Goal: Communication & Community: Answer question/provide support

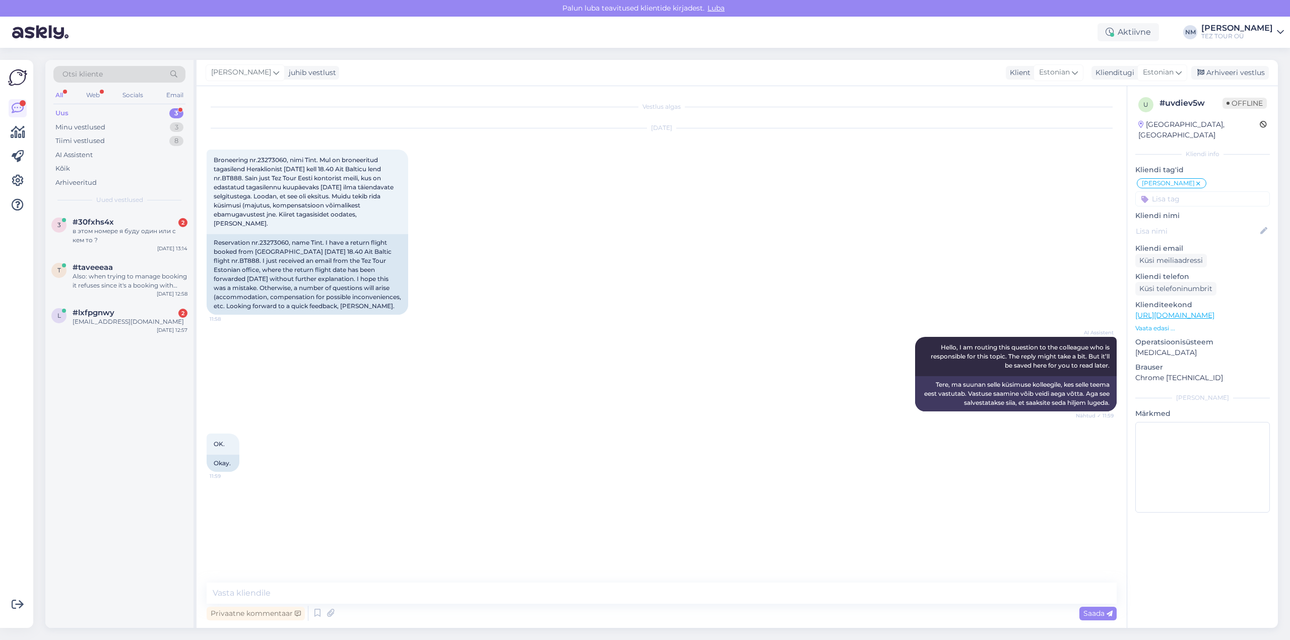
click at [177, 114] on div "3" at bounding box center [176, 113] width 14 height 10
click at [154, 272] on div "в этом номере я буду один или с кем то ?" at bounding box center [130, 272] width 115 height 18
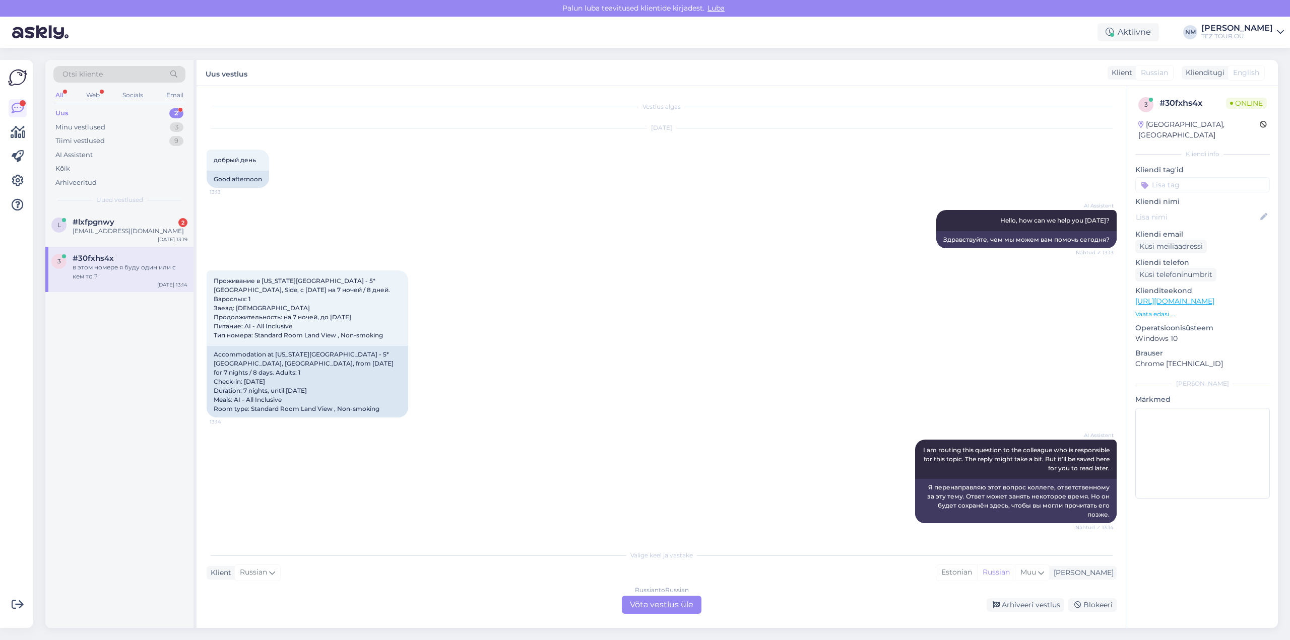
scroll to position [41, 0]
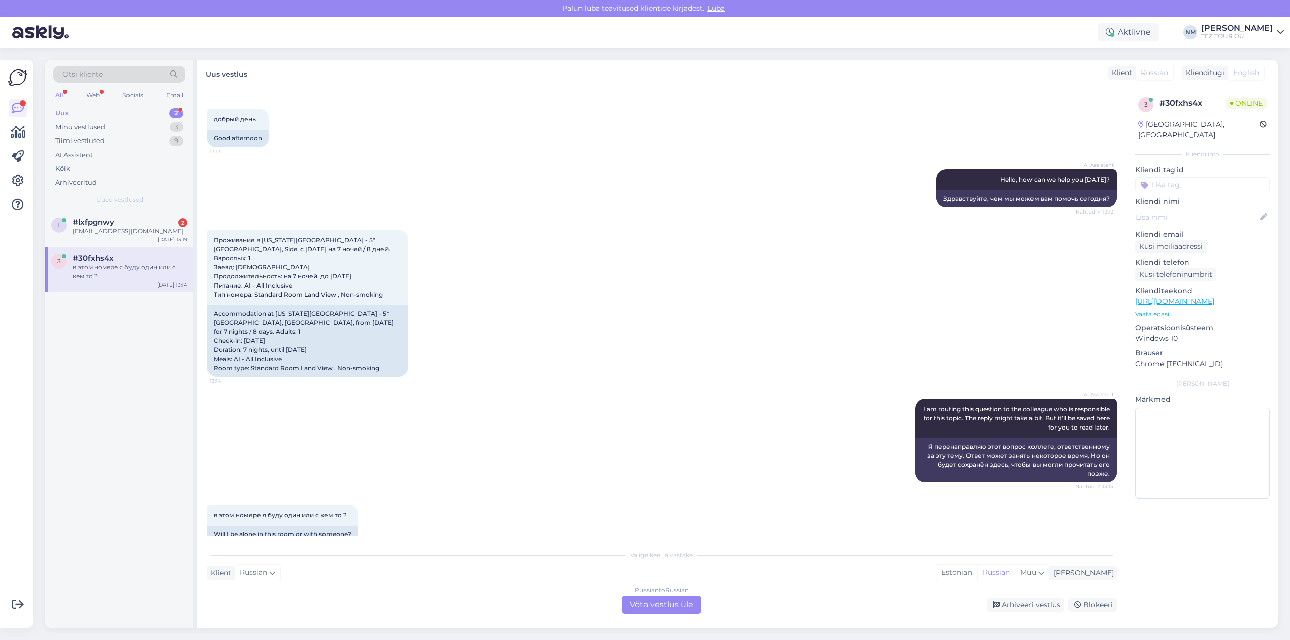
click at [674, 609] on div "Russian to Russian Võta vestlus üle" at bounding box center [662, 605] width 80 height 18
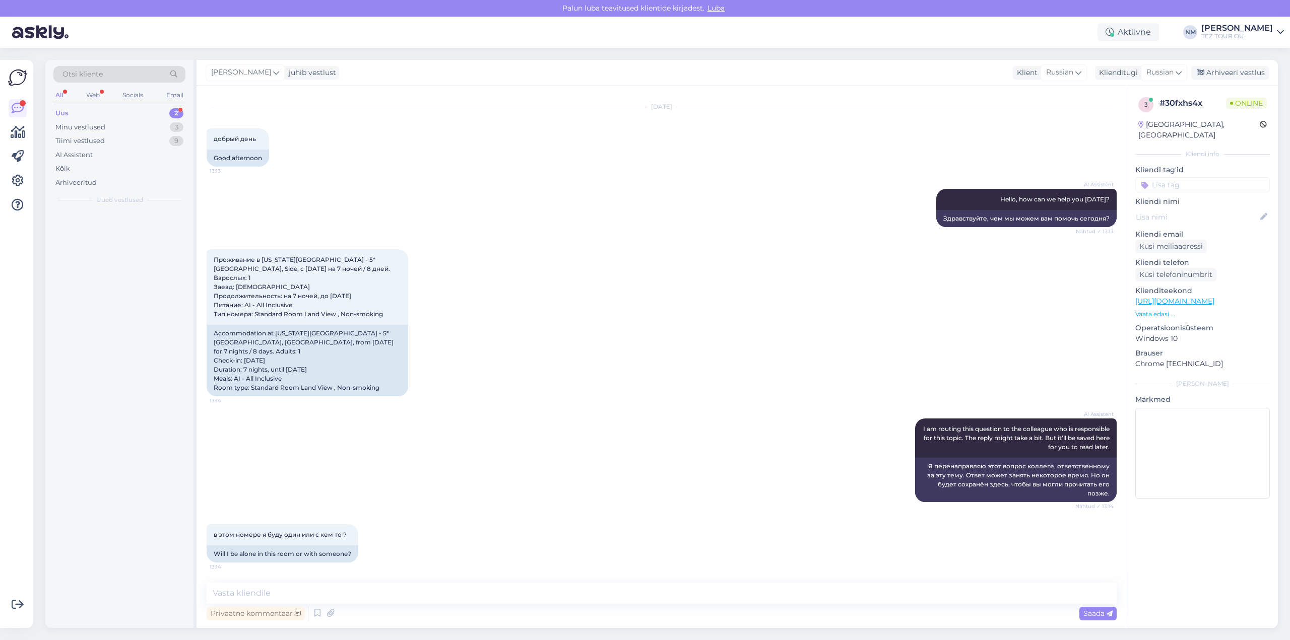
scroll to position [3, 0]
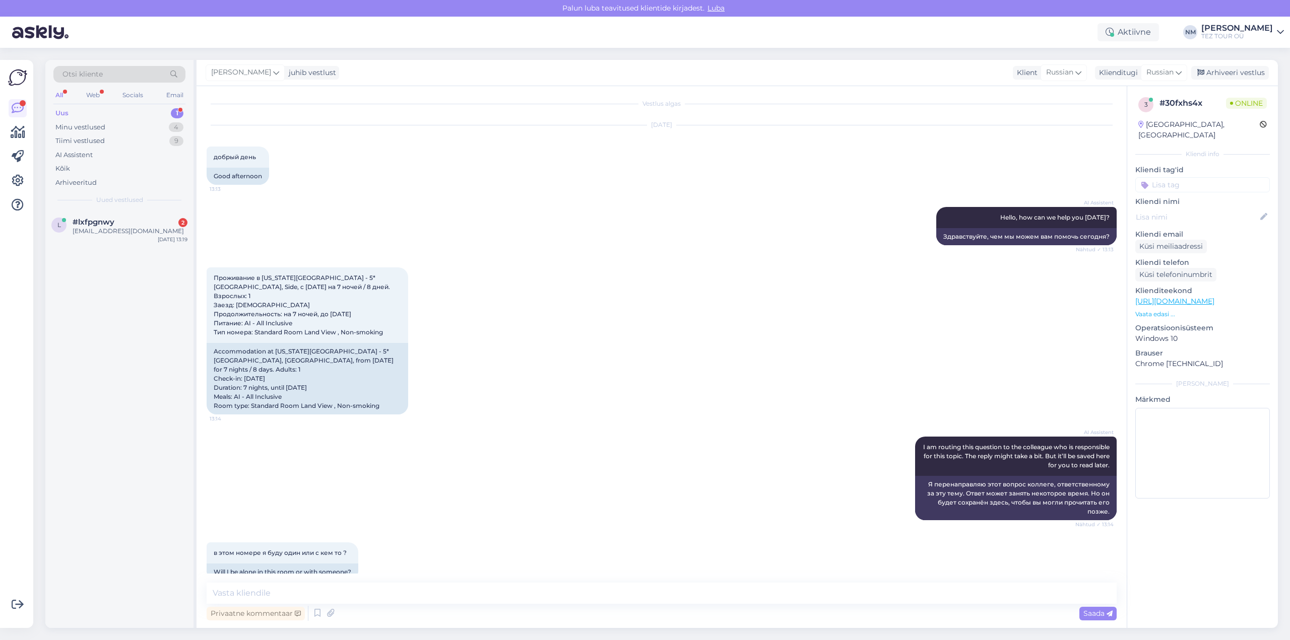
click at [1187, 177] on input at bounding box center [1202, 184] width 135 height 15
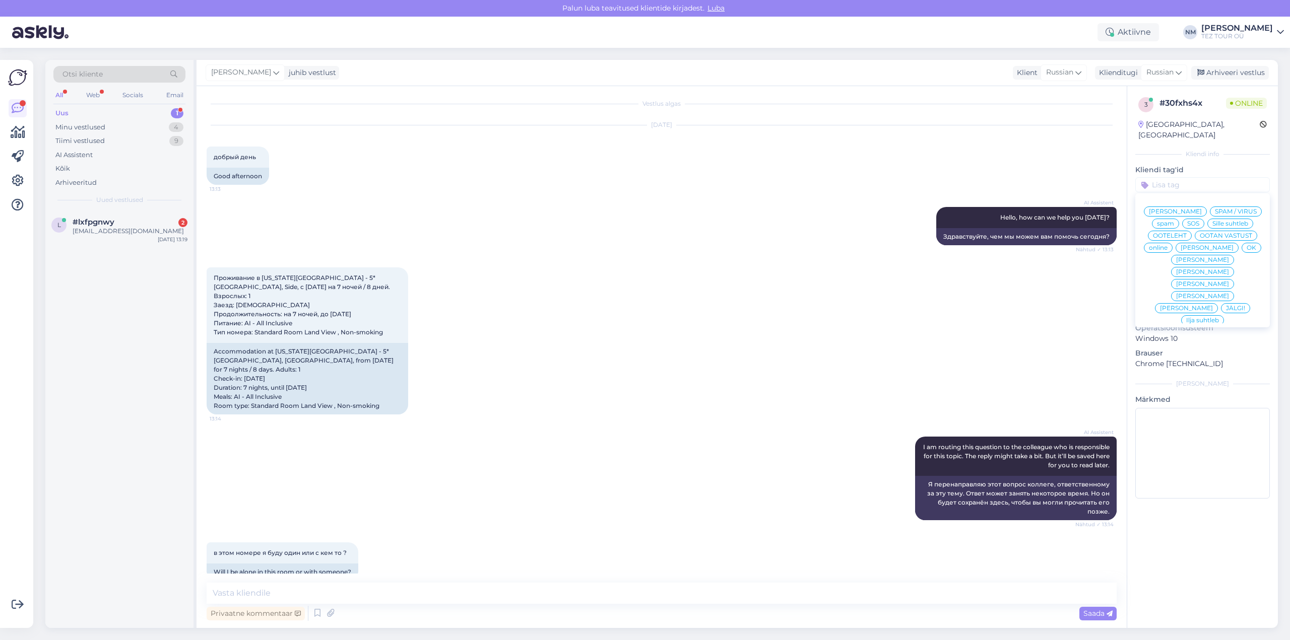
click at [1229, 269] on span "[PERSON_NAME]" at bounding box center [1202, 272] width 53 height 6
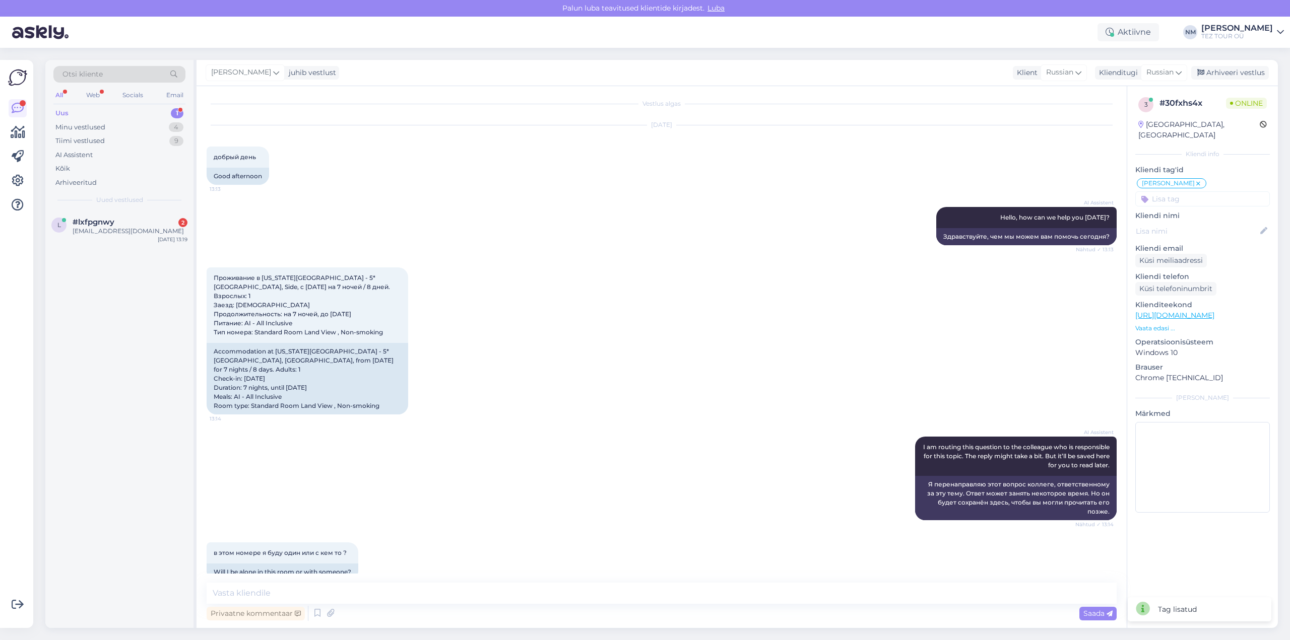
click at [178, 111] on div "1" at bounding box center [177, 113] width 13 height 10
click at [138, 229] on div "[EMAIL_ADDRESS][DOMAIN_NAME]" at bounding box center [130, 231] width 115 height 9
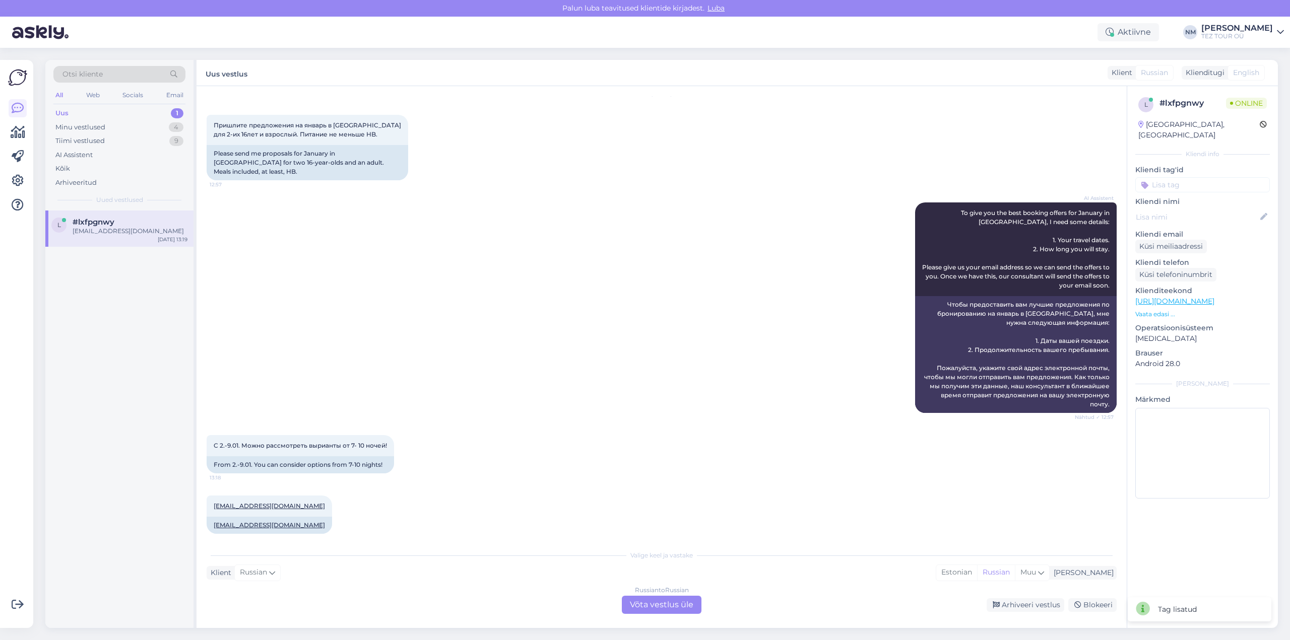
click at [675, 603] on div "Russian to Russian Võta vestlus üle" at bounding box center [662, 605] width 80 height 18
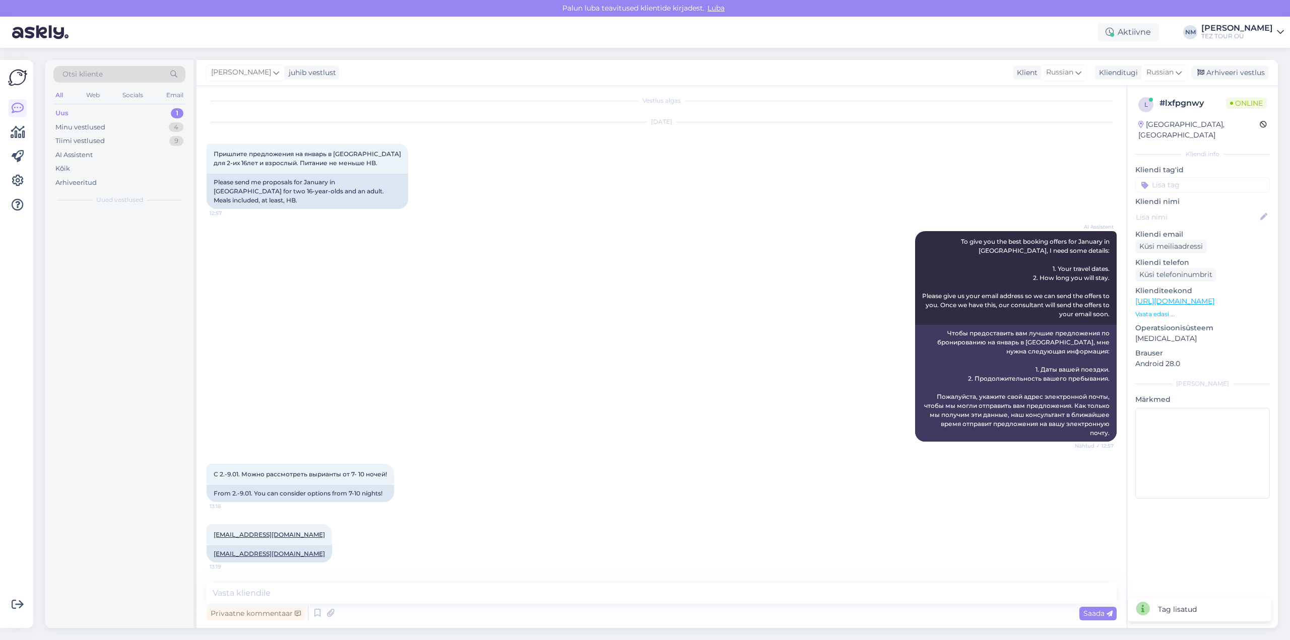
scroll to position [0, 0]
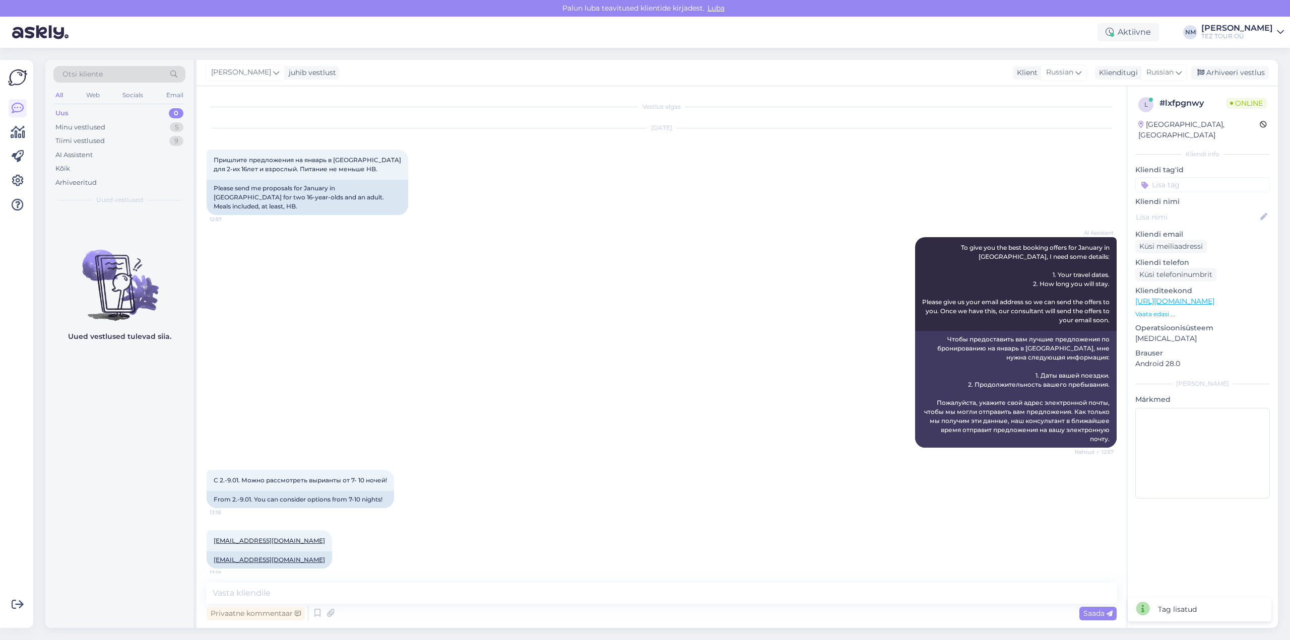
click at [1178, 177] on input at bounding box center [1202, 184] width 135 height 15
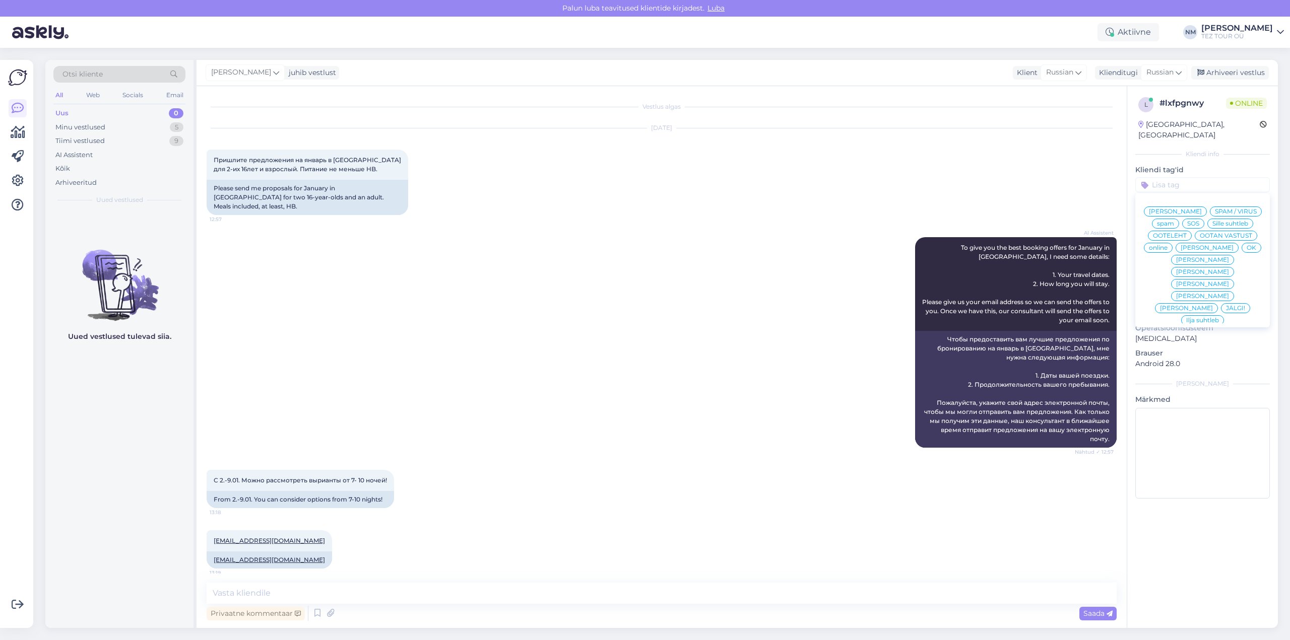
click at [1229, 269] on span "[PERSON_NAME]" at bounding box center [1202, 272] width 53 height 6
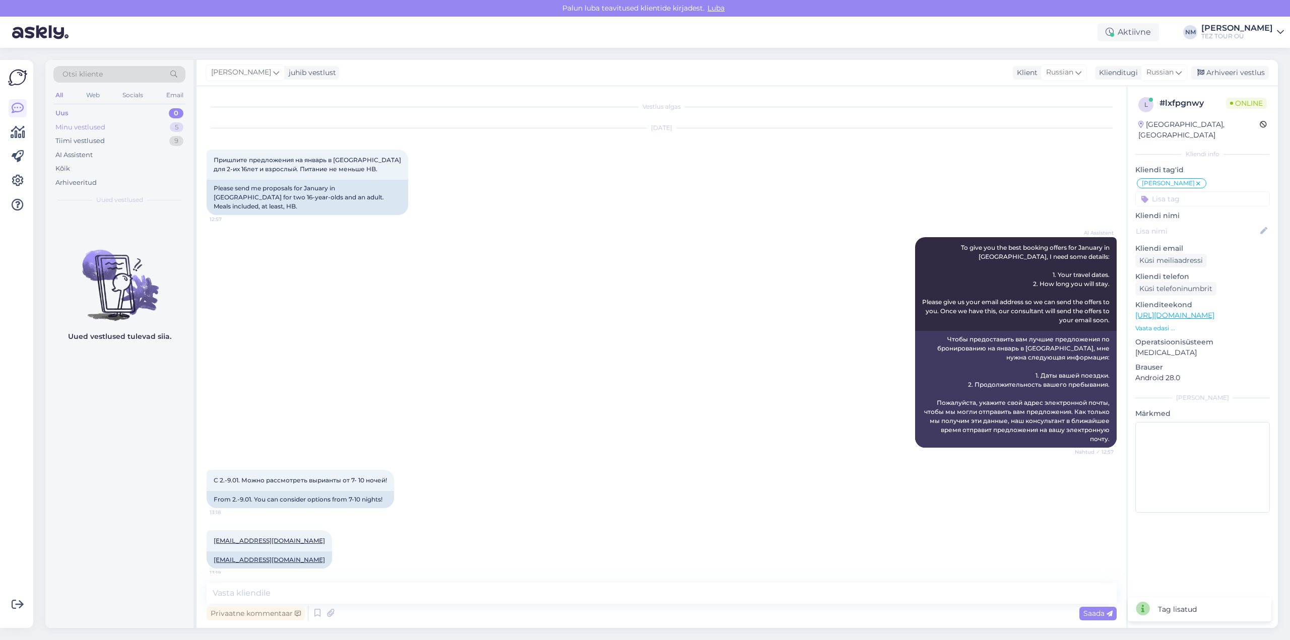
click at [178, 128] on div "5" at bounding box center [177, 127] width 14 height 10
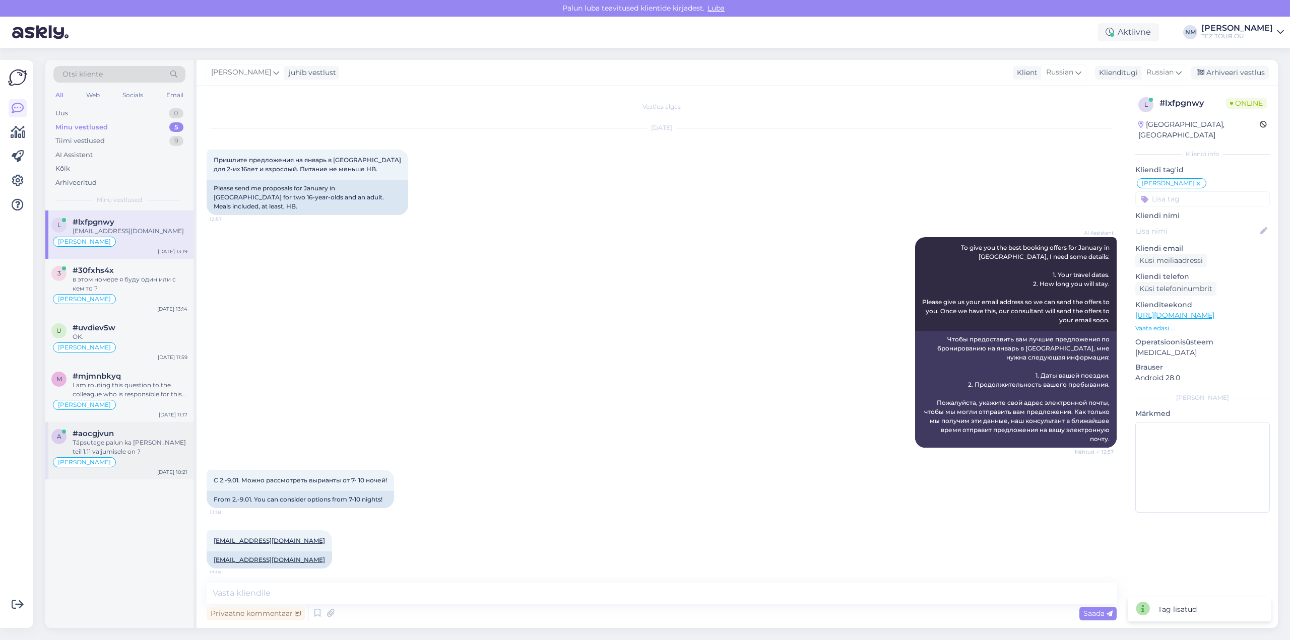
click at [128, 446] on div "Täpsutage palun ka [PERSON_NAME] teil 1.11 väljumisele on ?" at bounding box center [130, 447] width 115 height 18
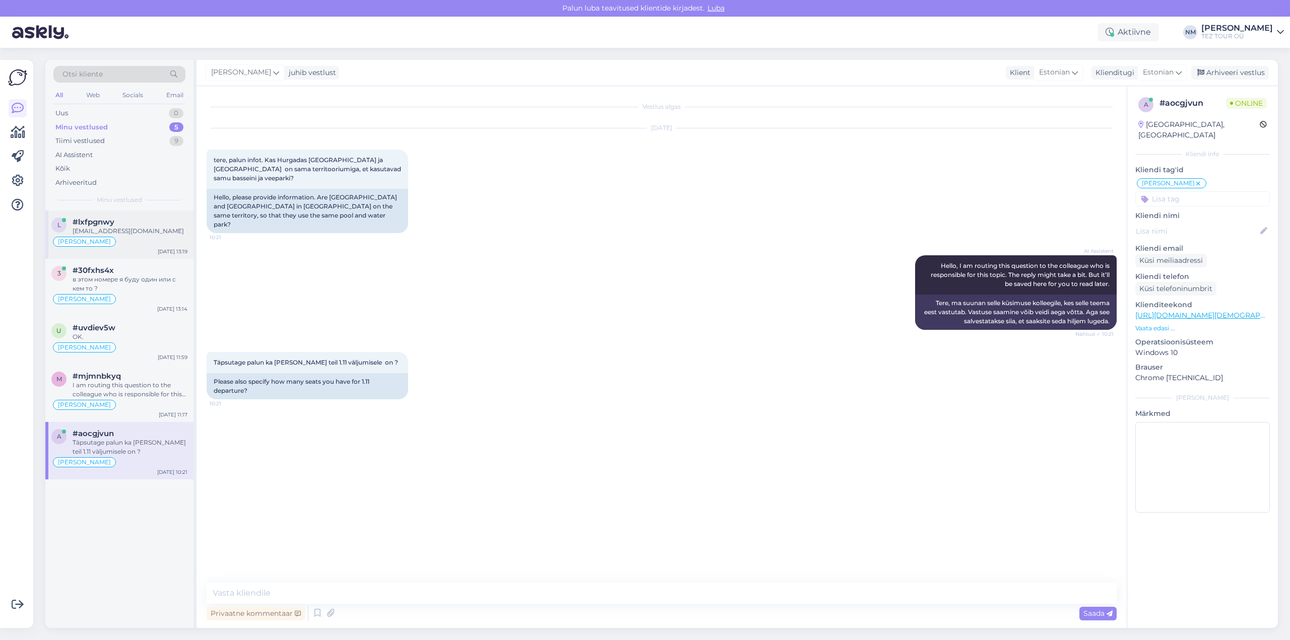
click at [153, 227] on div "[EMAIL_ADDRESS][DOMAIN_NAME]" at bounding box center [130, 231] width 115 height 9
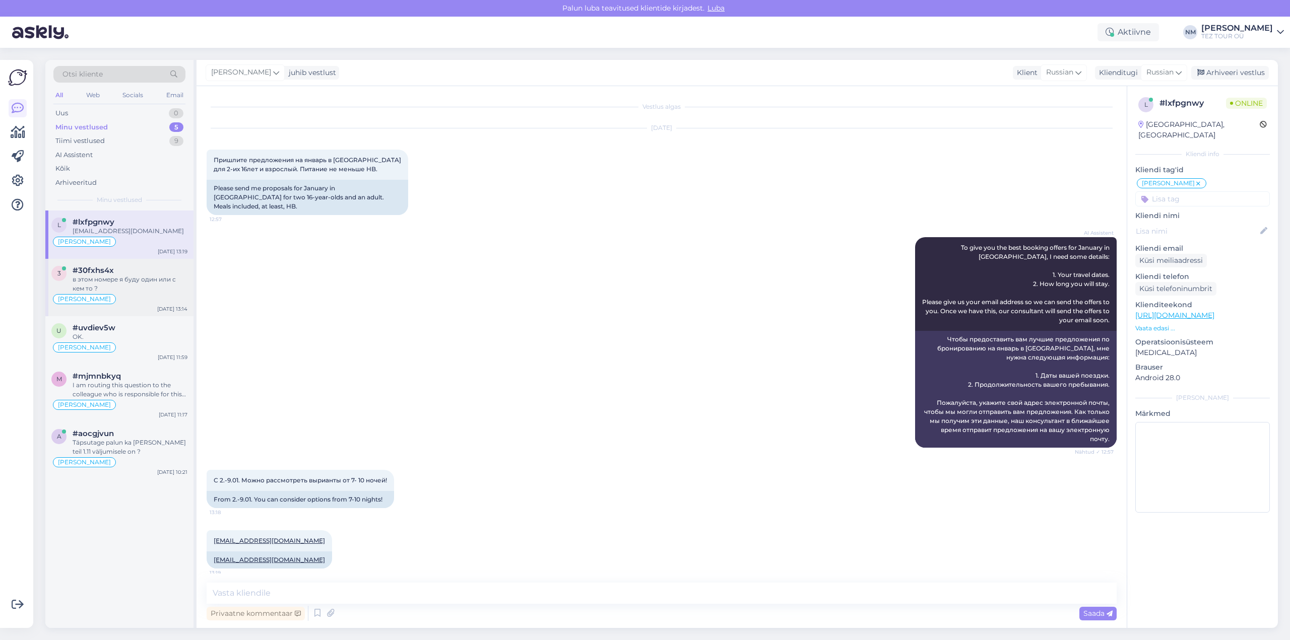
click at [149, 277] on div "в этом номере я буду один или с кем то ?" at bounding box center [130, 284] width 115 height 18
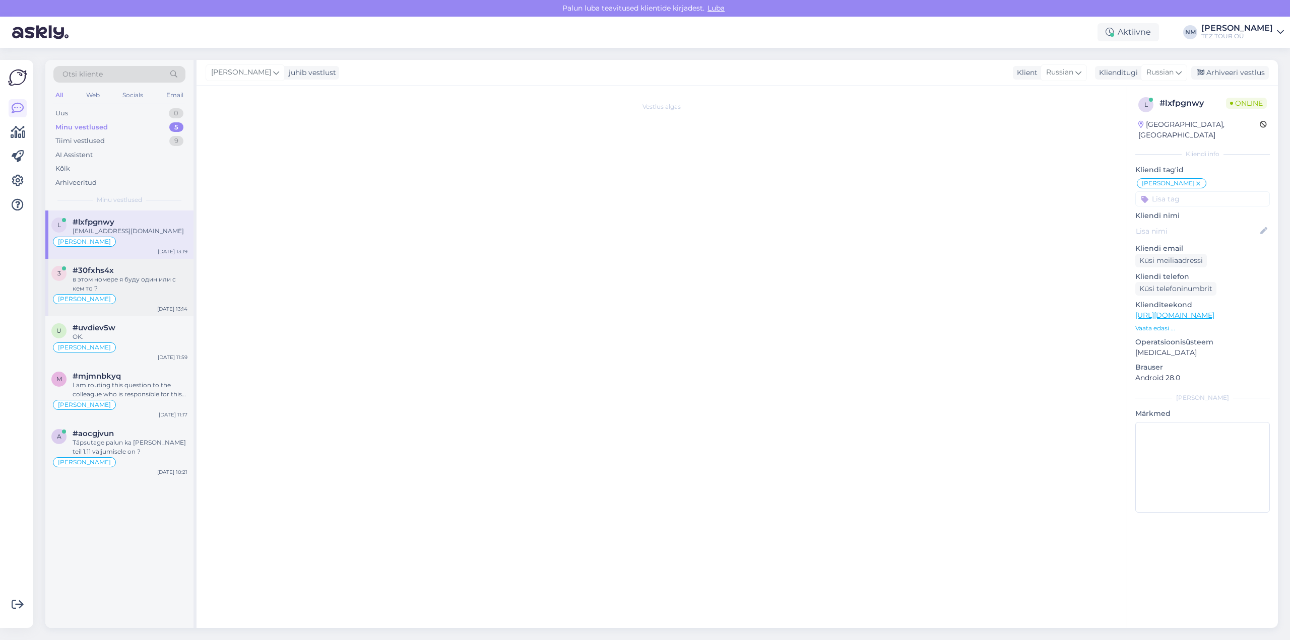
scroll to position [3, 0]
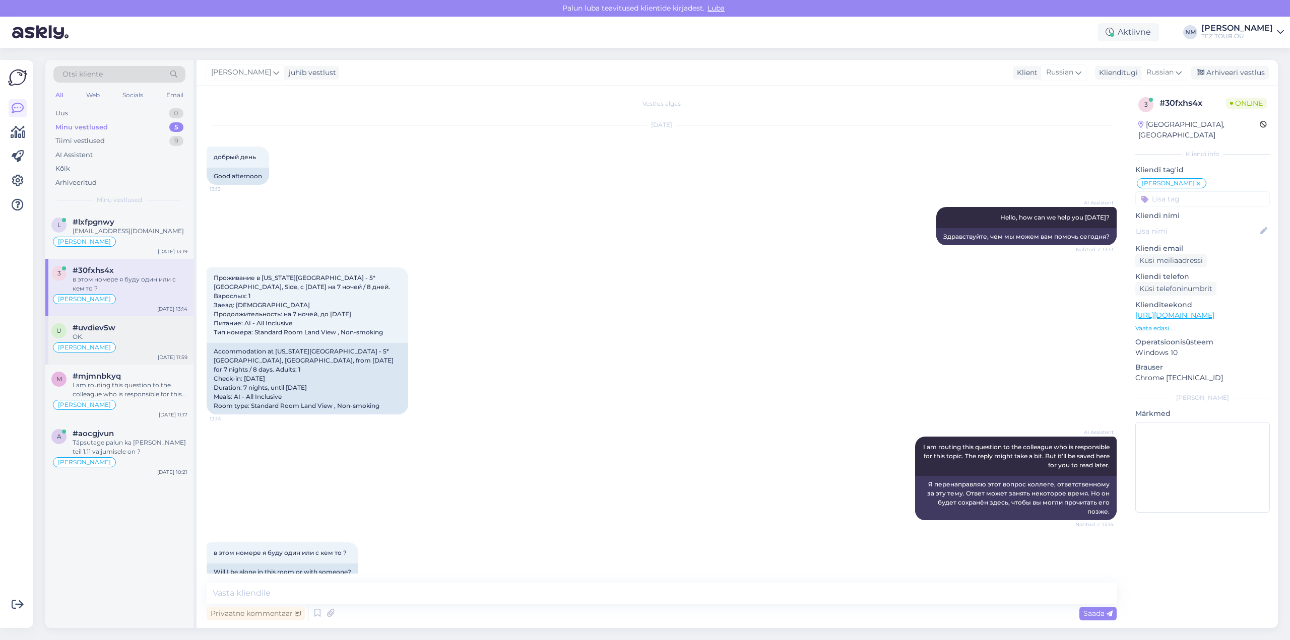
click at [125, 335] on div "OK." at bounding box center [130, 337] width 115 height 9
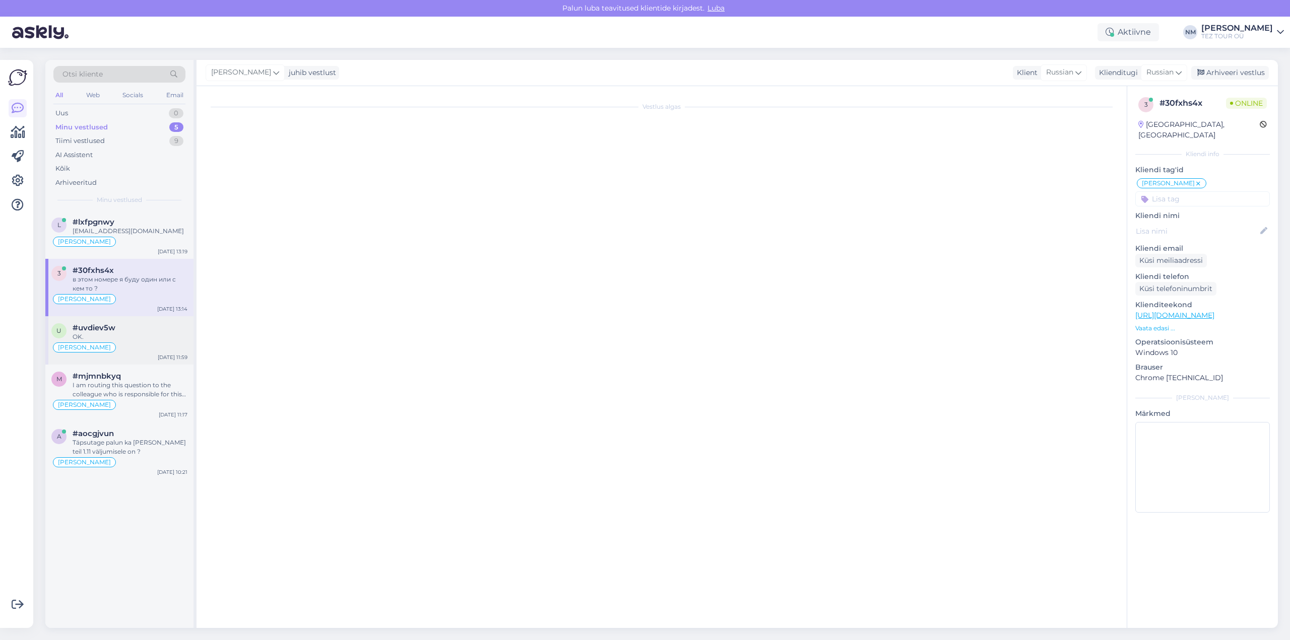
scroll to position [0, 0]
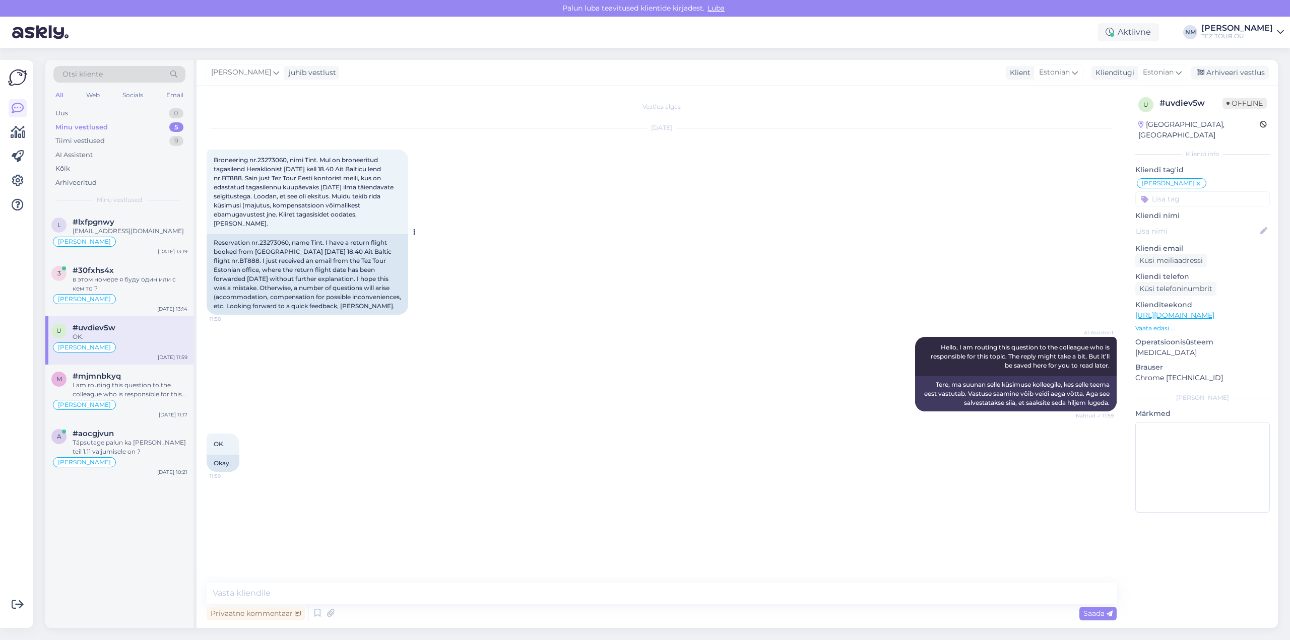
click at [273, 159] on span "Broneering nr.23273060, nimi Tint. Mul on broneeritud tagasilend Heraklionist […" at bounding box center [304, 191] width 181 height 71
copy span "23273060"
click at [530, 316] on div "[DATE] Broneering nr.23273060, nimi Tint. Mul on broneeritud tagasilend Herakli…" at bounding box center [662, 221] width 910 height 209
click at [1195, 180] on icon at bounding box center [1198, 184] width 6 height 8
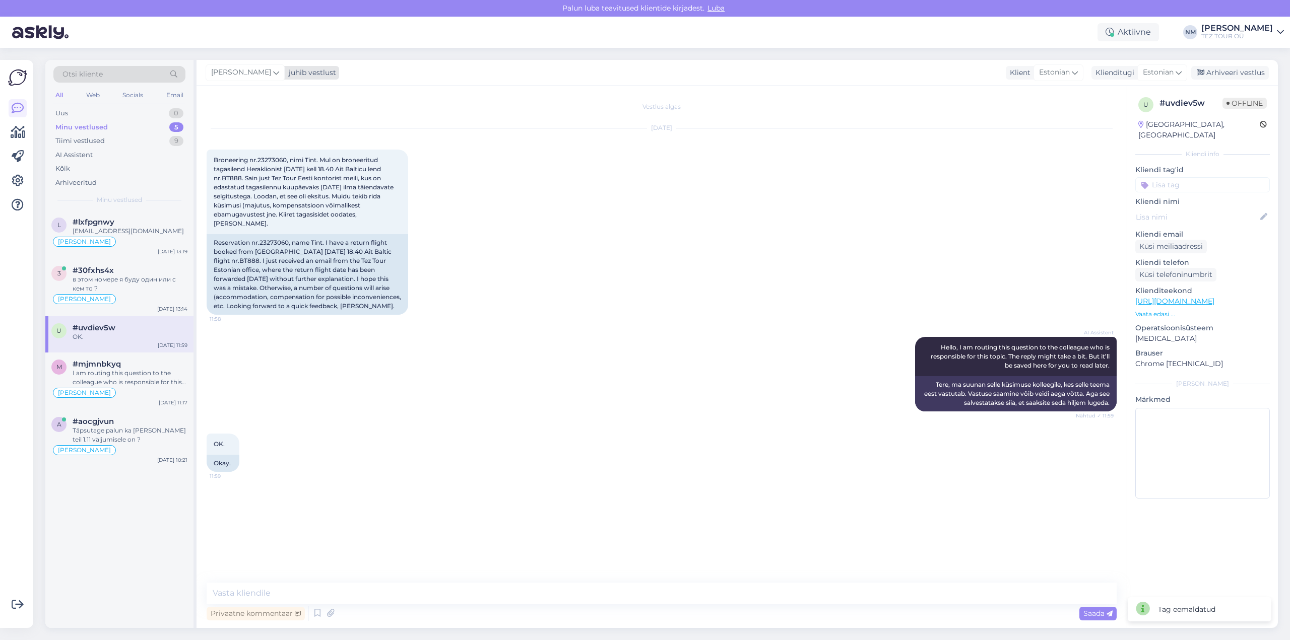
click at [273, 73] on div "[PERSON_NAME]" at bounding box center [245, 73] width 79 height 16
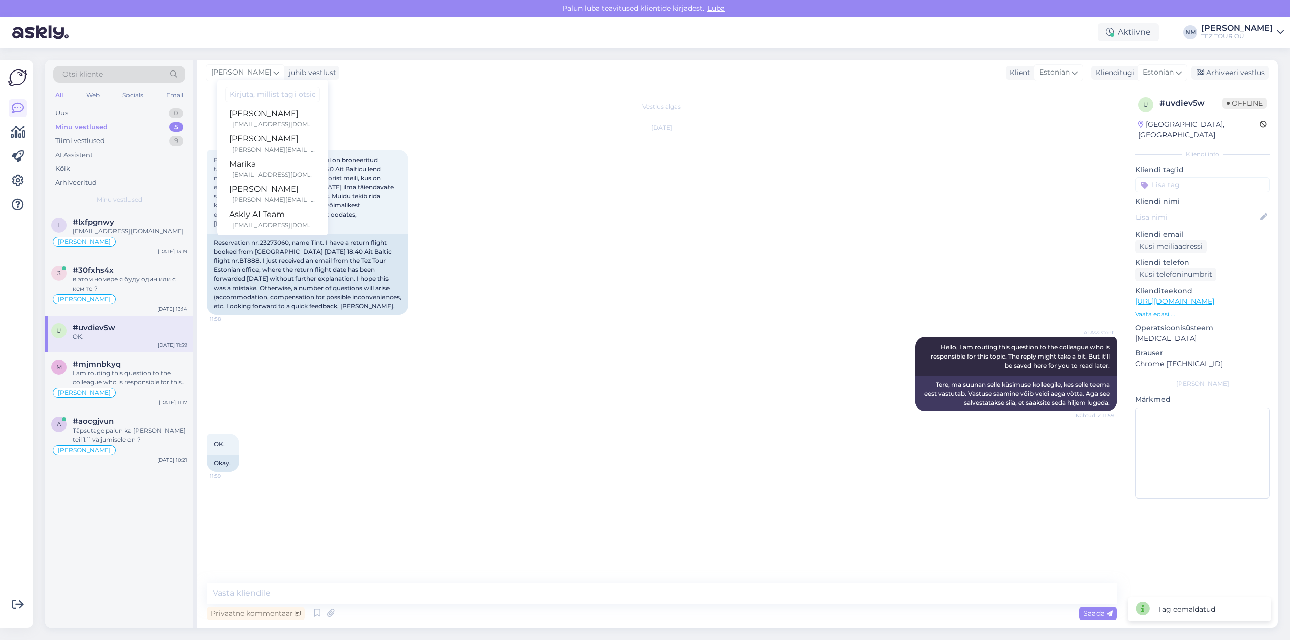
scroll to position [107, 0]
click at [279, 164] on div "Marika" at bounding box center [272, 162] width 87 height 12
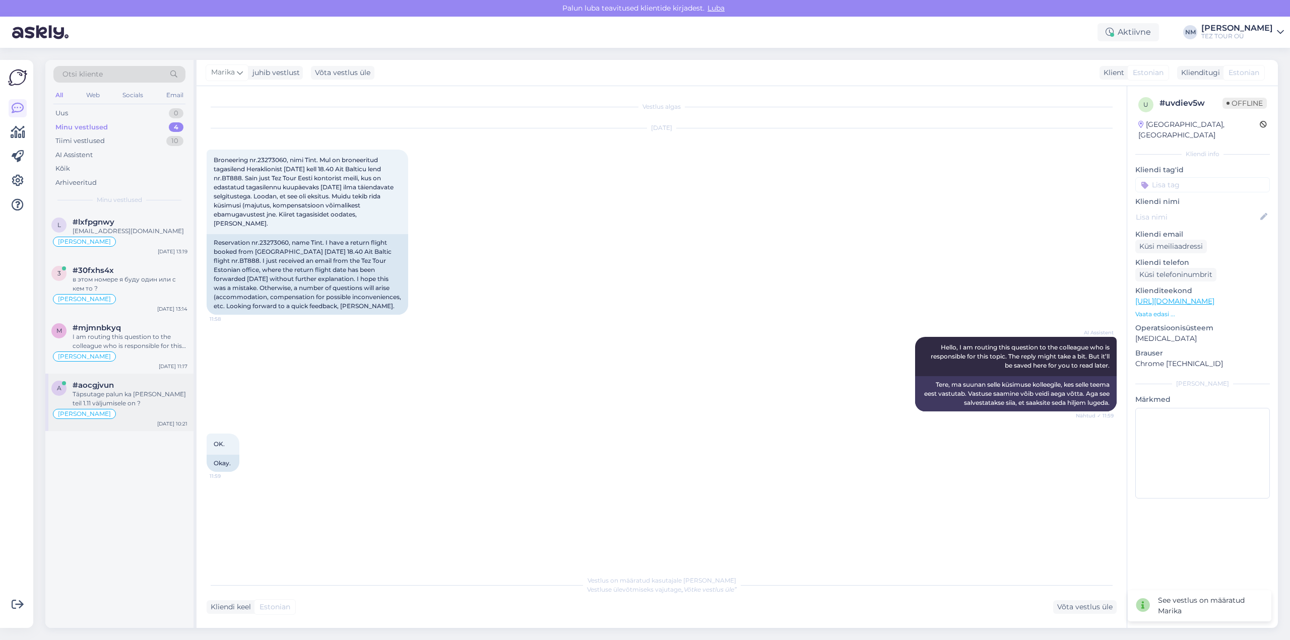
click at [125, 394] on div "Täpsutage palun ka [PERSON_NAME] teil 1.11 väljumisele on ?" at bounding box center [130, 399] width 115 height 18
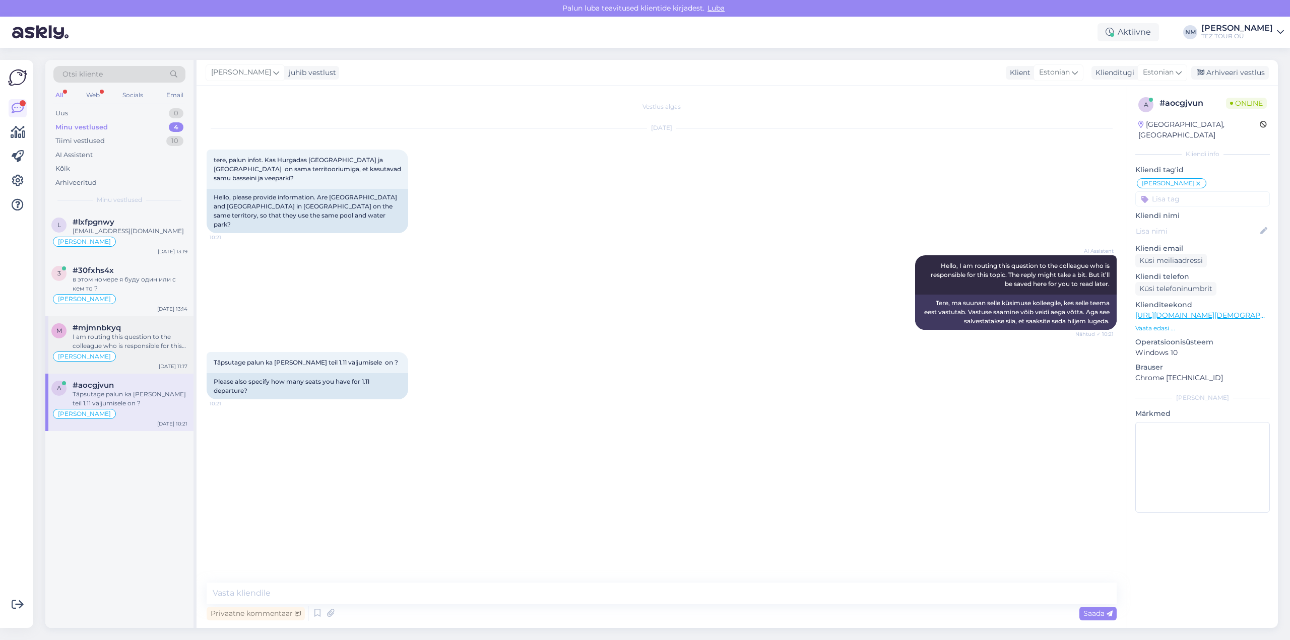
click at [134, 339] on div "I am routing this question to the colleague who is responsible for this topic. …" at bounding box center [130, 342] width 115 height 18
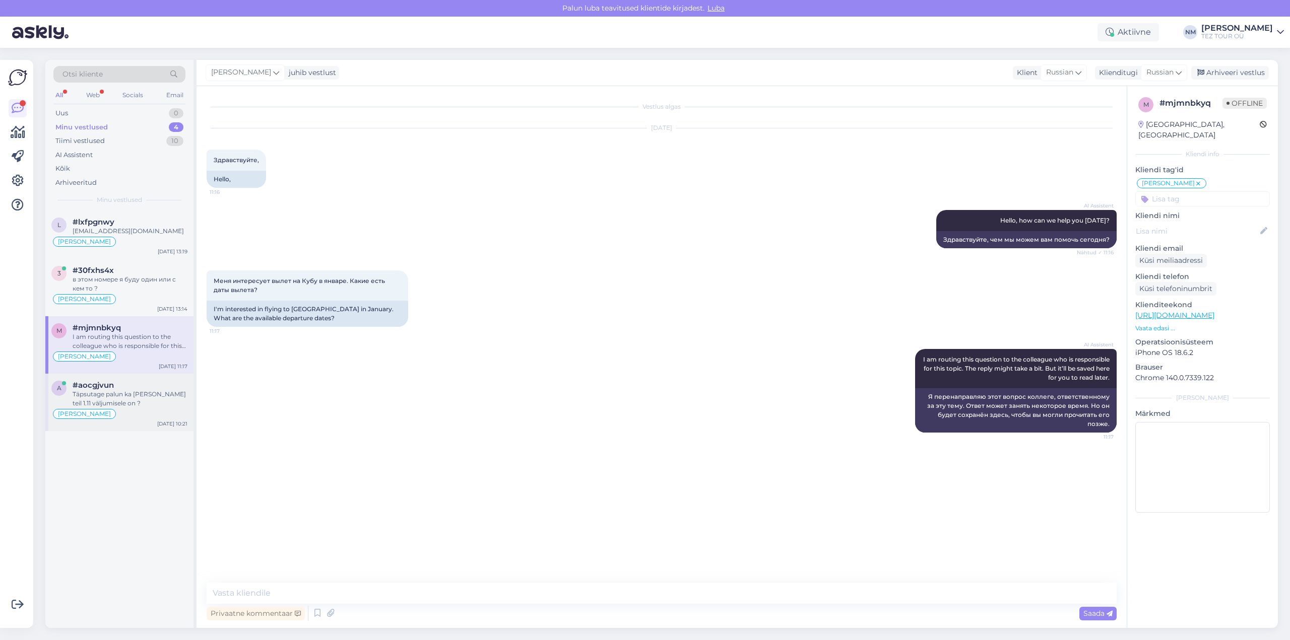
click at [159, 395] on div "Täpsutage palun ka [PERSON_NAME] teil 1.11 väljumisele on ?" at bounding box center [130, 399] width 115 height 18
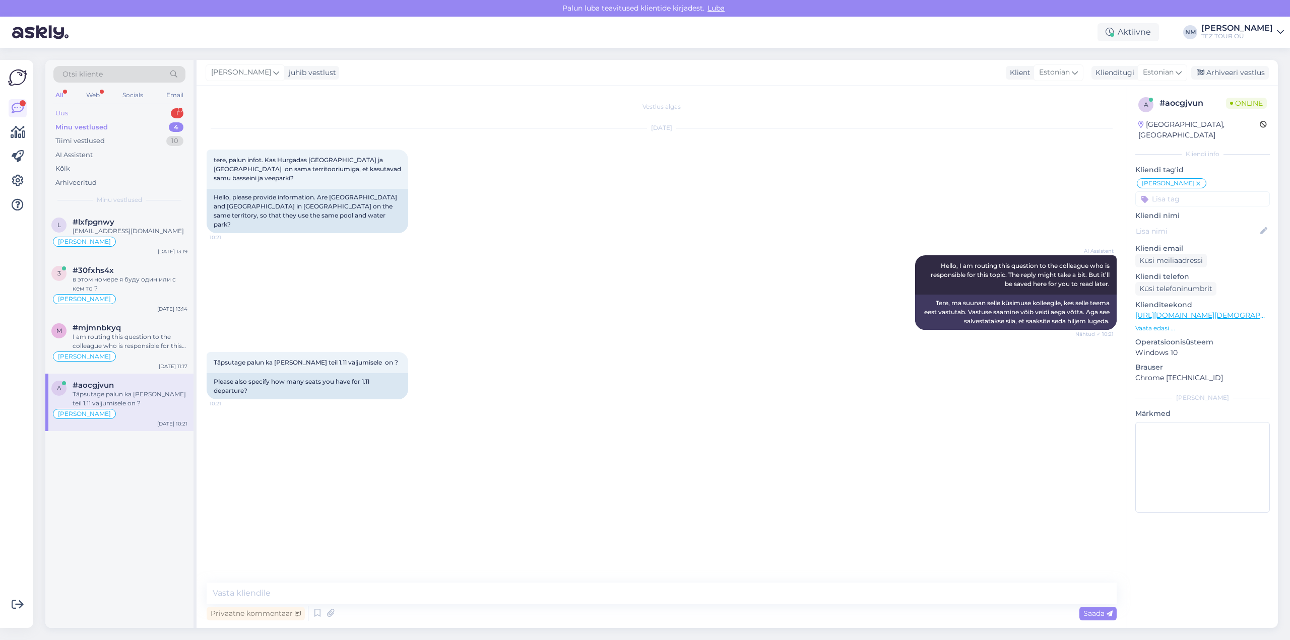
click at [174, 112] on div "1" at bounding box center [177, 113] width 13 height 10
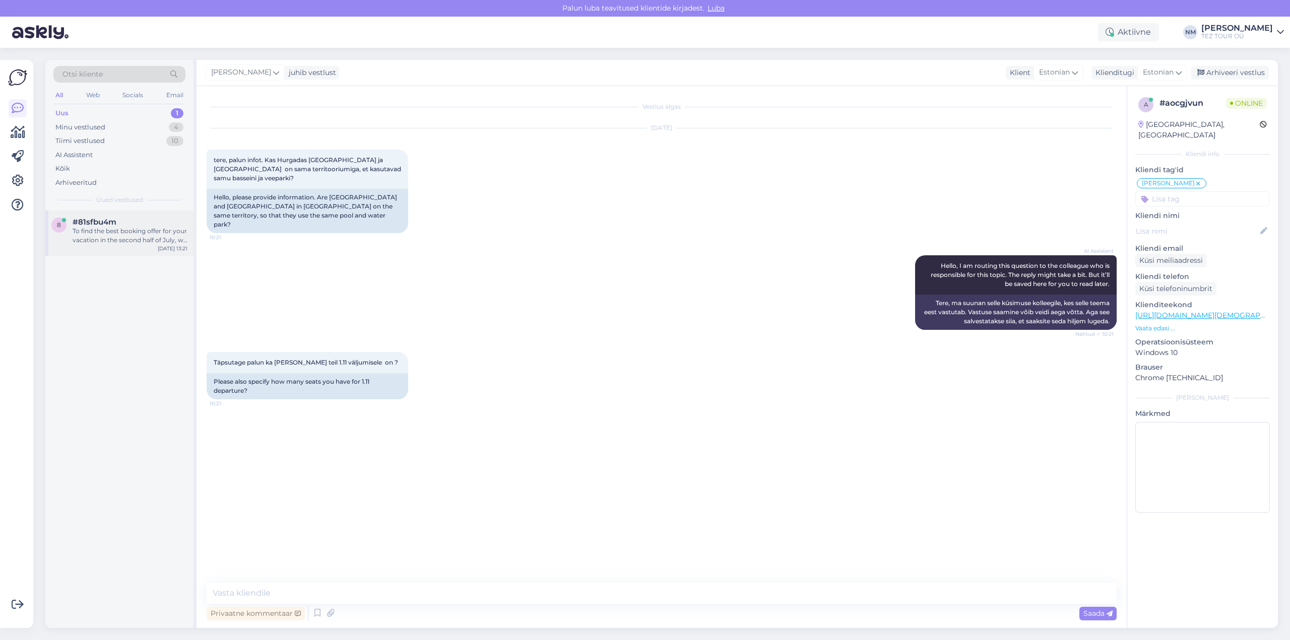
click at [133, 230] on div "To find the best booking offer for your vacation in the second half of July, we…" at bounding box center [130, 236] width 115 height 18
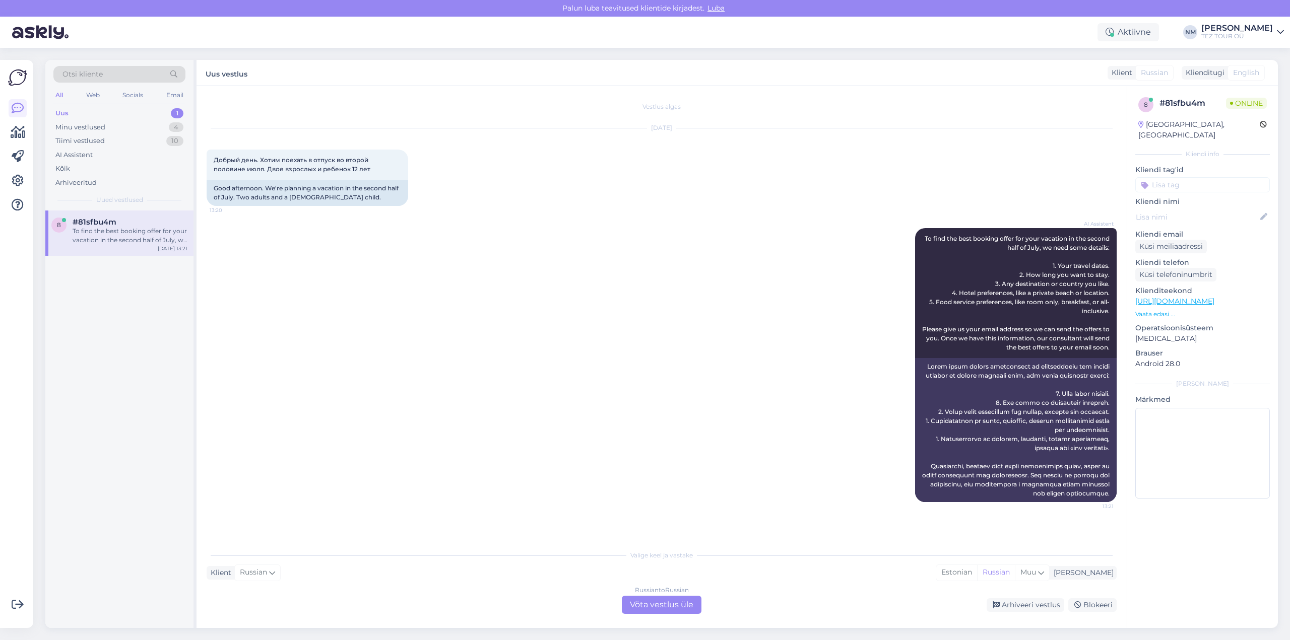
click at [676, 602] on div "Russian to Russian Võta vestlus üle" at bounding box center [662, 605] width 80 height 18
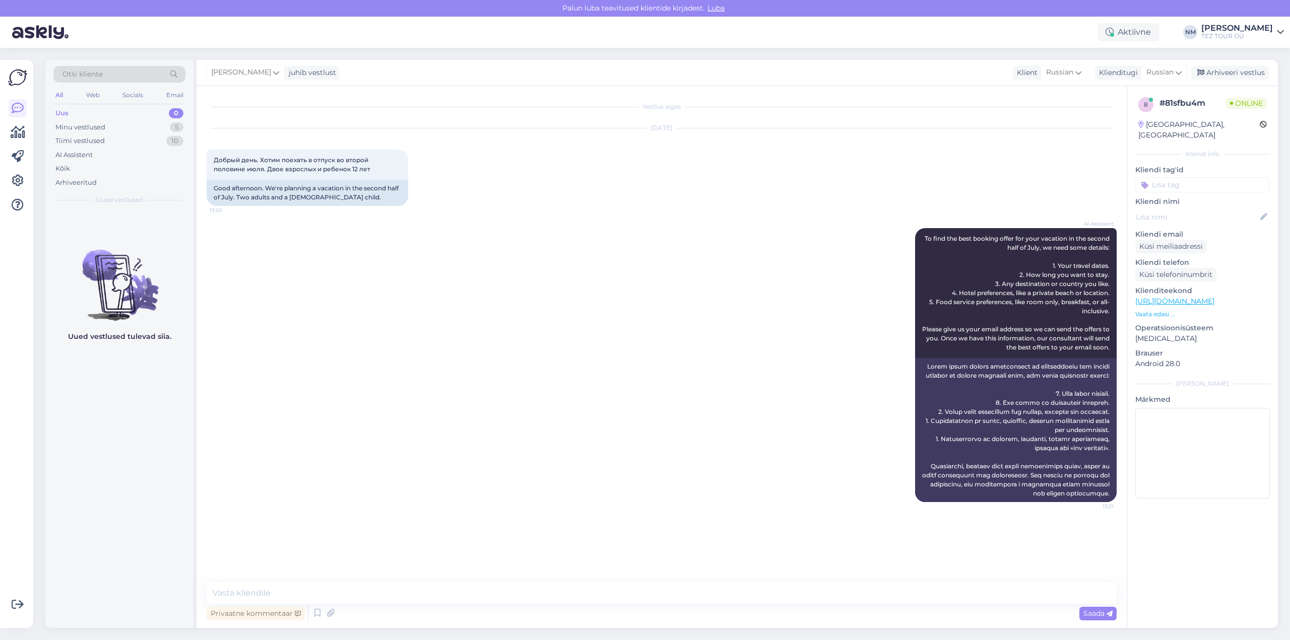
click at [1183, 177] on input at bounding box center [1202, 184] width 135 height 15
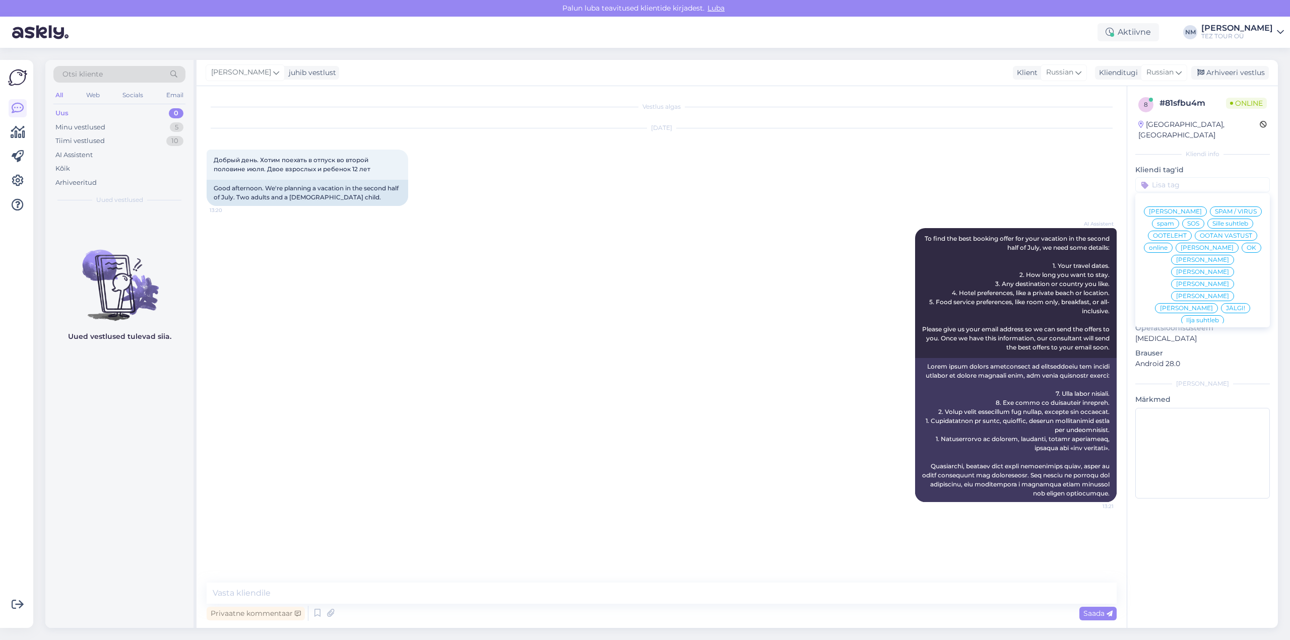
click at [1229, 269] on span "[PERSON_NAME]" at bounding box center [1202, 272] width 53 height 6
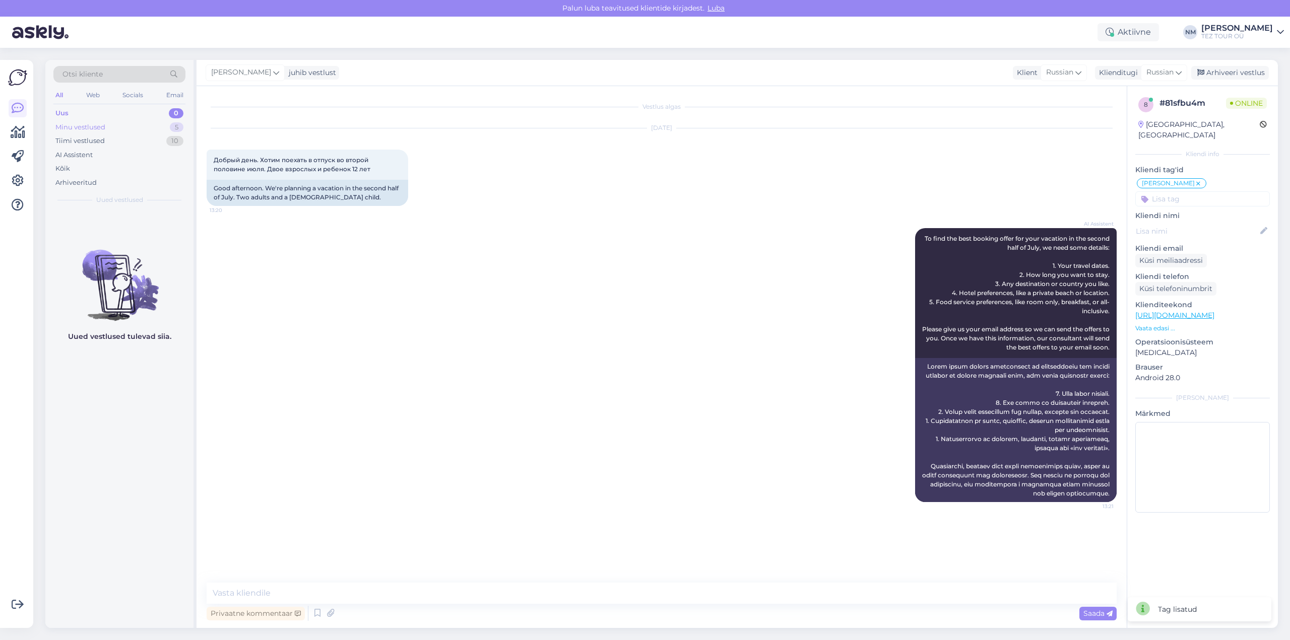
click at [178, 127] on div "5" at bounding box center [177, 127] width 14 height 10
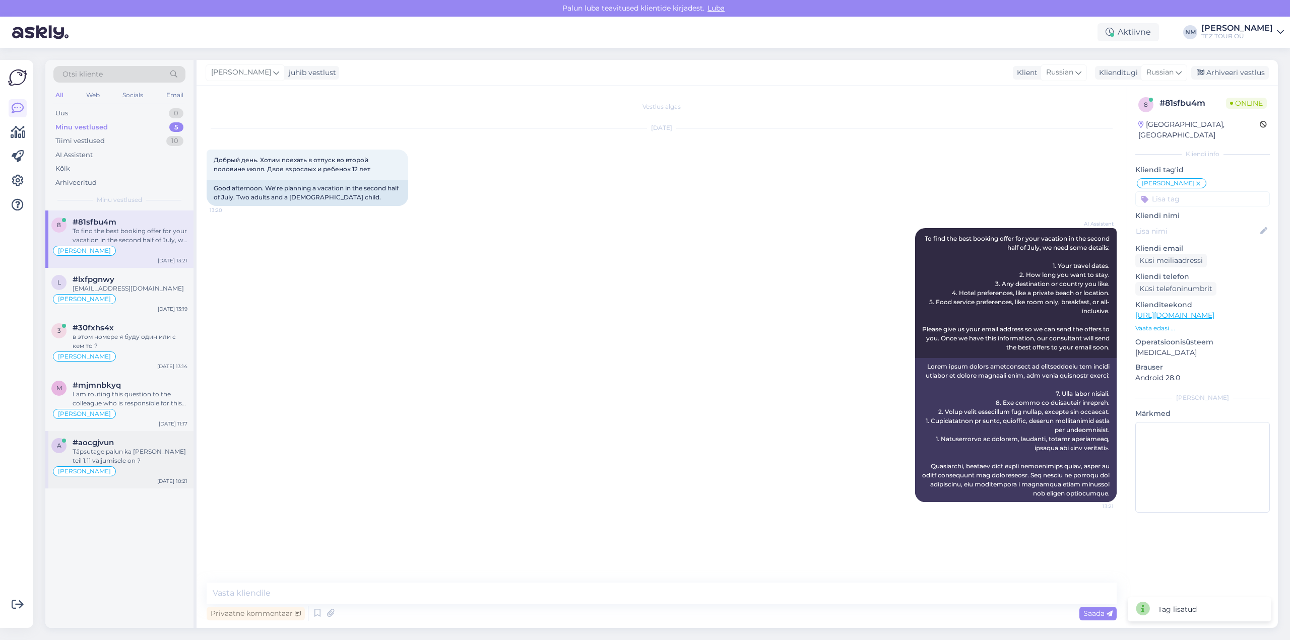
click at [132, 453] on div "Täpsutage palun ka [PERSON_NAME] teil 1.11 väljumisele on ?" at bounding box center [130, 456] width 115 height 18
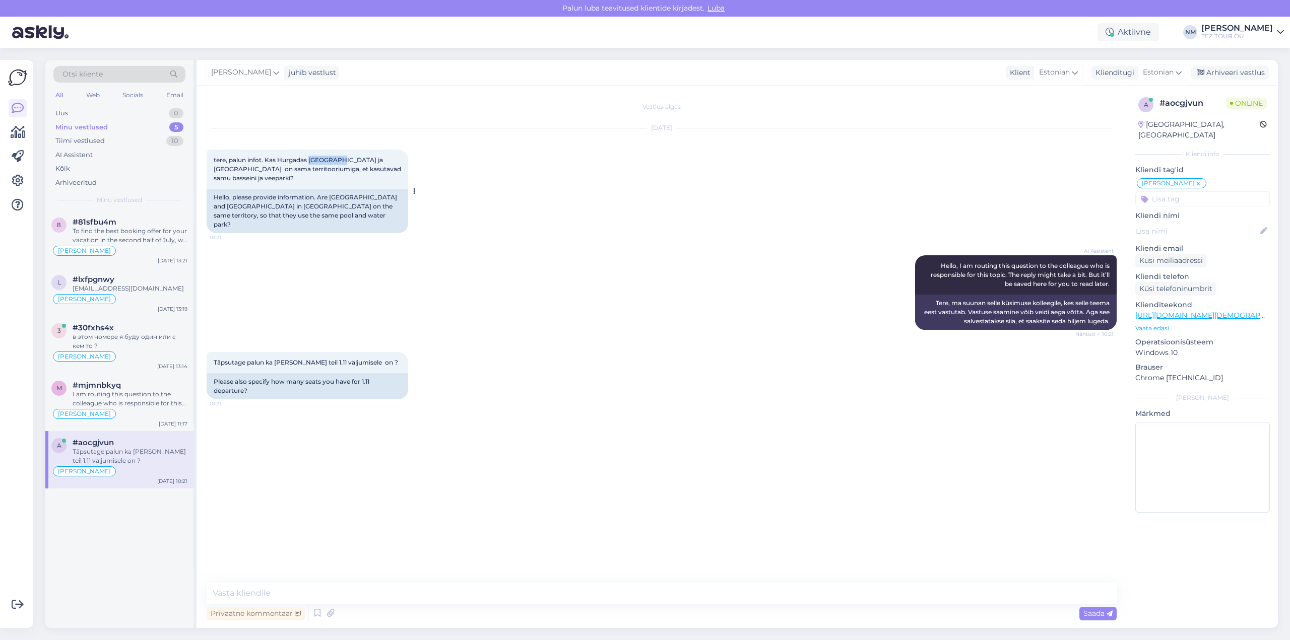
drag, startPoint x: 311, startPoint y: 158, endPoint x: 337, endPoint y: 158, distance: 25.7
click at [337, 158] on span "tere, palun infot. Kas Hurgadas [GEOGRAPHIC_DATA] ja [GEOGRAPHIC_DATA] on sama …" at bounding box center [308, 169] width 189 height 26
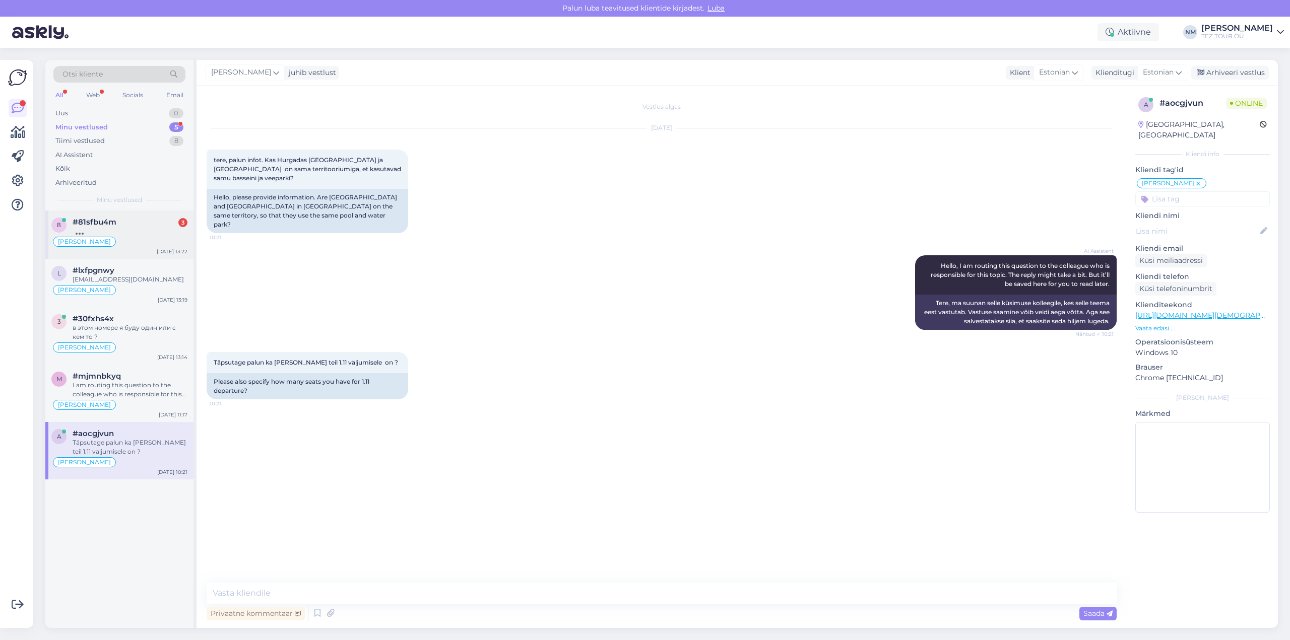
click at [155, 228] on div at bounding box center [130, 231] width 115 height 9
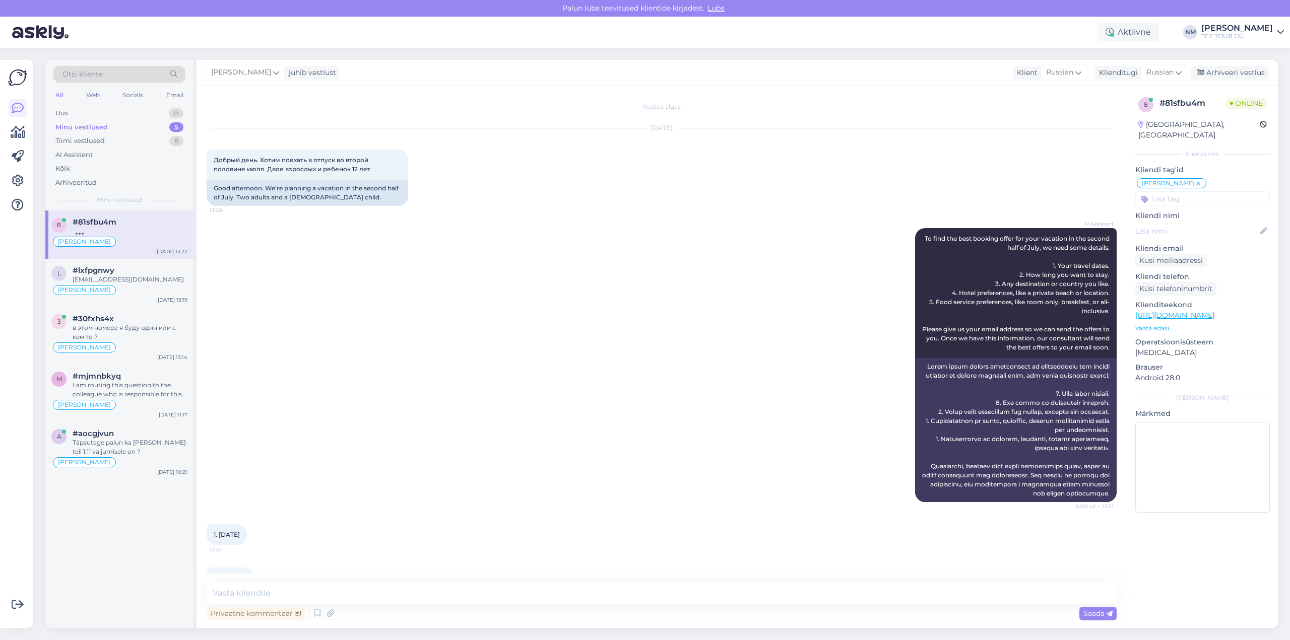
scroll to position [88, 0]
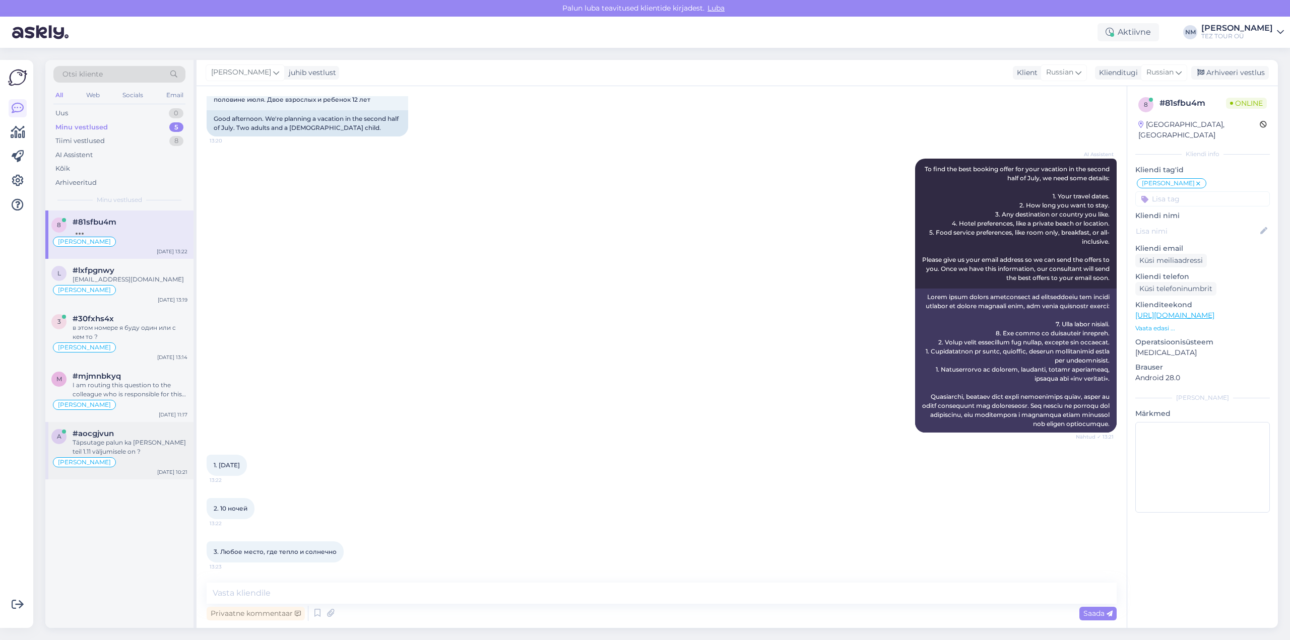
click at [125, 449] on div "Täpsutage palun ka [PERSON_NAME] teil 1.11 väljumisele on ?" at bounding box center [130, 447] width 115 height 18
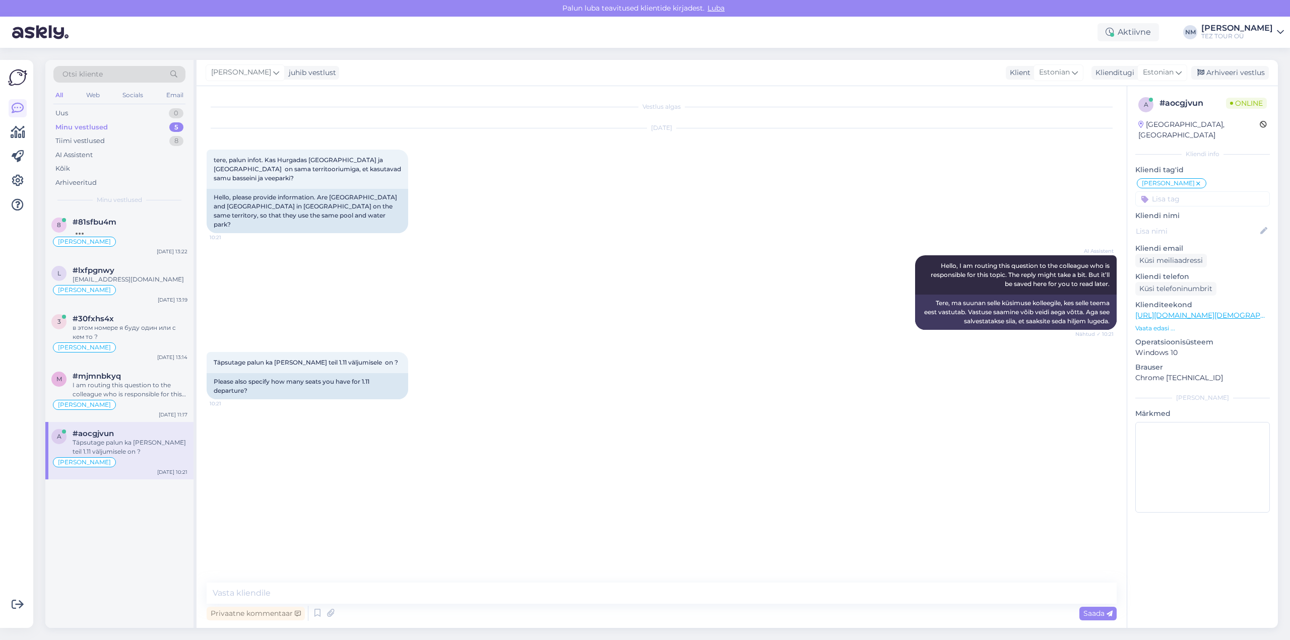
scroll to position [0, 0]
click at [127, 453] on div "Täpsutage palun ka [PERSON_NAME] teil 1.11 väljumisele on ?" at bounding box center [130, 447] width 115 height 18
click at [280, 593] on textarea at bounding box center [662, 593] width 910 height 21
click at [263, 593] on textarea at bounding box center [662, 593] width 910 height 21
type textarea "Tere! Täname Teid pöördumise eest."
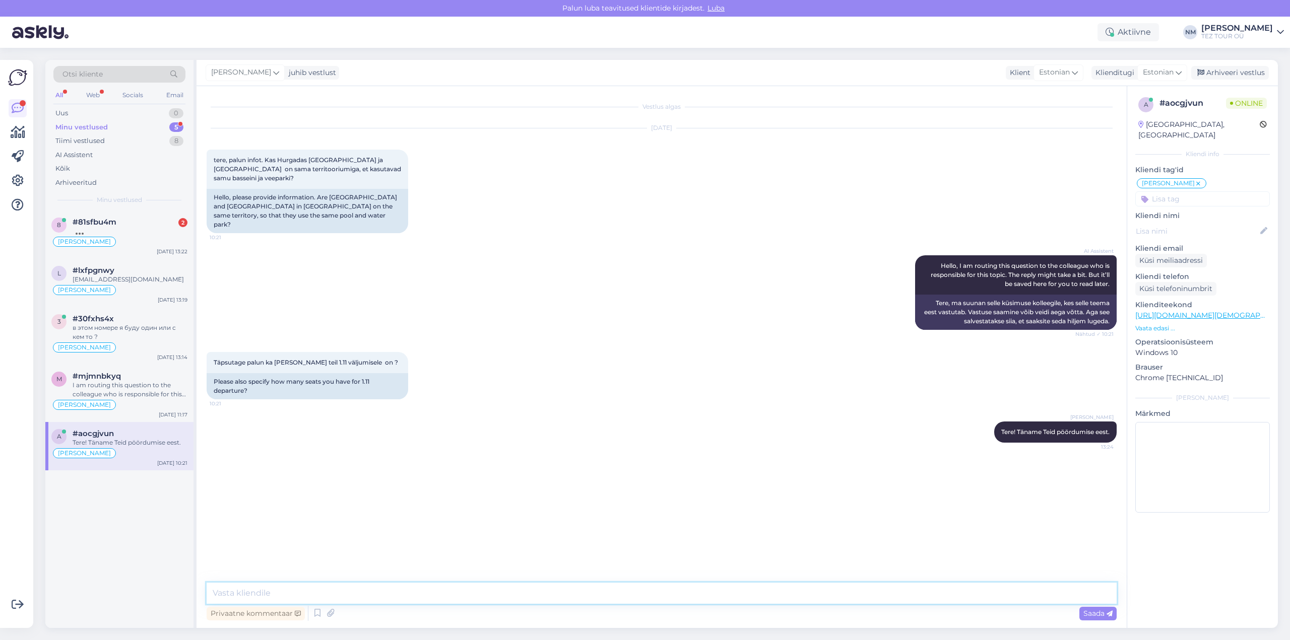
click at [254, 590] on textarea at bounding box center [662, 593] width 910 height 21
click at [263, 591] on textarea at bounding box center [662, 593] width 910 height 21
paste textarea "Need on kaks hotelli, mille territooriumid on külgnevad. Kuid kuna mõlemad hote…"
type textarea "Need on kaks hotelli, mille territooriumid on külgnevad. Kuid kuna mõlemad hote…"
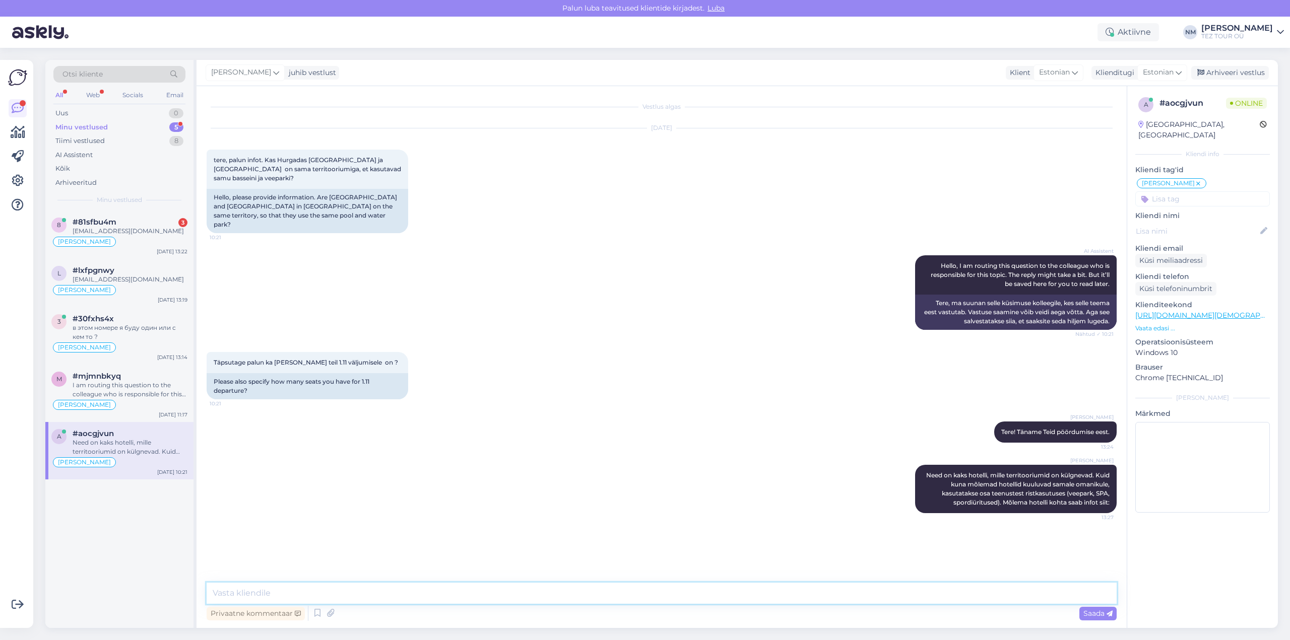
drag, startPoint x: 253, startPoint y: 594, endPoint x: 297, endPoint y: 593, distance: 43.3
click at [253, 594] on textarea at bounding box center [662, 593] width 910 height 21
paste textarea "[URL][DOMAIN_NAME]"
type textarea "[URL][DOMAIN_NAME]"
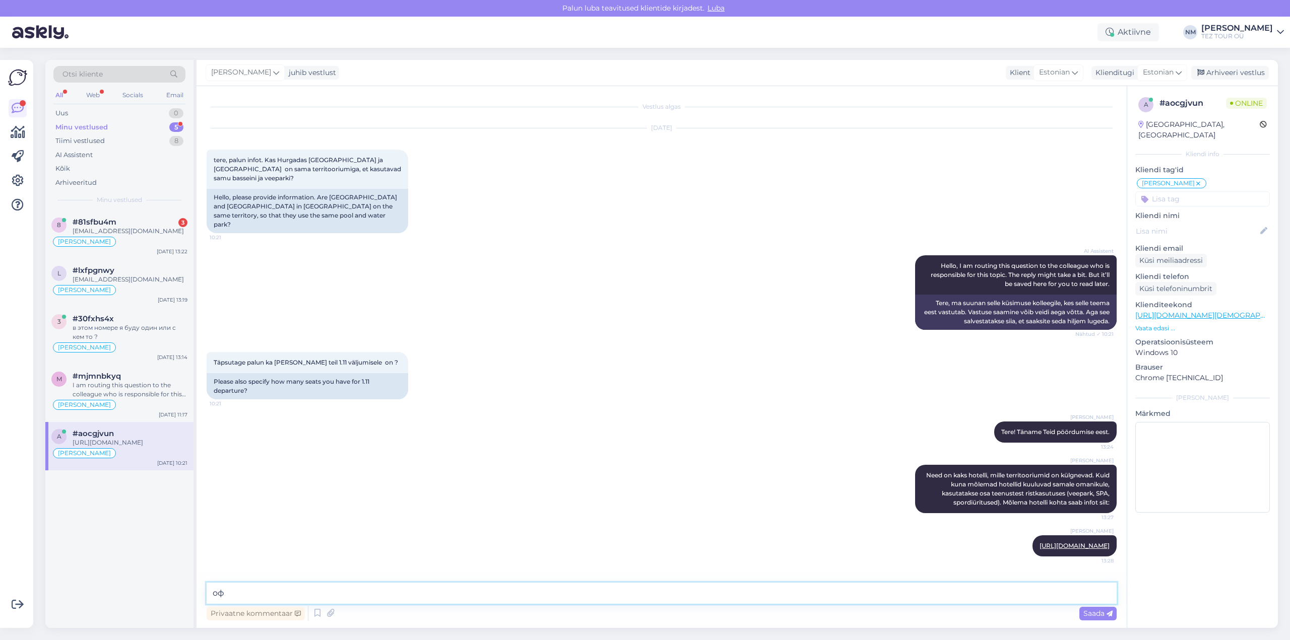
type textarea "о"
type textarea "ja"
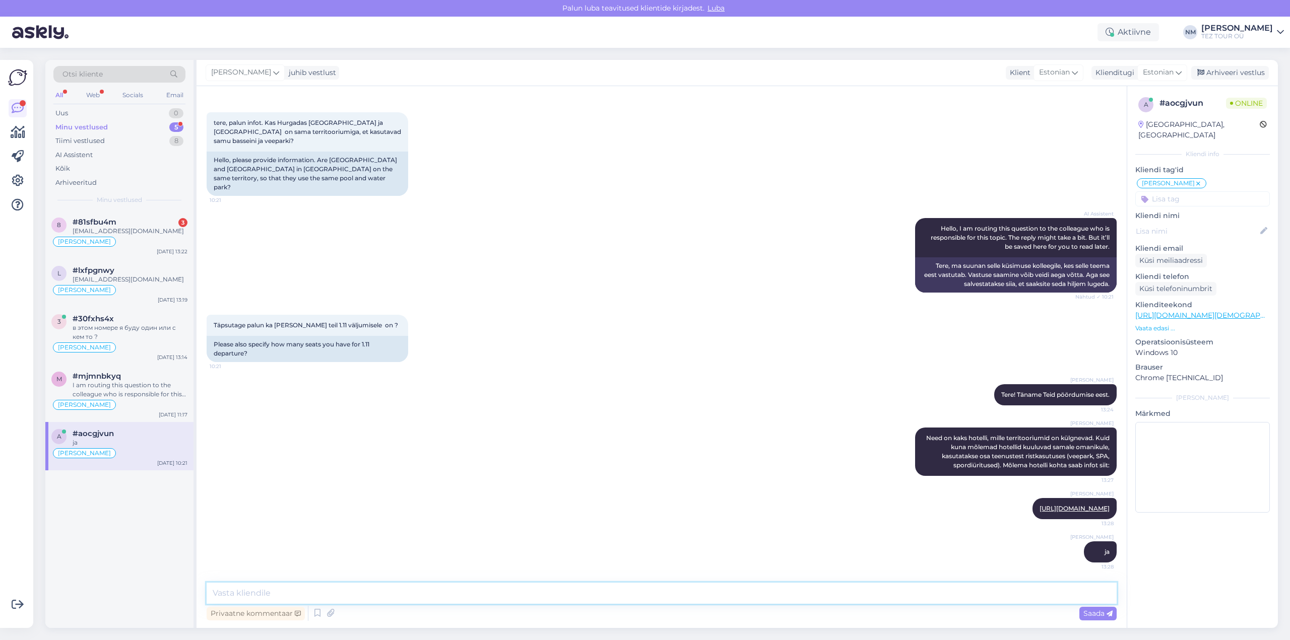
paste textarea "[URL][DOMAIN_NAME]"
type textarea "[URL][DOMAIN_NAME]"
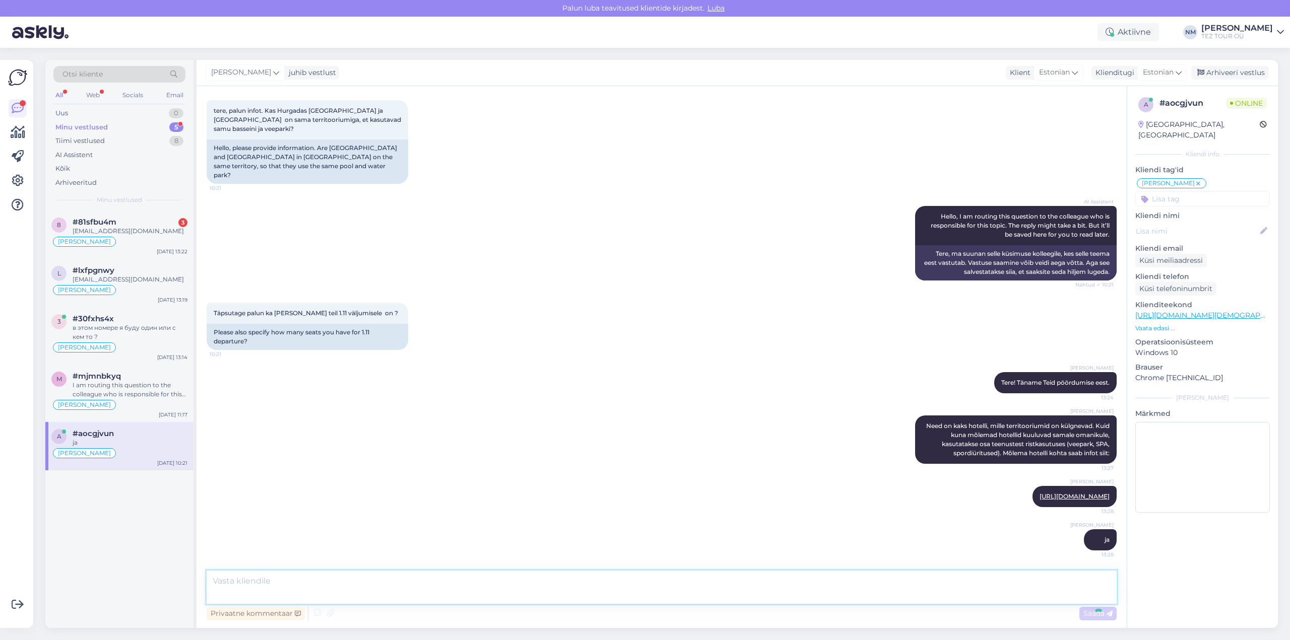
scroll to position [162, 0]
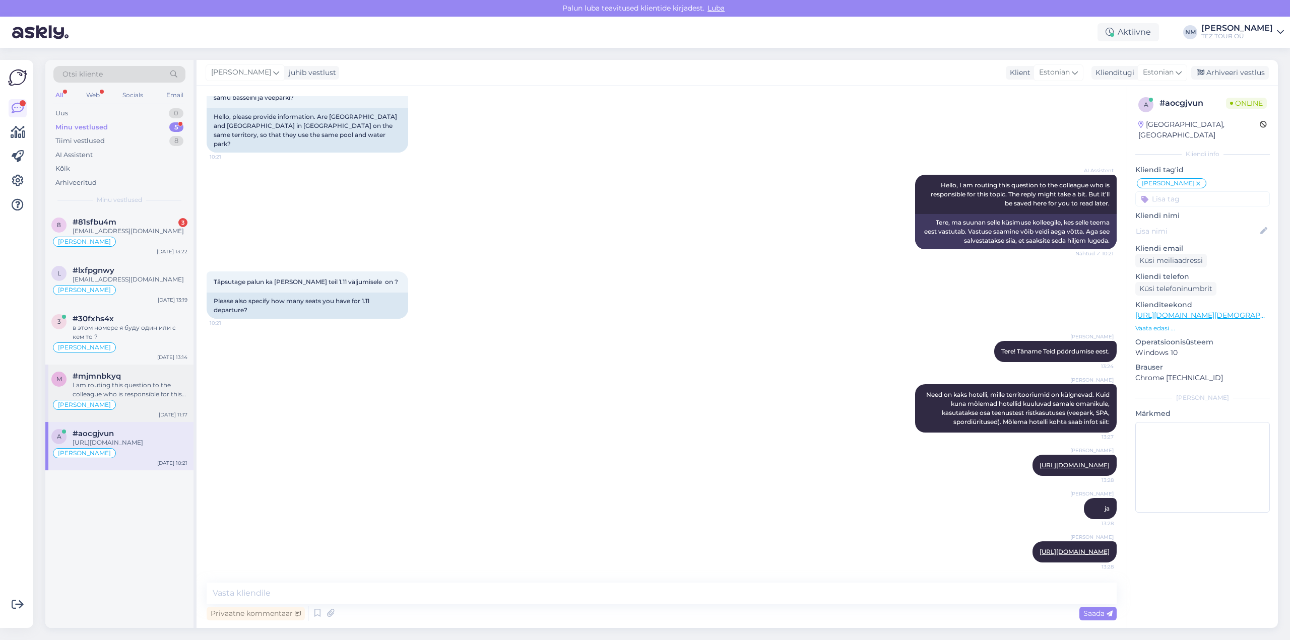
click at [135, 396] on div "I am routing this question to the colleague who is responsible for this topic. …" at bounding box center [130, 390] width 115 height 18
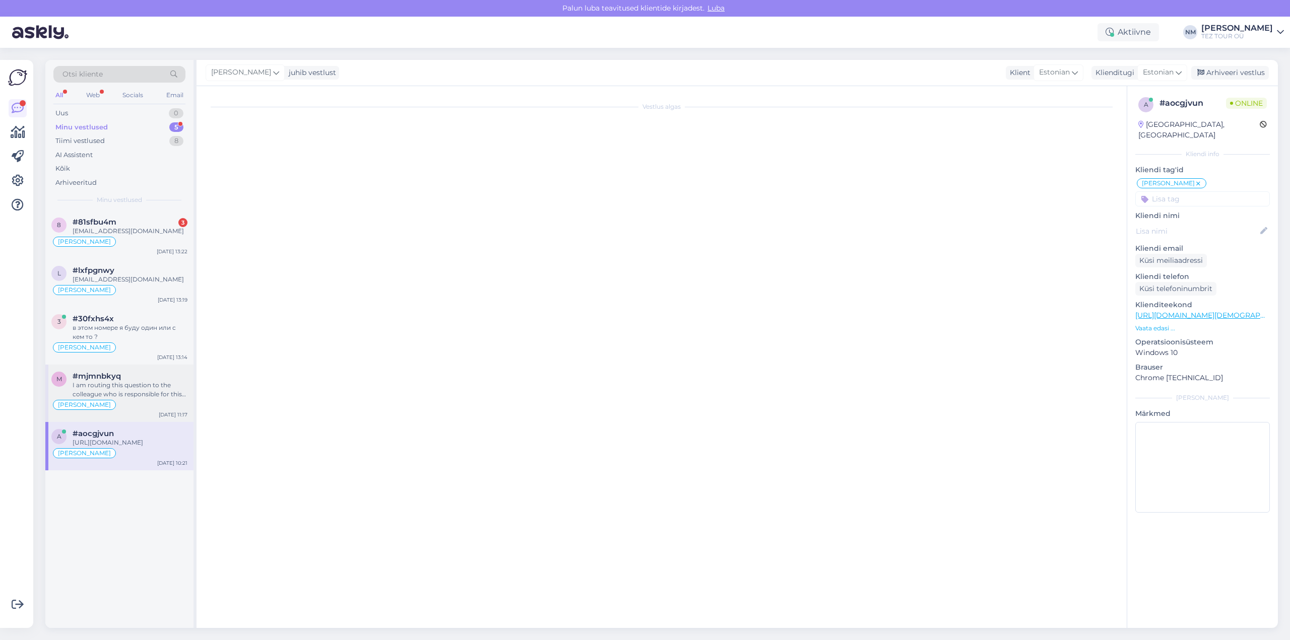
scroll to position [0, 0]
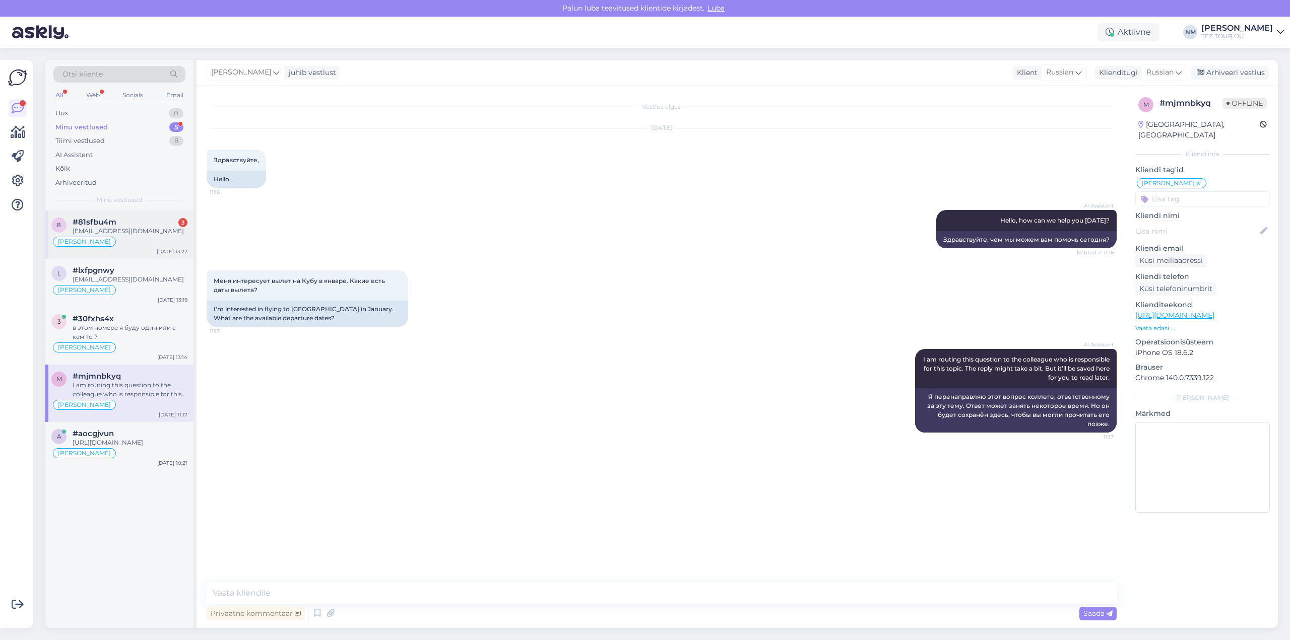
click at [132, 222] on div "#81sfbu4m 3" at bounding box center [130, 222] width 115 height 9
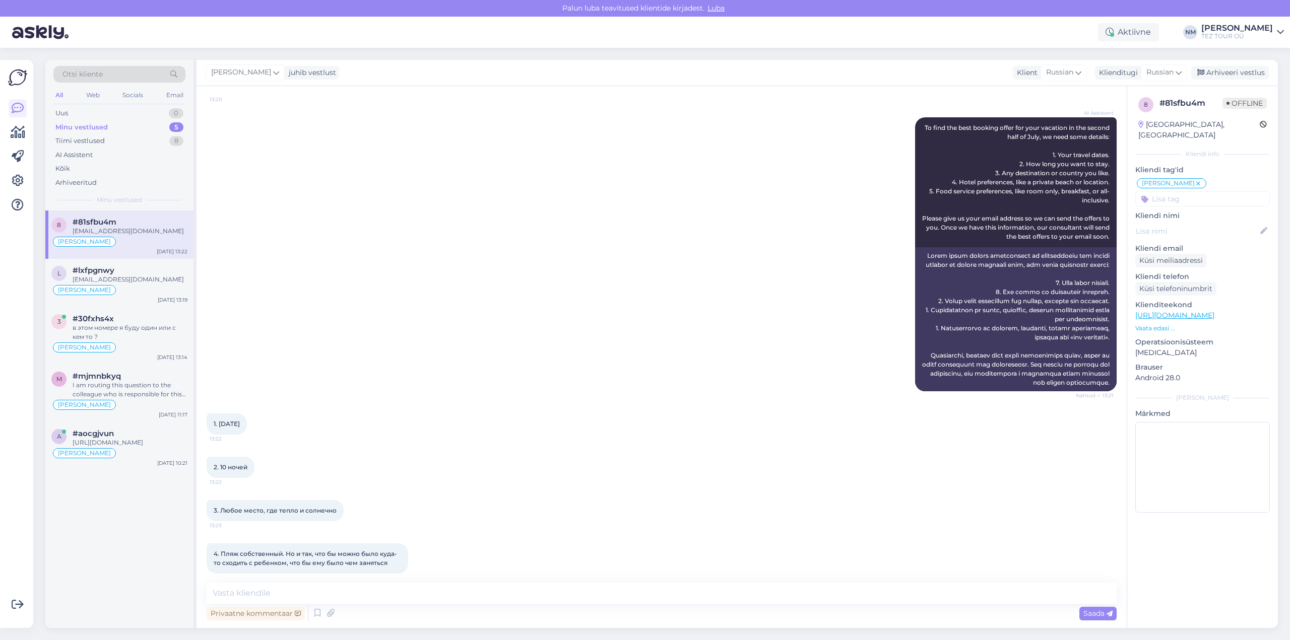
scroll to position [227, 0]
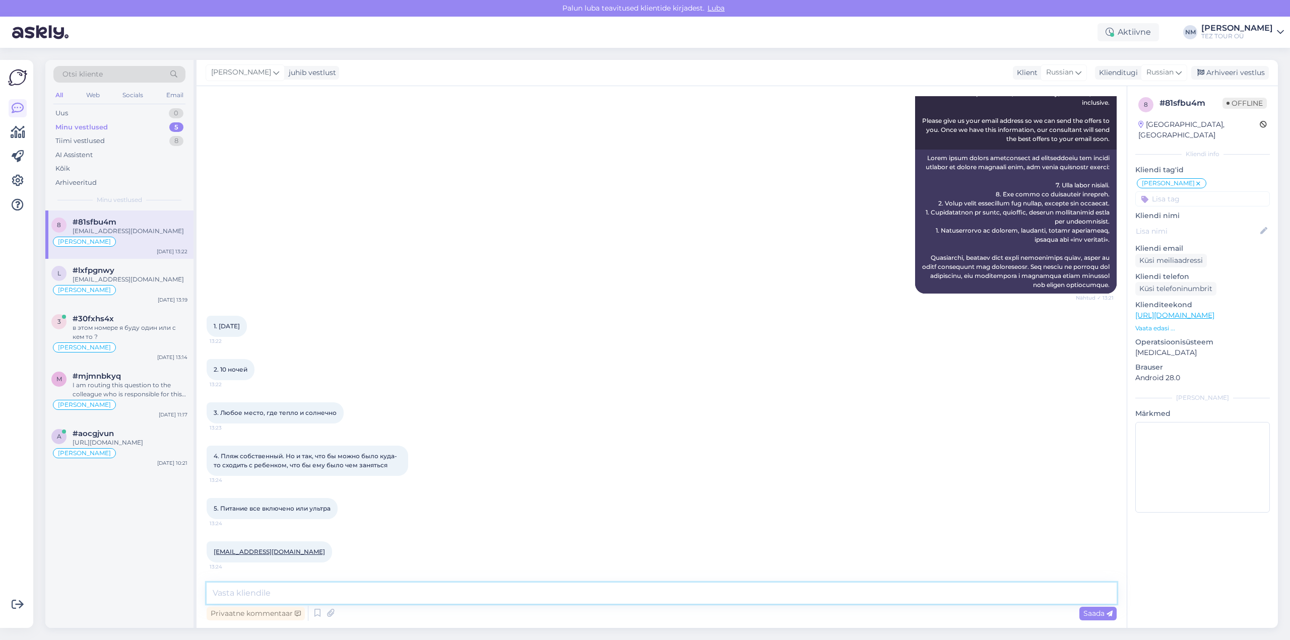
click at [267, 599] on textarea at bounding box center [662, 593] width 910 height 21
click at [299, 593] on textarea "Добрый день! Благоларим Вас за ине" at bounding box center [662, 593] width 910 height 21
click at [376, 589] on textarea "Добрый день! Благодарим Вас за ине" at bounding box center [662, 593] width 910 height 21
type textarea "Добрый день! Благодарим Вас за интерес, проявленный к нашим предложениям."
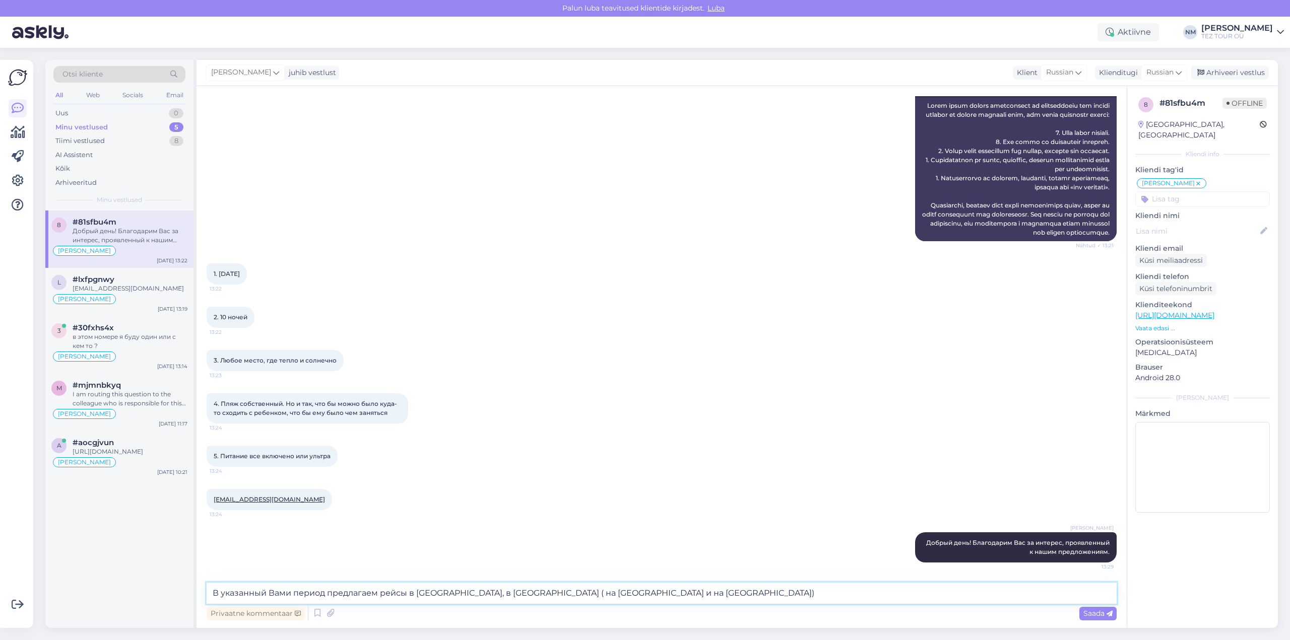
click at [567, 595] on textarea "В указанный Вами период предлагаем рейсы в [GEOGRAPHIC_DATA], в [GEOGRAPHIC_DAT…" at bounding box center [662, 593] width 910 height 21
click at [592, 596] on textarea "В указанный Вами период предлагаем рейсы в [GEOGRAPHIC_DATA], в [GEOGRAPHIC_DAT…" at bounding box center [662, 593] width 910 height 21
type textarea "В указанный Вами период предлагаем рейсы в [GEOGRAPHIC_DATA], в [GEOGRAPHIC_DAT…"
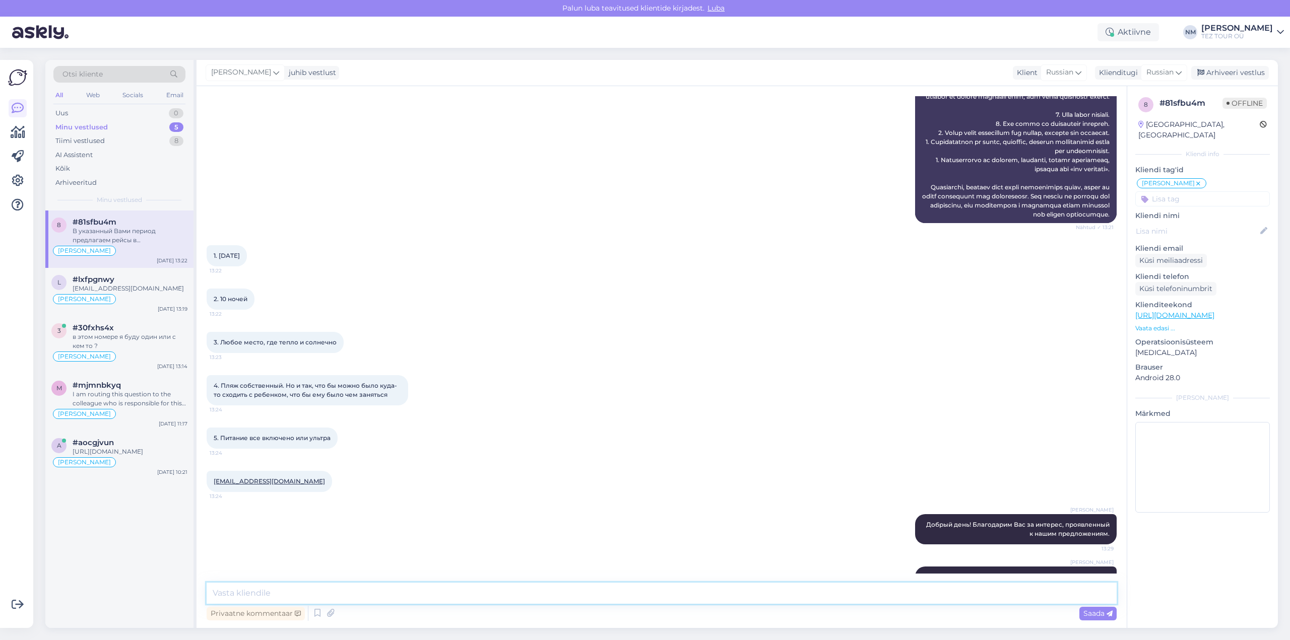
scroll to position [332, 0]
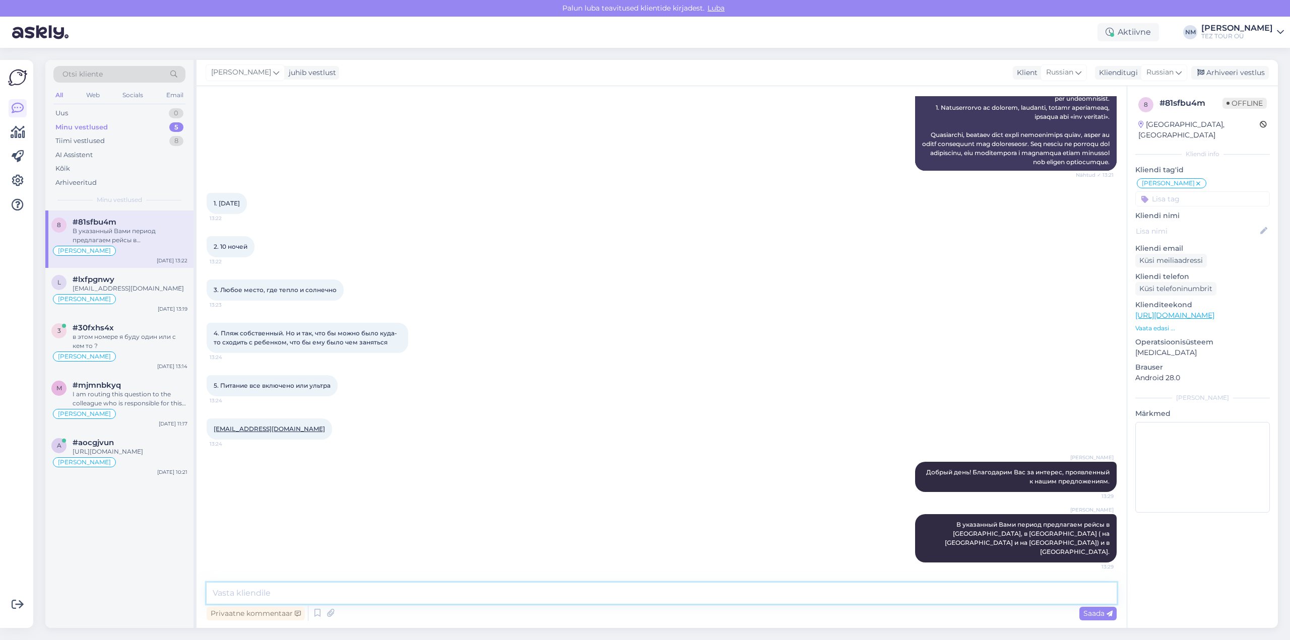
click at [270, 596] on textarea at bounding box center [662, 593] width 910 height 21
type textarea "Т"
type textarea "Буду рада сделать Вам предложение, но прошу уточнить планируемый бюджет поездки."
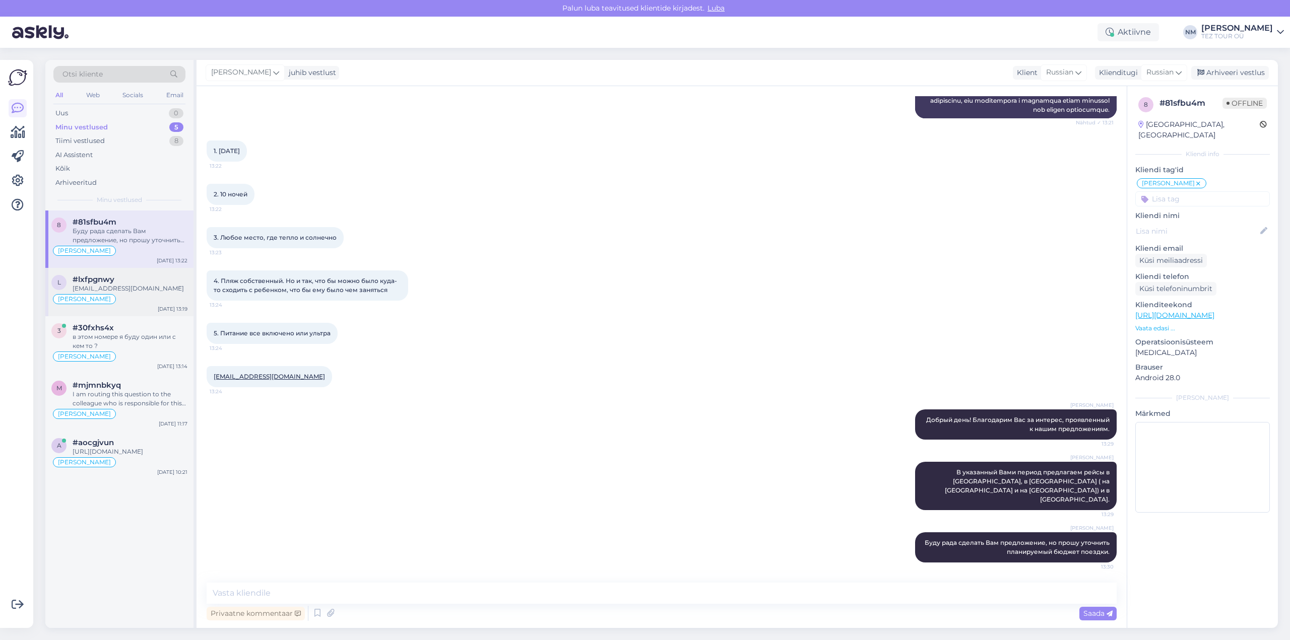
click at [131, 285] on div "[EMAIL_ADDRESS][DOMAIN_NAME]" at bounding box center [130, 288] width 115 height 9
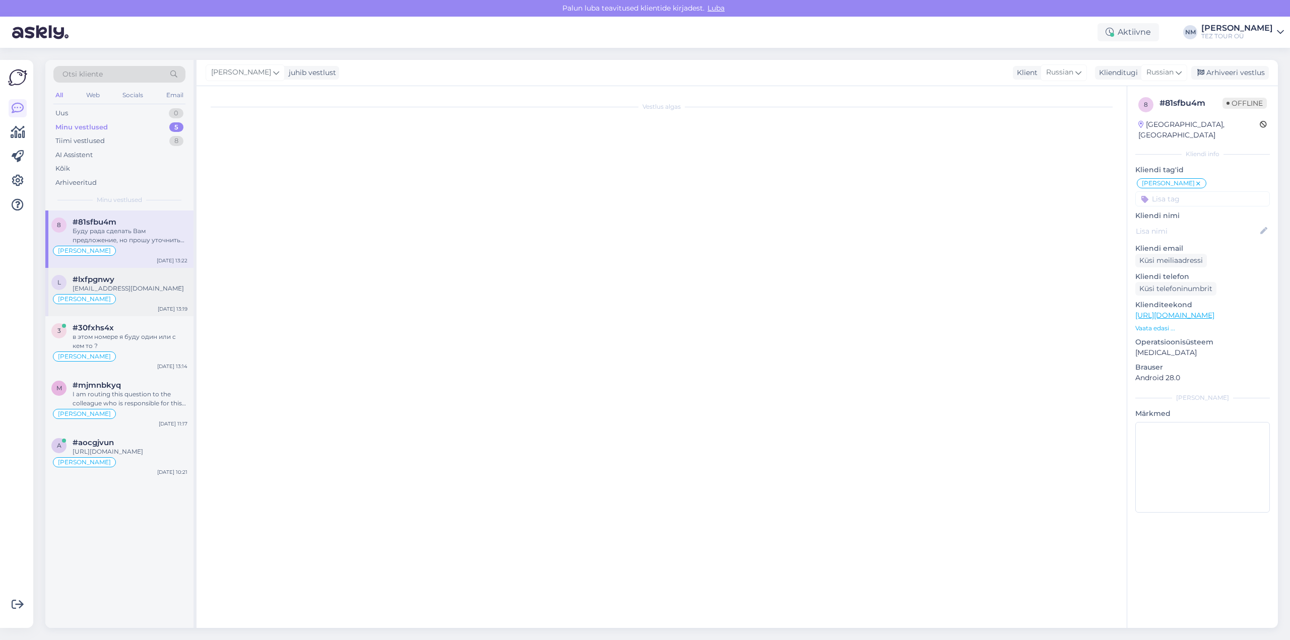
scroll to position [0, 0]
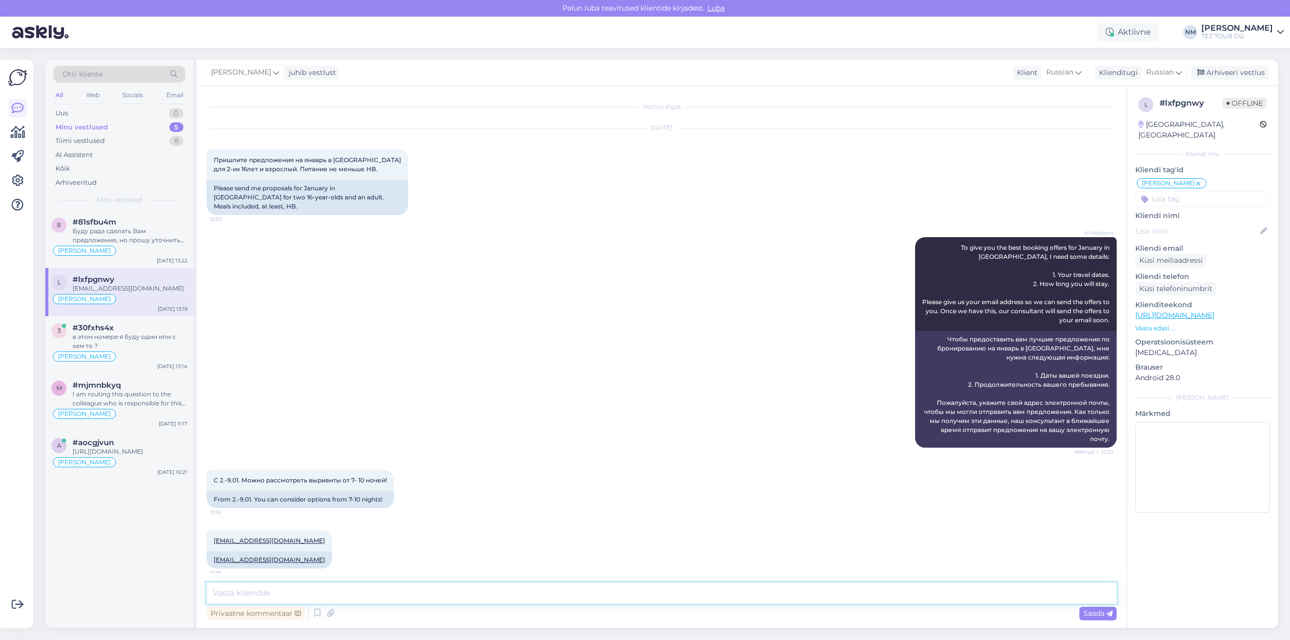
click at [282, 597] on textarea at bounding box center [662, 593] width 910 height 21
type textarea "Добрый день. Благодарим Вас за интерес, проявленный к нашим предложениям."
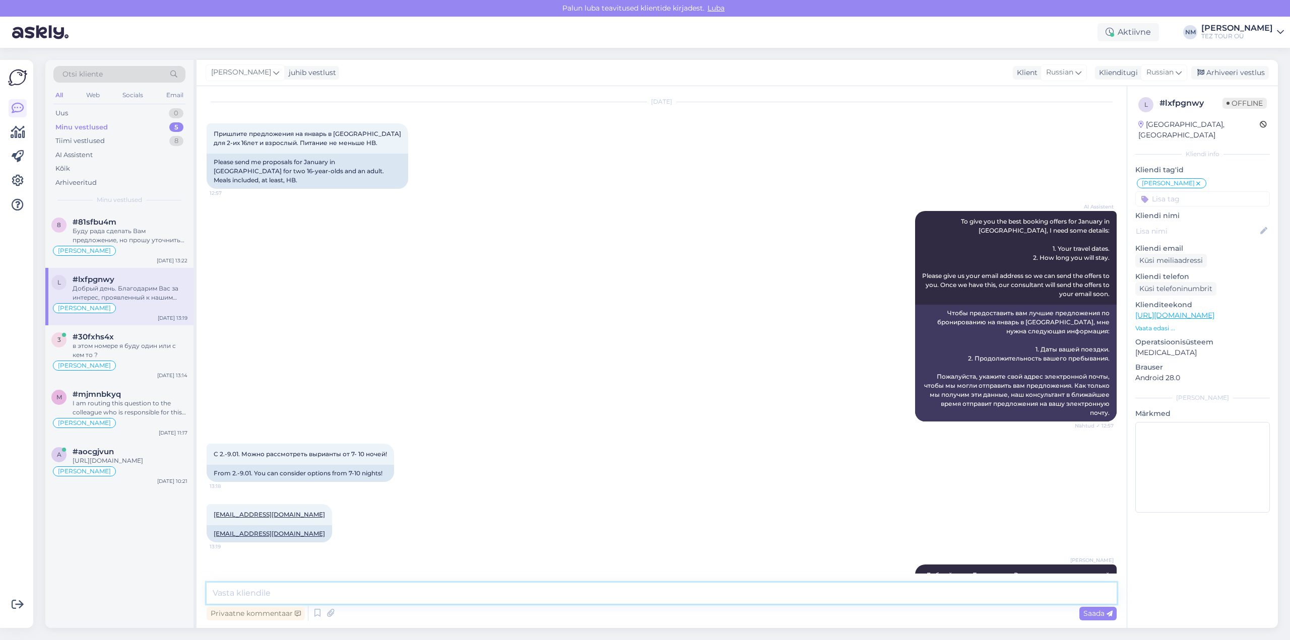
scroll to position [49, 0]
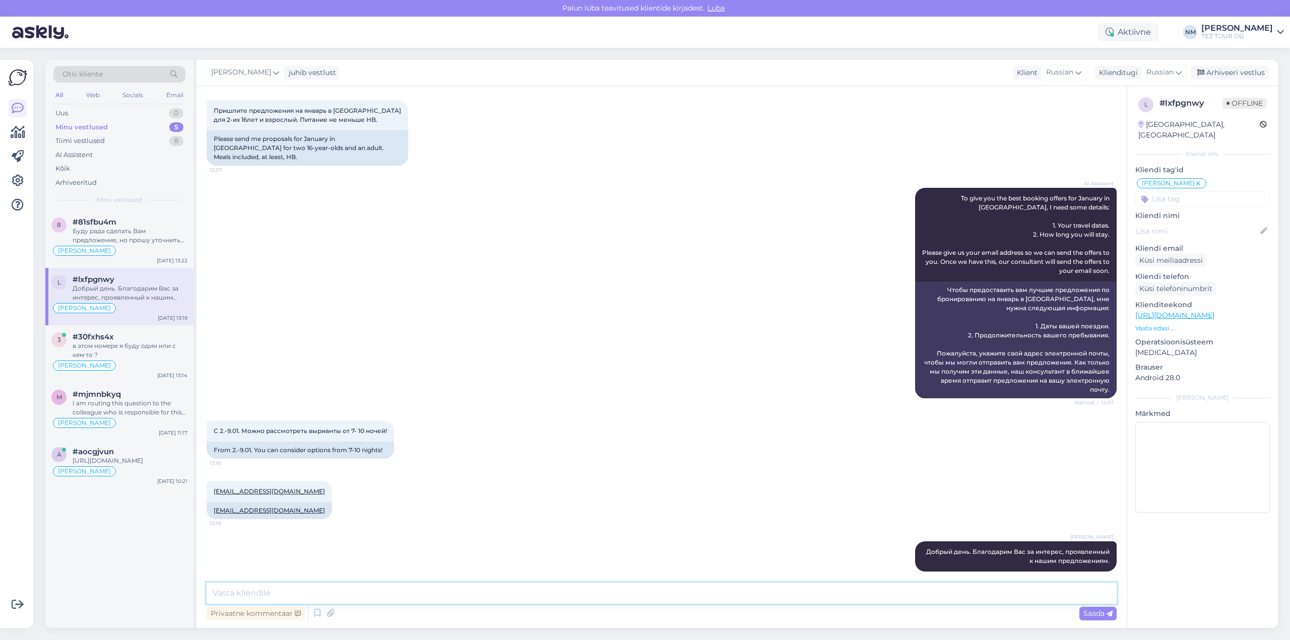
click at [241, 591] on textarea at bounding box center [662, 593] width 910 height 21
click at [424, 595] on textarea "Уточните, пожалуйста, планируемый бюджет поехдки." at bounding box center [662, 593] width 910 height 21
drag, startPoint x: 213, startPoint y: 594, endPoint x: 224, endPoint y: 596, distance: 11.4
click at [213, 593] on textarea "Уточните, пожалуйста, планируемый бюджет поездки." at bounding box center [662, 593] width 910 height 21
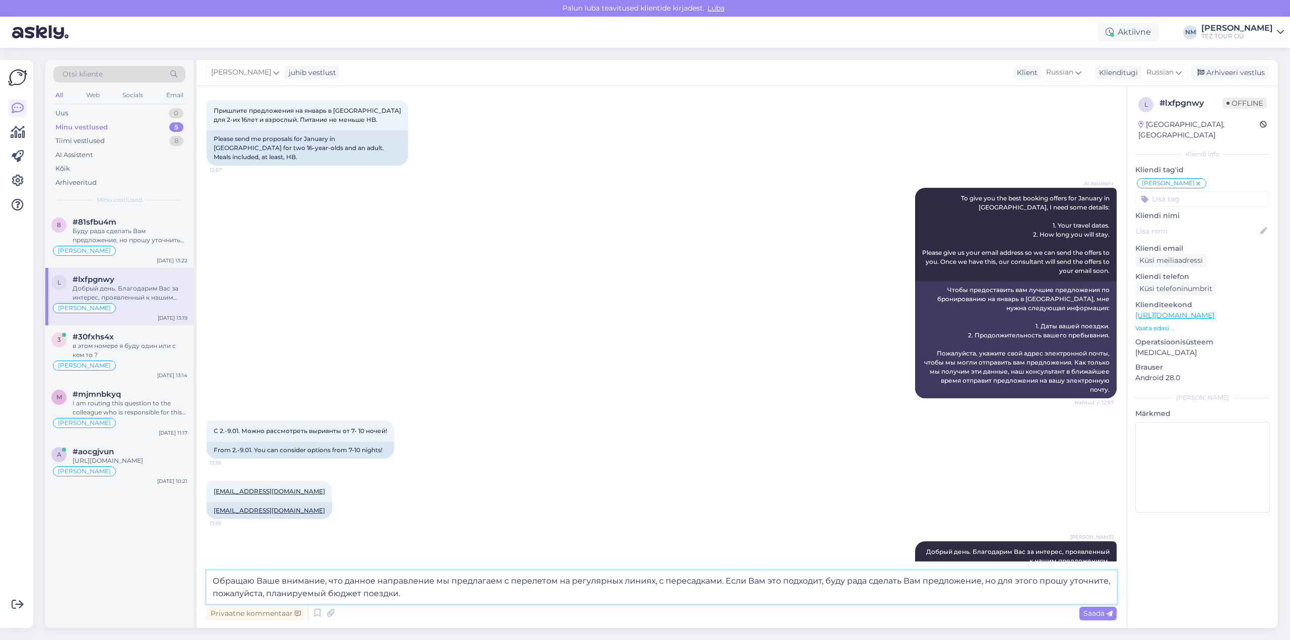
click at [1109, 581] on textarea "Обращаю Ваше внимание, что данное направление мы предлагаем с перелетом на регу…" at bounding box center [662, 587] width 910 height 33
drag, startPoint x: 258, startPoint y: 592, endPoint x: 215, endPoint y: 594, distance: 43.4
click at [215, 594] on textarea "Обращаю Ваше внимание, что данное направление мы предлагаем с перелетом на регу…" at bounding box center [662, 587] width 910 height 33
type textarea "Обращаю Ваше внимание, что данное направление мы предлагаем с перелетом на регу…"
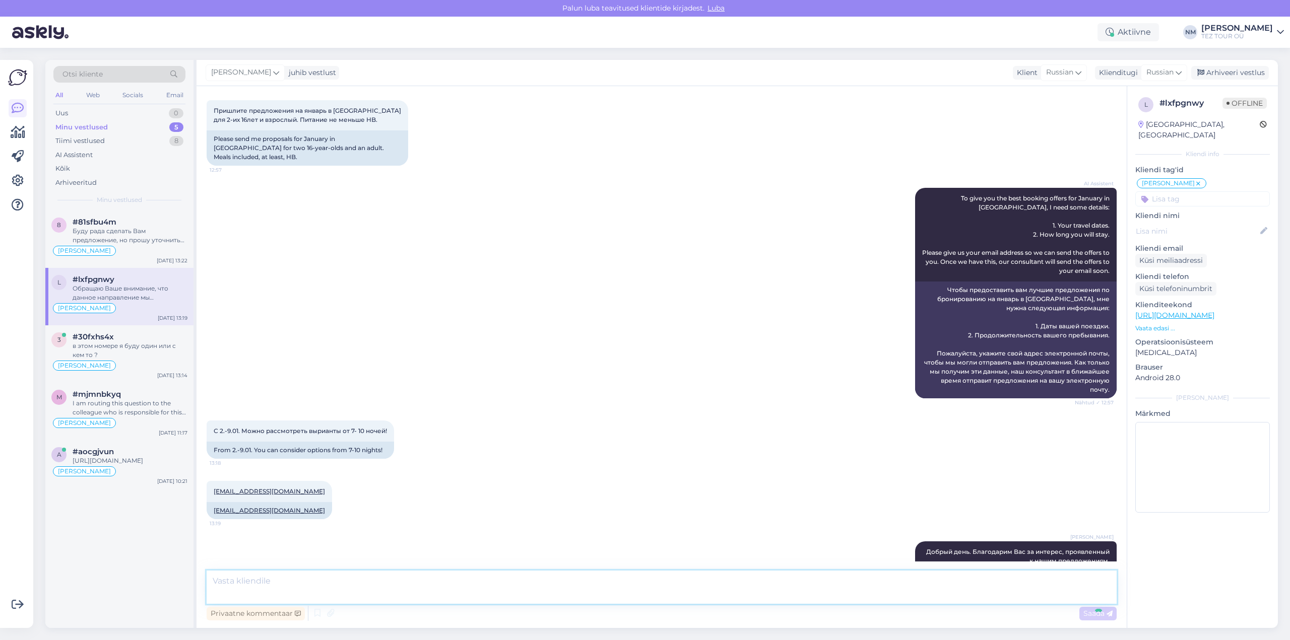
scroll to position [129, 0]
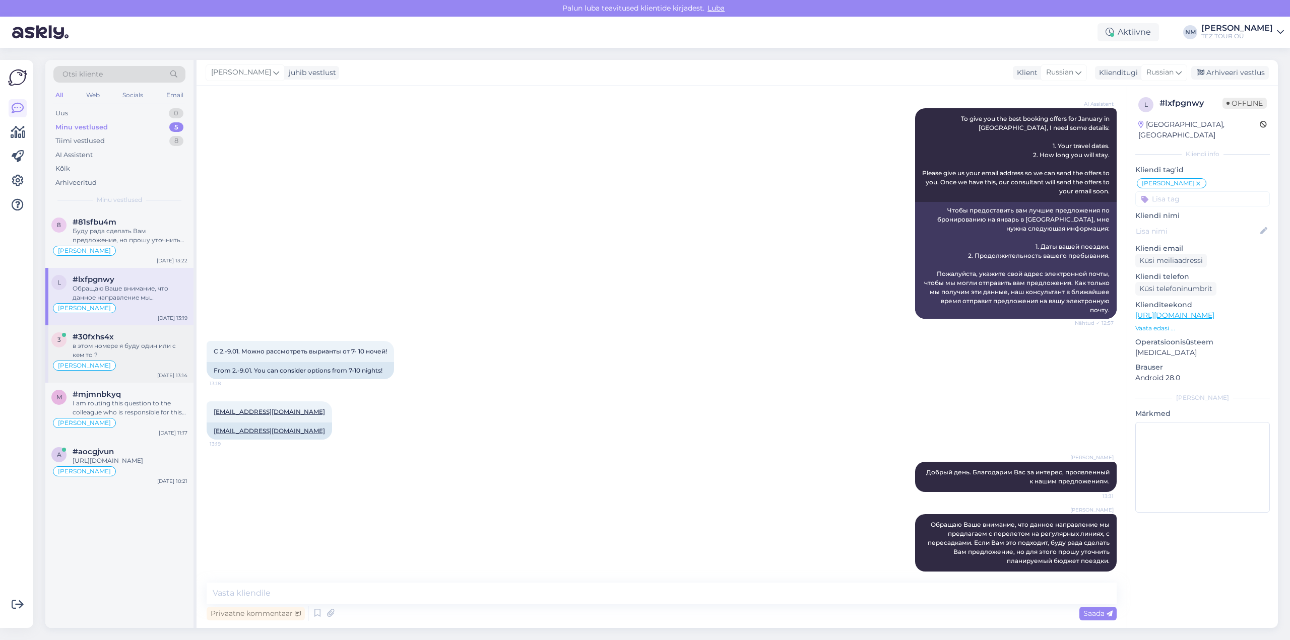
click at [107, 345] on div "в этом номере я буду один или с кем то ?" at bounding box center [130, 351] width 115 height 18
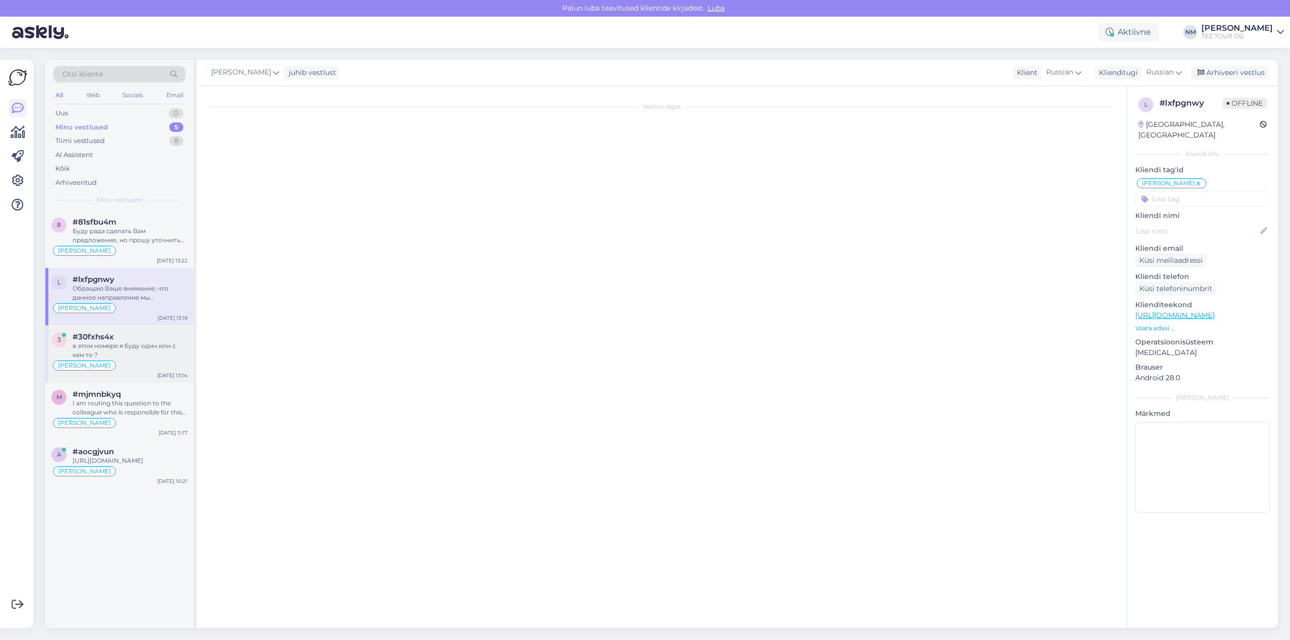
scroll to position [3, 0]
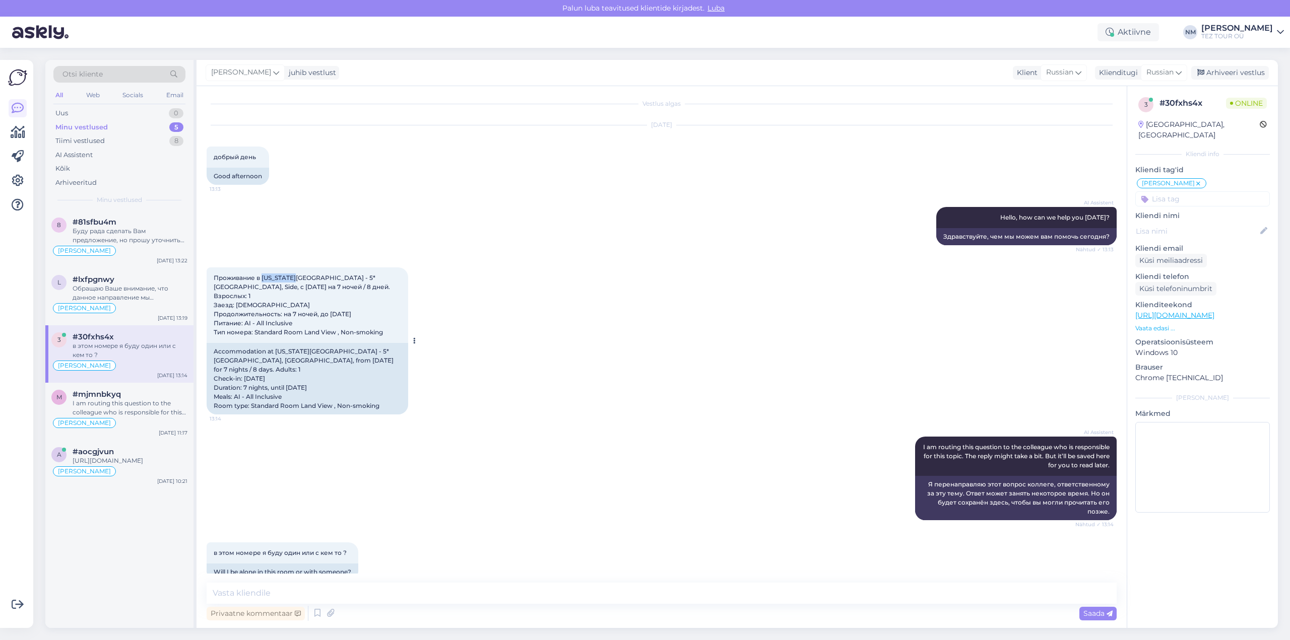
drag, startPoint x: 263, startPoint y: 276, endPoint x: 299, endPoint y: 279, distance: 36.4
click at [299, 279] on span "Проживание в [US_STATE][GEOGRAPHIC_DATA] - 5* [GEOGRAPHIC_DATA], Side, c [DATE]…" at bounding box center [303, 305] width 178 height 62
copy span "[US_STATE]"
click at [237, 592] on textarea at bounding box center [662, 593] width 910 height 21
click at [326, 592] on textarea at bounding box center [662, 593] width 910 height 21
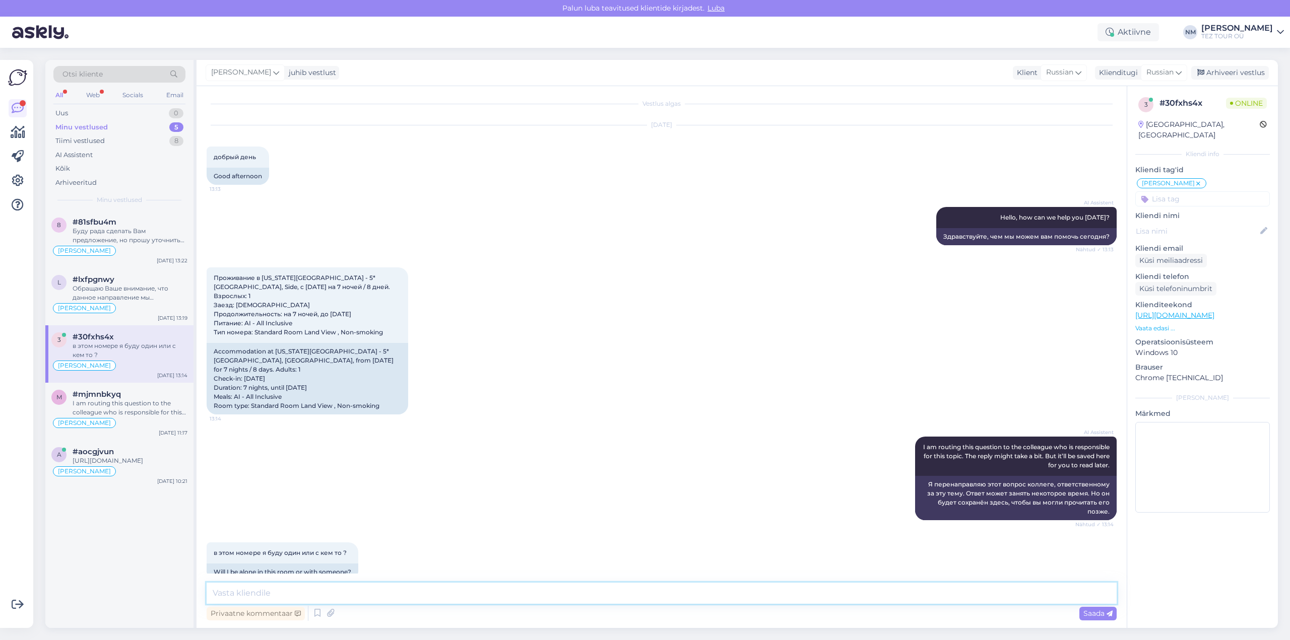
click at [252, 595] on textarea at bounding box center [662, 593] width 910 height 21
type textarea "Добрый день! Благодарим Вас за интерес, проявленный к нашим предложениям."
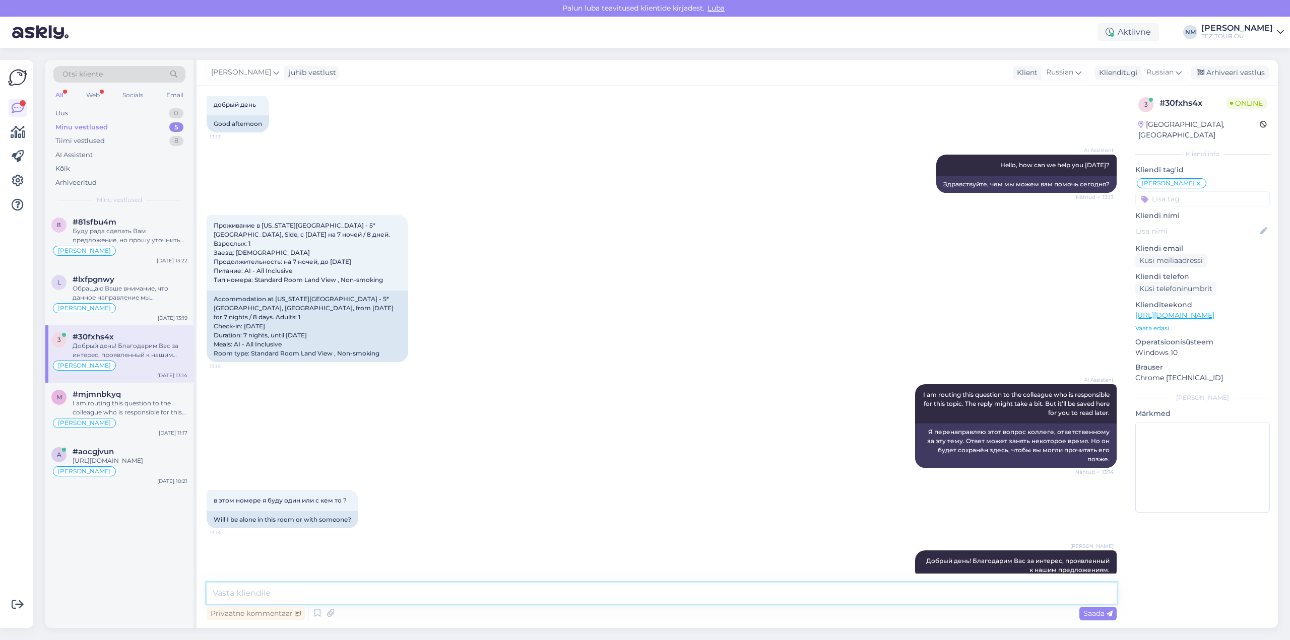
click at [259, 592] on textarea at bounding box center [662, 593] width 910 height 21
type textarea "На данный момент, выбранный Вами отель на желаемые даты уже полностью продан, т…"
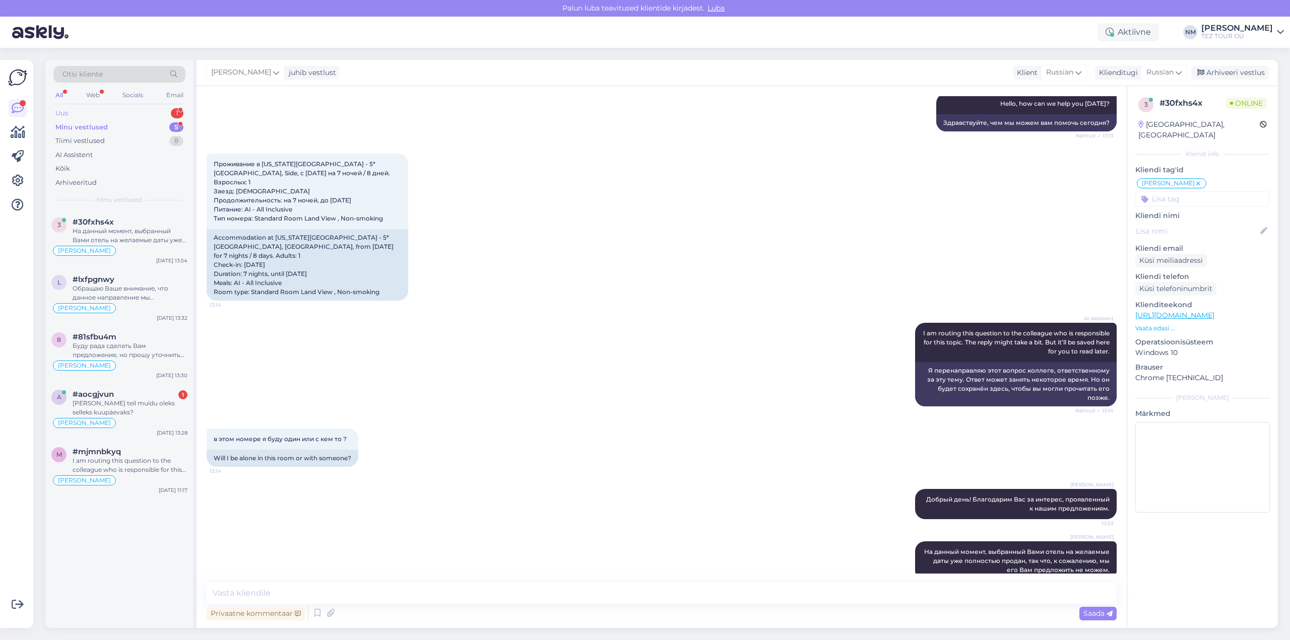
click at [179, 111] on div "1" at bounding box center [177, 113] width 13 height 10
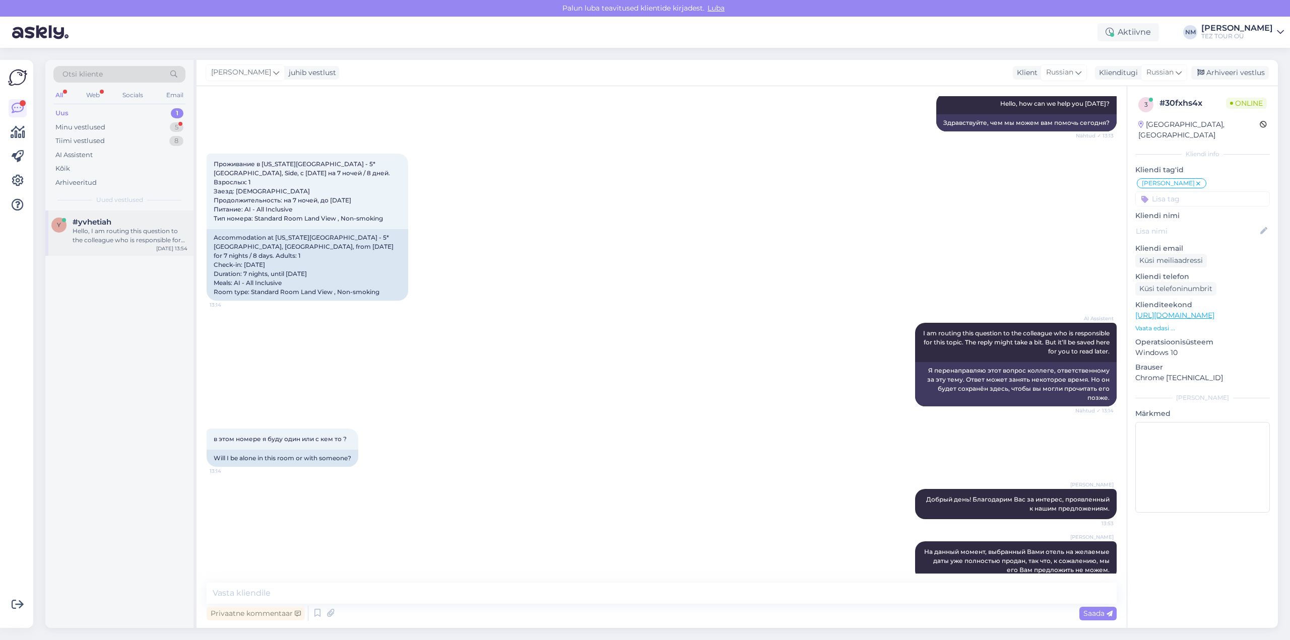
click at [134, 232] on div "Hello, I am routing this question to the colleague who is responsible for this …" at bounding box center [130, 236] width 115 height 18
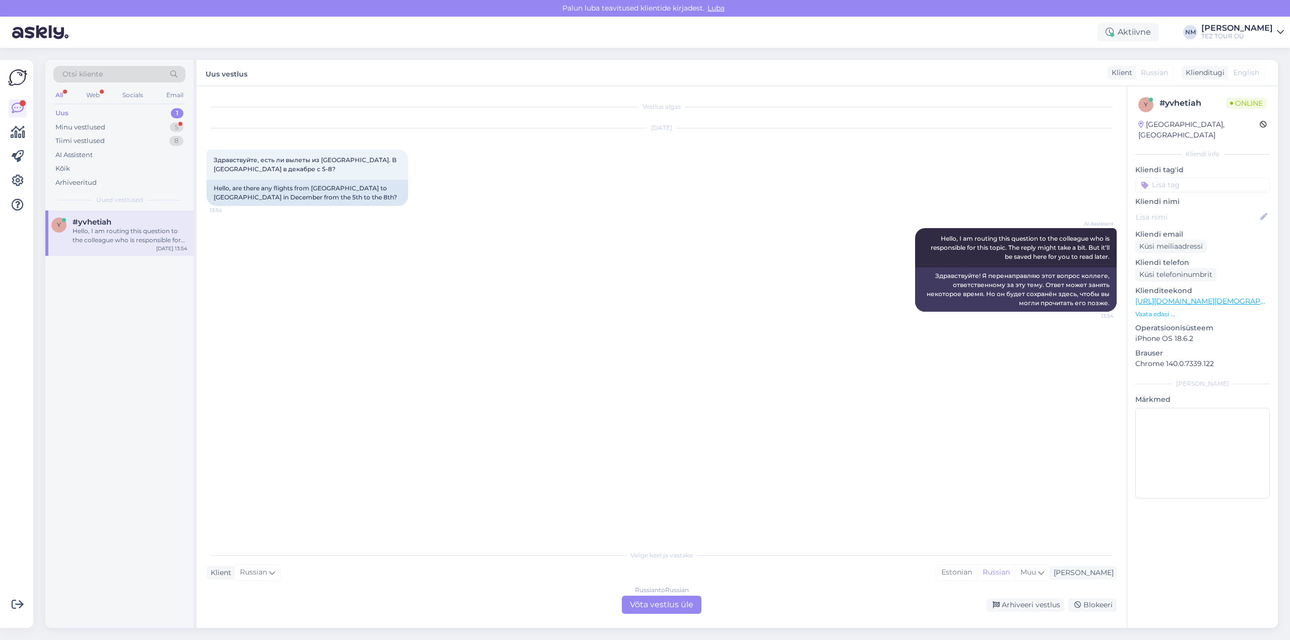
scroll to position [0, 0]
click at [1173, 177] on input at bounding box center [1202, 184] width 135 height 15
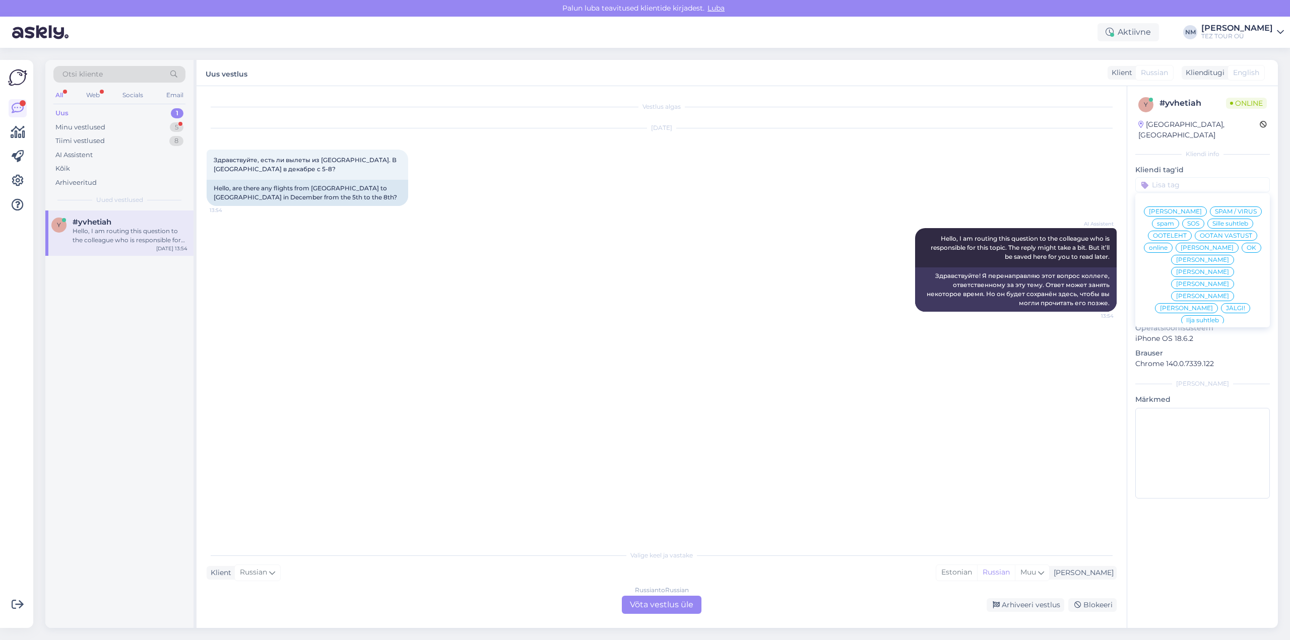
click at [674, 604] on div "Russian to Russian Võta vestlus üle" at bounding box center [662, 605] width 80 height 18
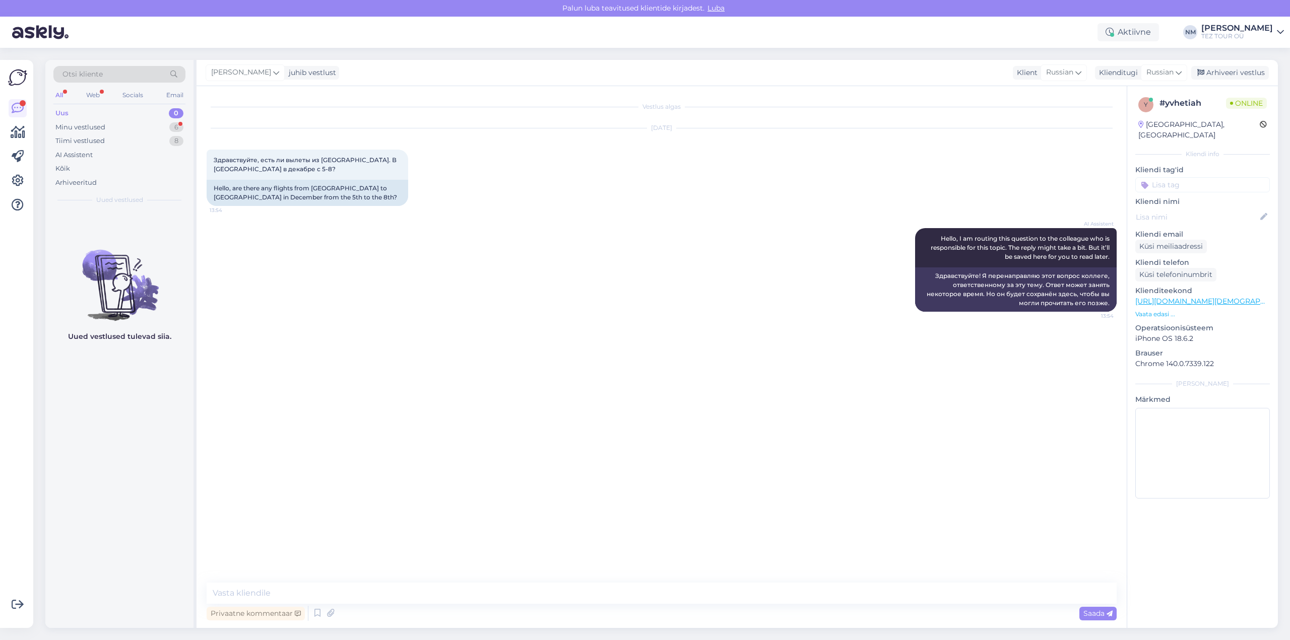
click at [1179, 177] on input at bounding box center [1202, 184] width 135 height 15
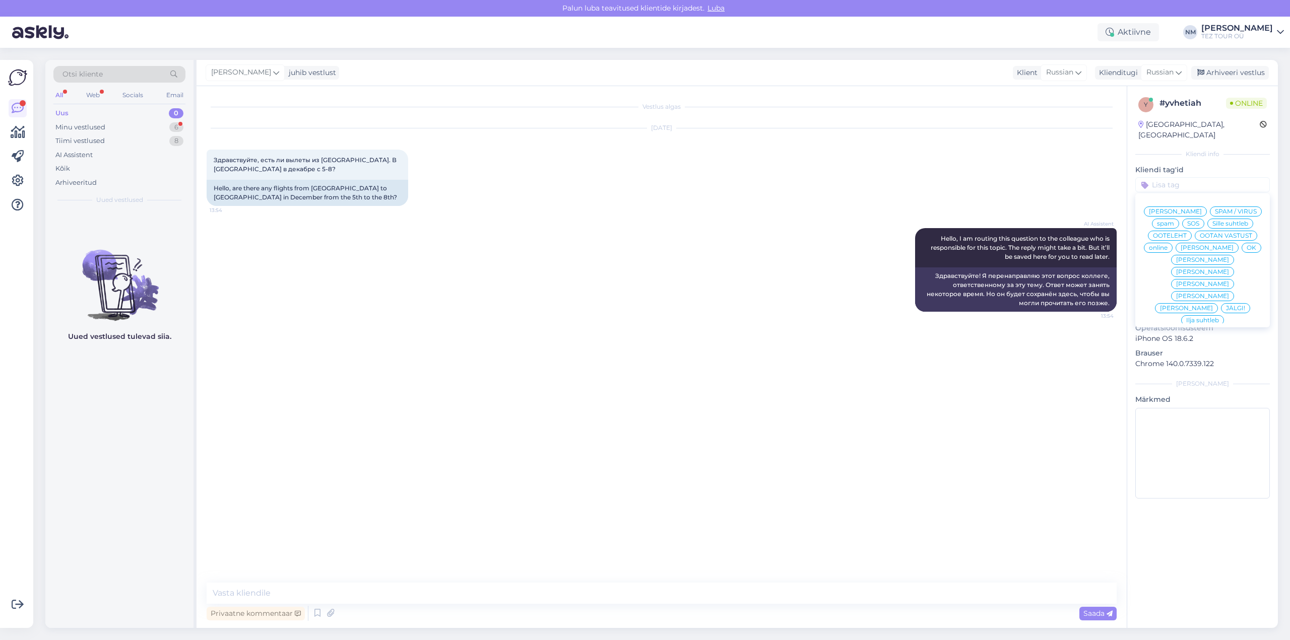
click at [1229, 269] on span "[PERSON_NAME]" at bounding box center [1202, 272] width 53 height 6
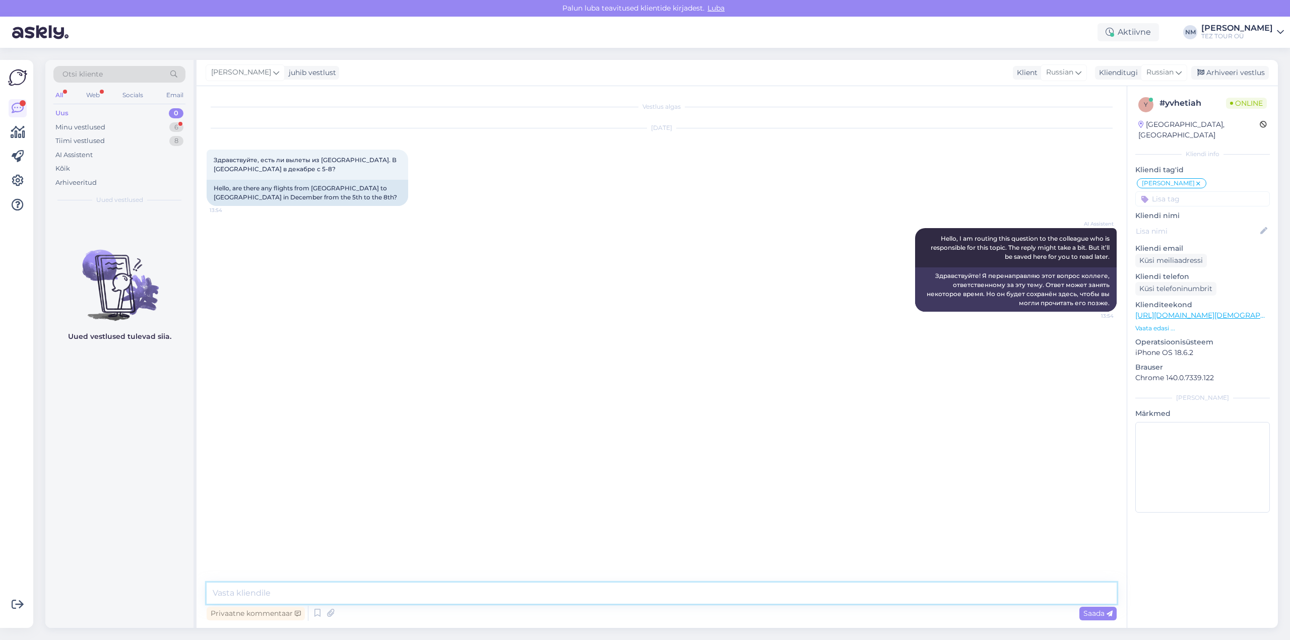
click at [241, 594] on textarea at bounding box center [662, 593] width 910 height 21
click at [225, 591] on textarea "Дорый день" at bounding box center [662, 593] width 910 height 21
click at [282, 597] on textarea "Добрый день" at bounding box center [662, 593] width 910 height 21
type textarea "Добрый день! Благодарим Вас за интерес, проявленный к нашим предложениям."
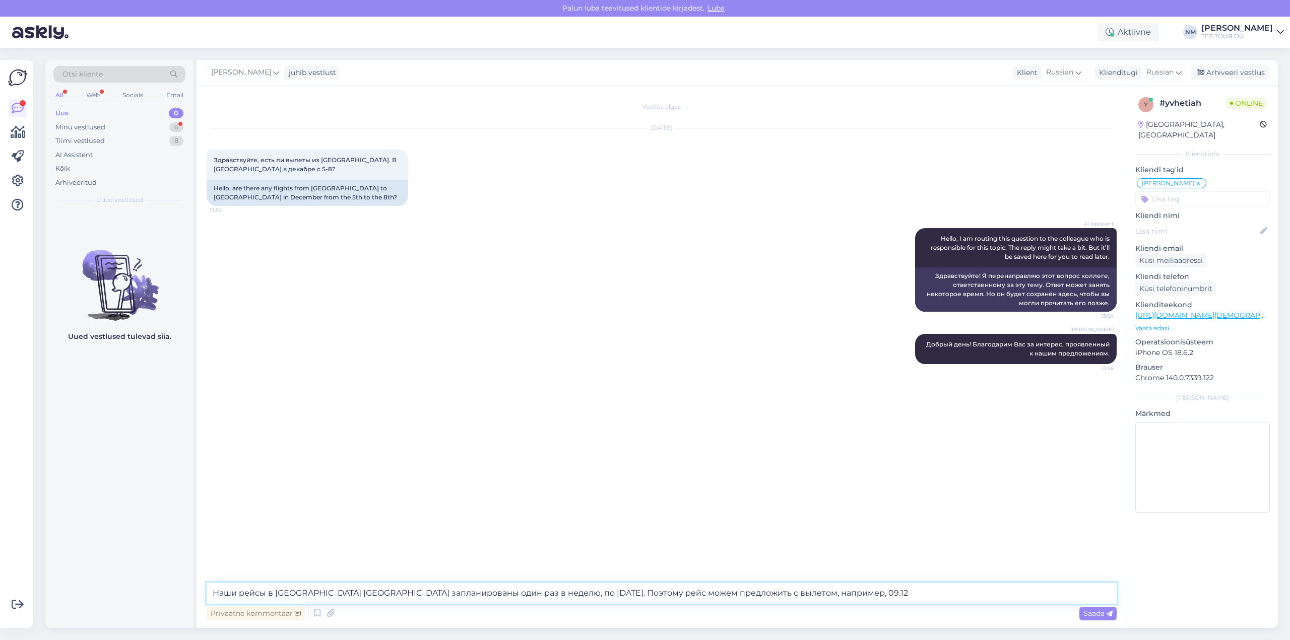
type textarea "Наши рейсы в [GEOGRAPHIC_DATA] [GEOGRAPHIC_DATA] запланированы один раз в недел…"
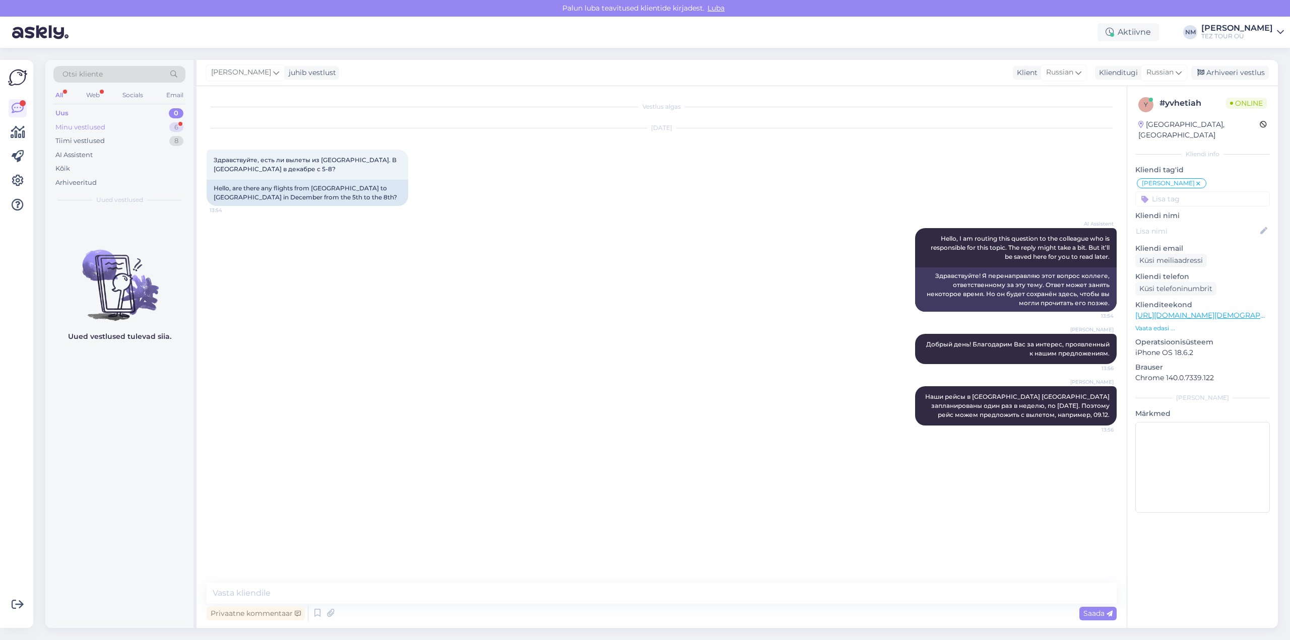
click at [177, 125] on div "6" at bounding box center [176, 127] width 14 height 10
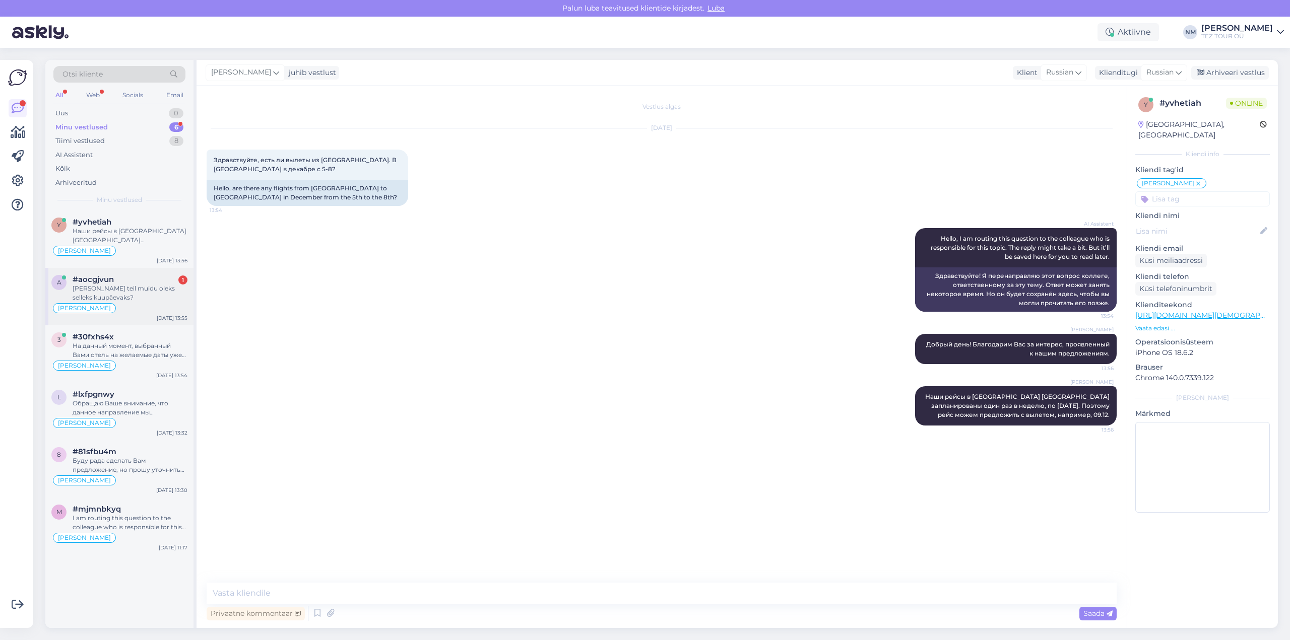
click at [146, 283] on div "#aocgjvun 1" at bounding box center [130, 279] width 115 height 9
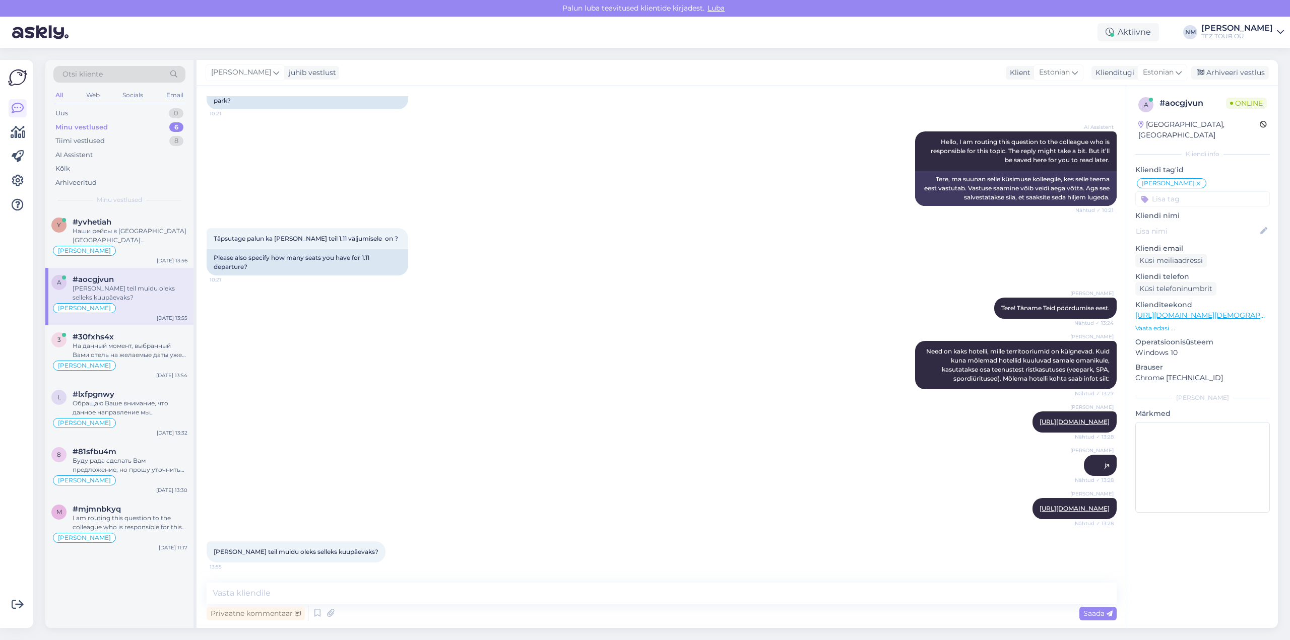
scroll to position [206, 0]
click at [235, 593] on textarea at bounding box center [662, 593] width 910 height 21
type textarea "Kahjuks süsteem näitab täpselt lennukohta arvu ainult sel juhul, kui on jäänud …"
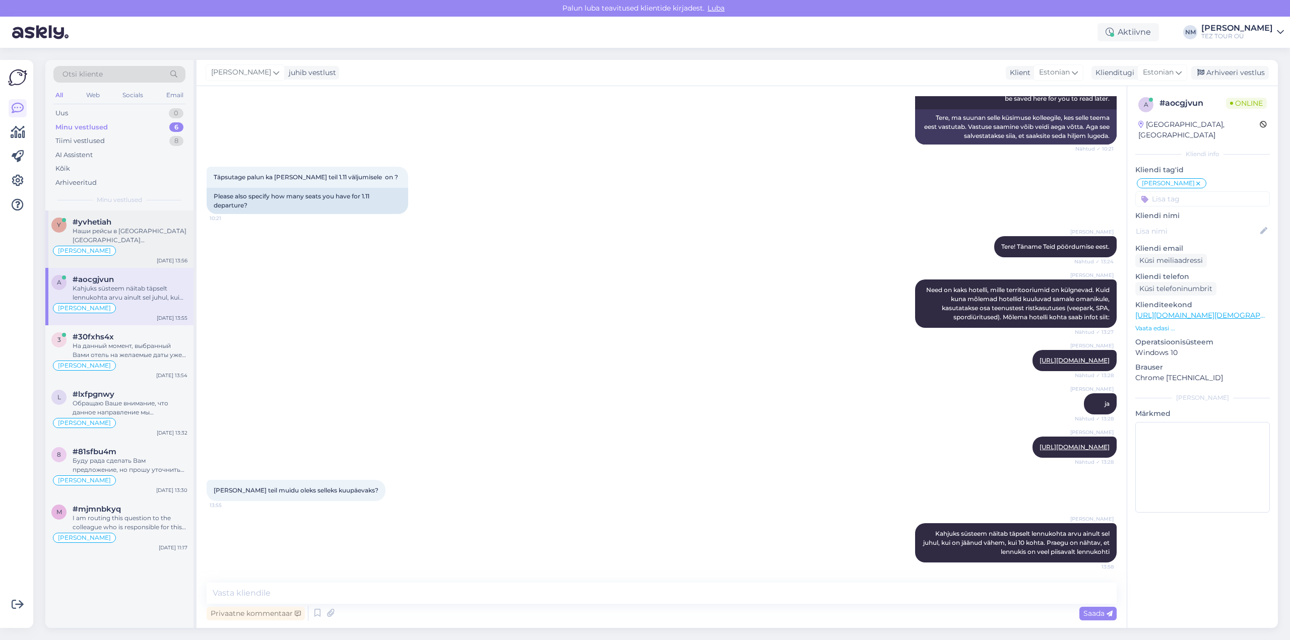
click at [145, 241] on div "Наши рейсы в [GEOGRAPHIC_DATA] [GEOGRAPHIC_DATA] запланированы один раз в недел…" at bounding box center [130, 236] width 115 height 18
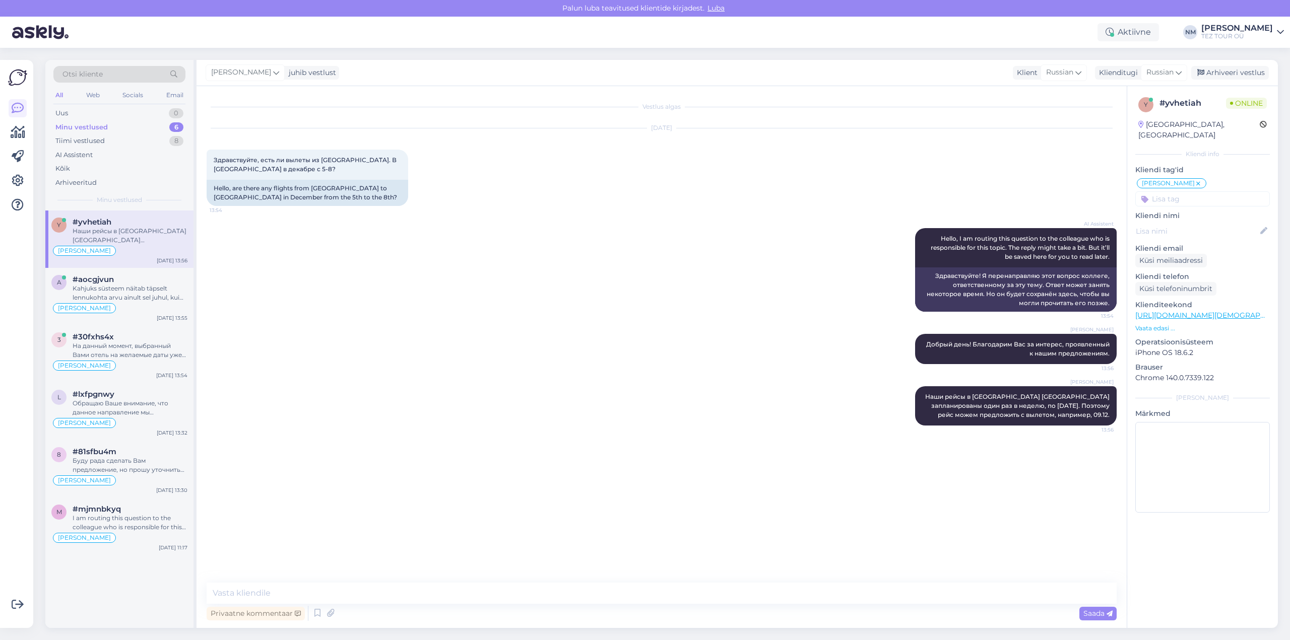
scroll to position [0, 0]
click at [155, 342] on div "На данный момент, выбранный Вами отель на желаемые даты уже полностью продан, т…" at bounding box center [130, 351] width 115 height 18
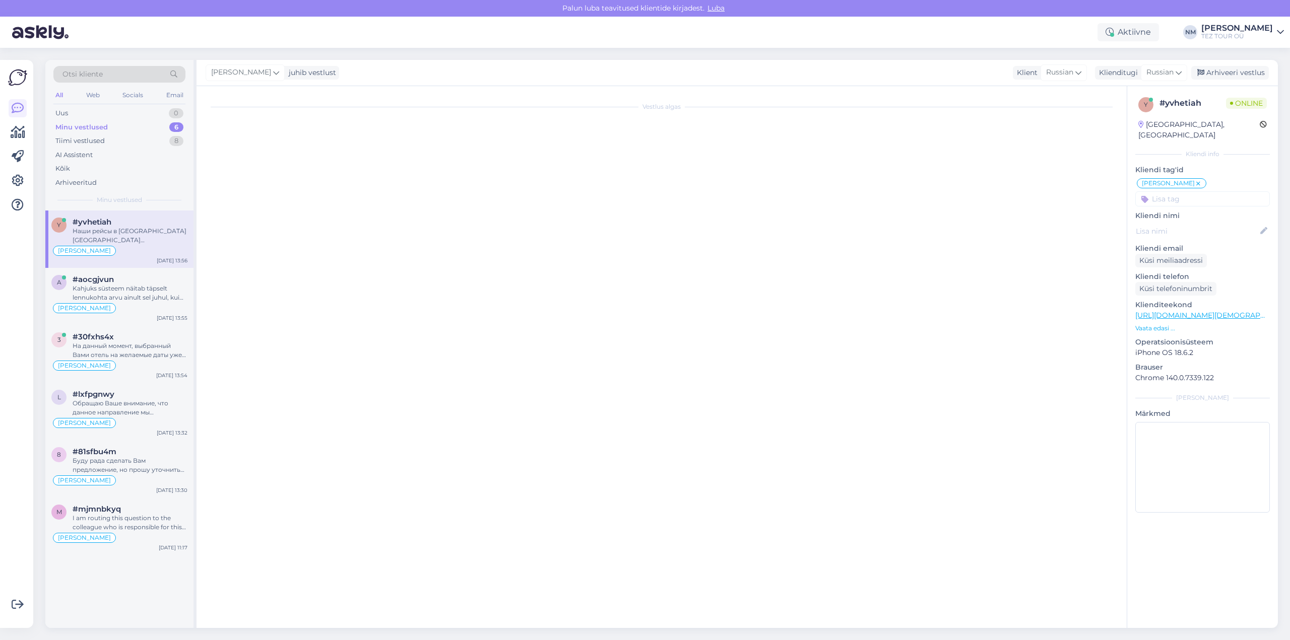
scroll to position [117, 0]
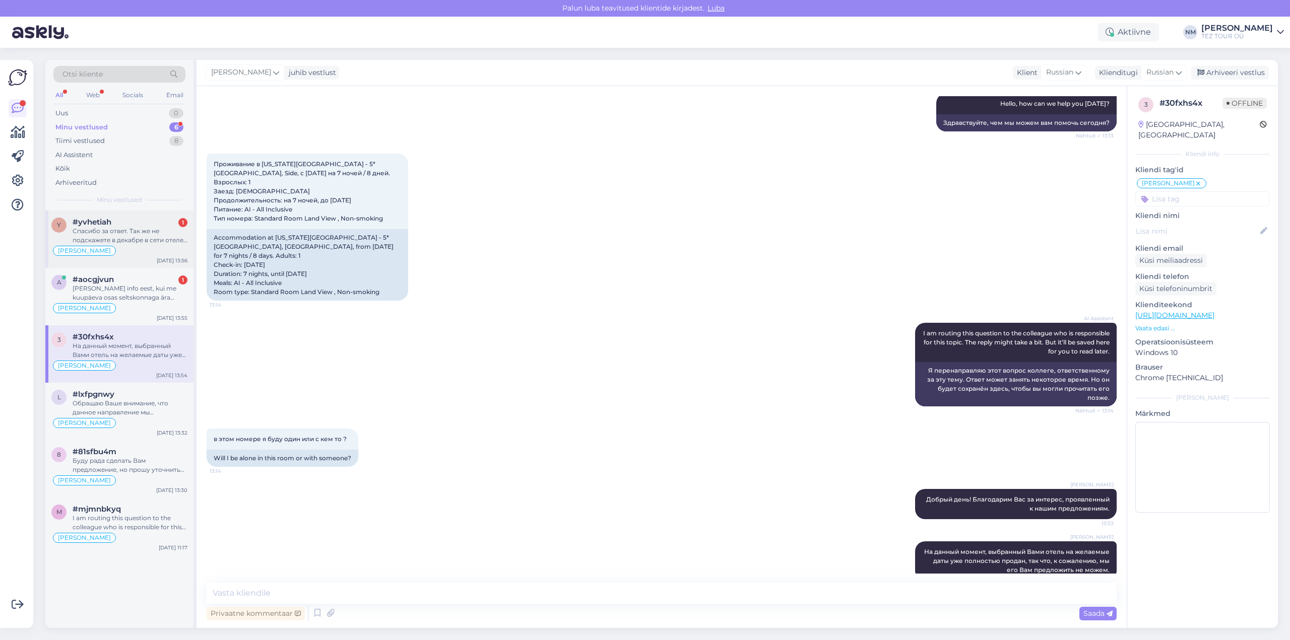
click at [137, 233] on div "Спасибо за ответ. Так же не подскажете в декабре в сети отелей альбатрос подогр…" at bounding box center [130, 236] width 115 height 18
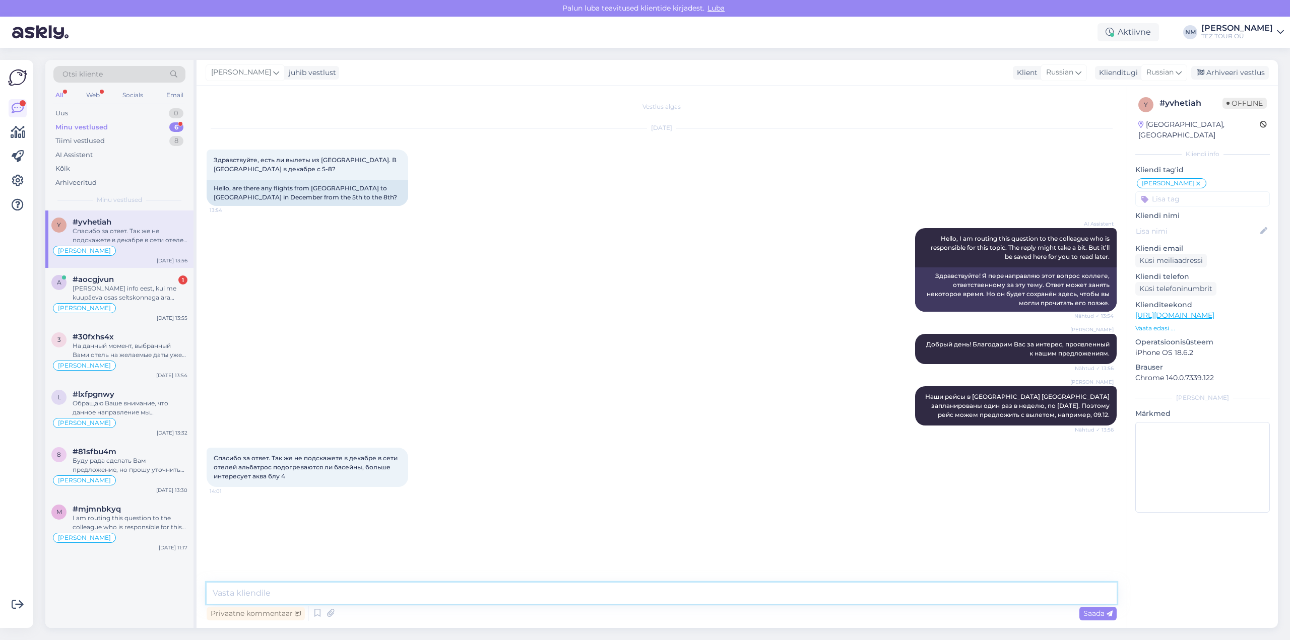
click at [228, 592] on textarea at bounding box center [662, 593] width 910 height 21
click at [475, 590] on textarea "В отелях сети Albatros во всех заявлен, как минимум, один пологреваемый" at bounding box center [662, 593] width 910 height 21
click at [539, 595] on textarea "В отелях сети Albatros во всех заявлен, как минимум, один подогреваемый" at bounding box center [662, 593] width 910 height 21
type textarea "В отелях сети Albatros во всех заявлен, как минимум, один подогреваемый бассейн…"
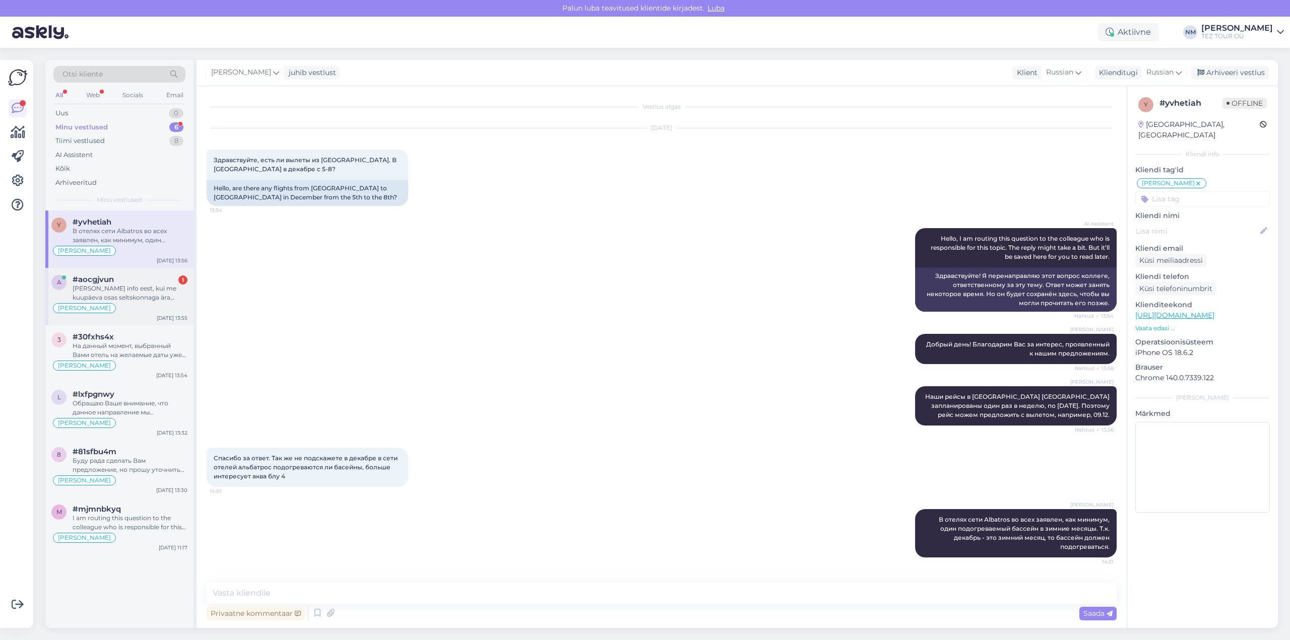
click at [102, 286] on div "[PERSON_NAME] info eest, kui me kuupäeva osas seltskonnaga ära otsustame siis k…" at bounding box center [130, 293] width 115 height 18
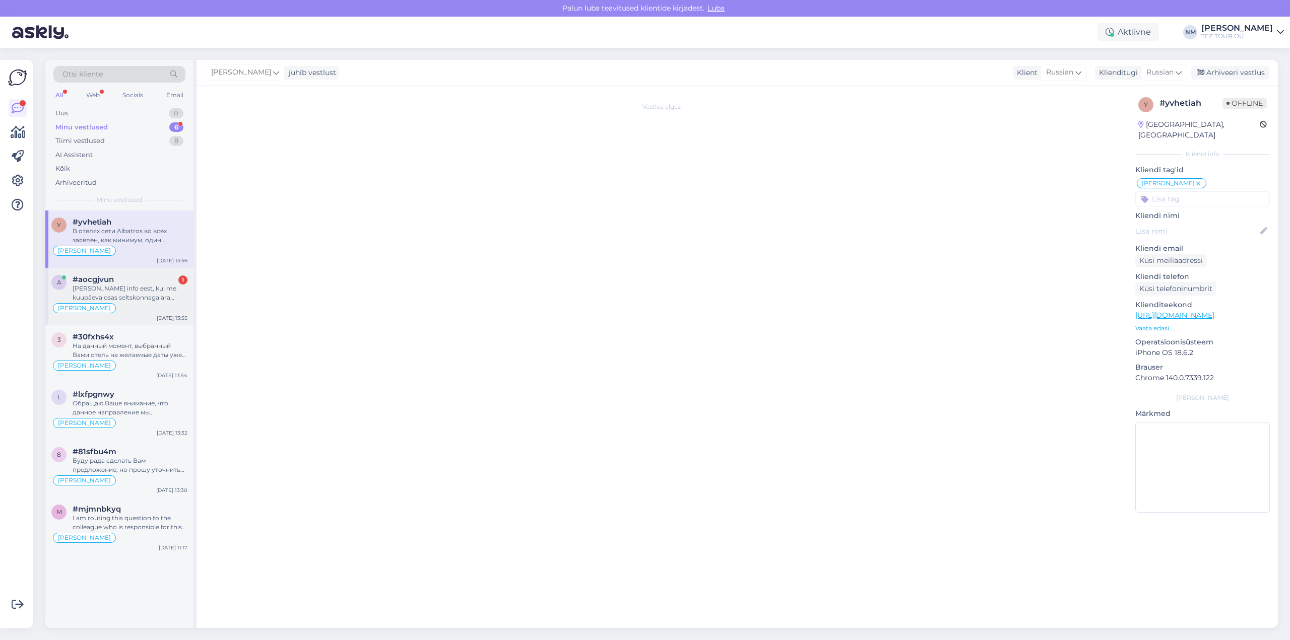
scroll to position [338, 0]
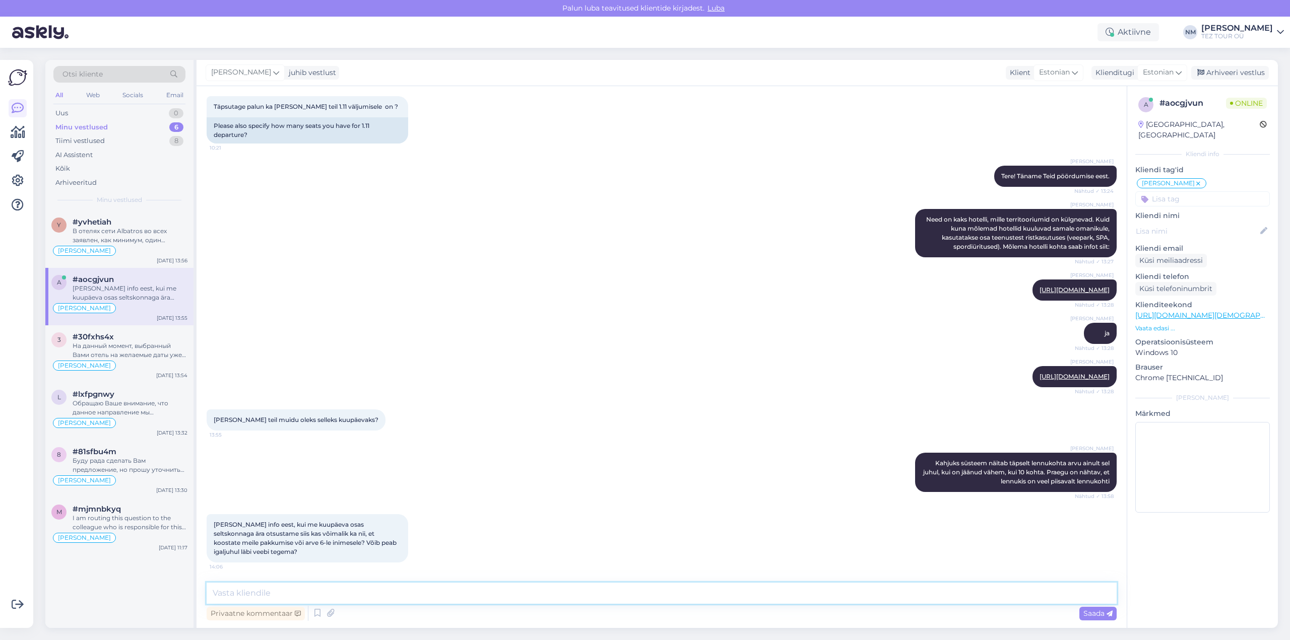
click at [254, 597] on textarea at bounding box center [662, 593] width 910 height 21
type textarea "Д"
click at [444, 593] on textarea "Loomulikult hea meelega teen Teile soovitud pakkumise. Võite pöördude minu otse…" at bounding box center [662, 593] width 910 height 21
click at [624, 591] on textarea "Loomulikult hea meelega teen Teile soovitud pakkumise. Kui otsustate kuupäeva o…" at bounding box center [662, 593] width 910 height 21
type textarea "Loomulikult hea meelega teen Teile soovitud pakkumise. Kui otsustate kuupäeva o…"
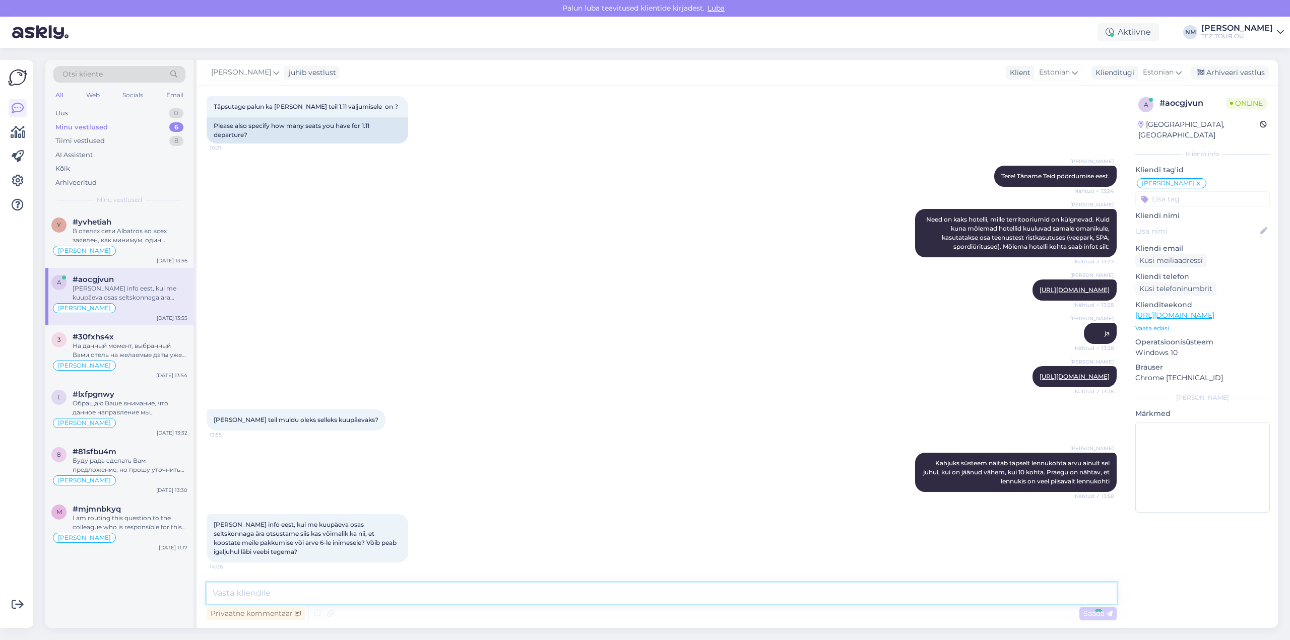
scroll to position [399, 0]
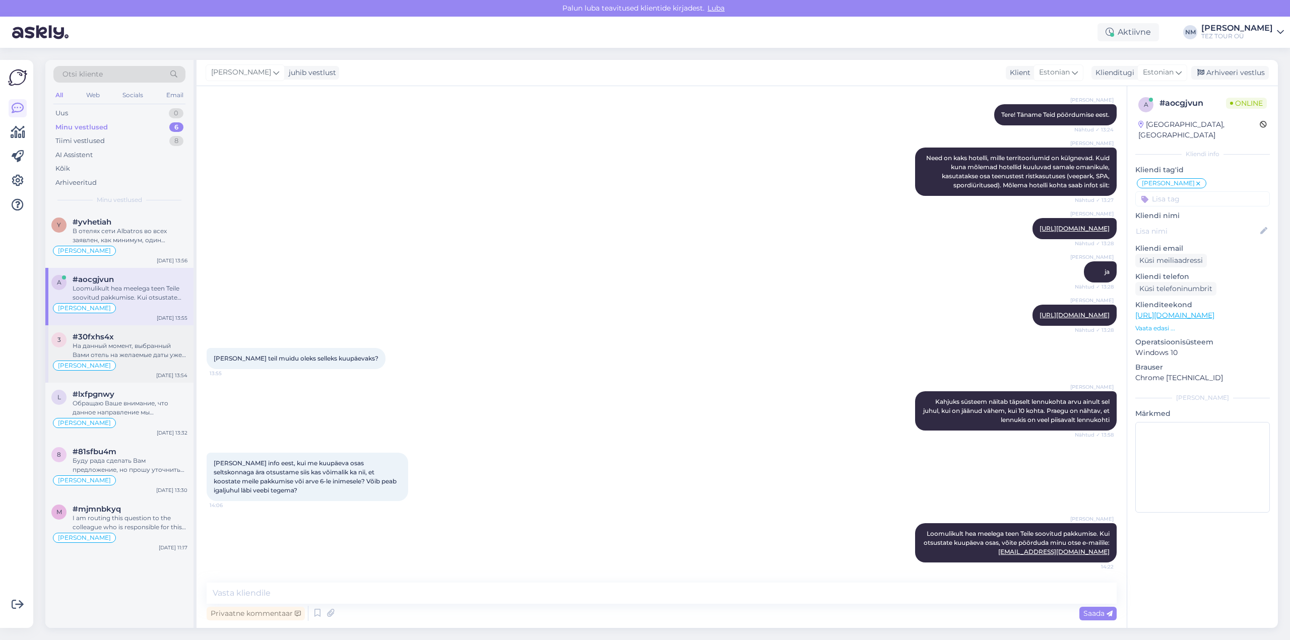
click at [143, 345] on div "На данный момент, выбранный Вами отель на желаемые даты уже полностью продан, т…" at bounding box center [130, 351] width 115 height 18
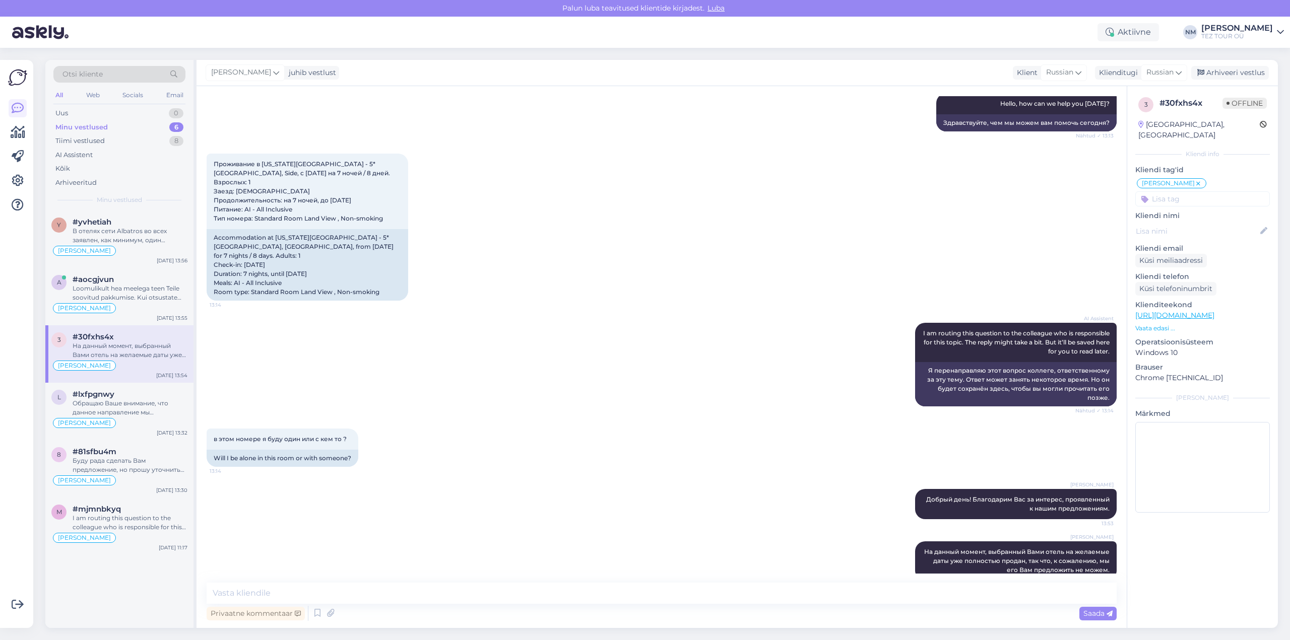
scroll to position [117, 0]
click at [126, 412] on div "Обращаю Ваше внимание, что данное направление мы предлагаем с перелетом на регу…" at bounding box center [130, 408] width 115 height 18
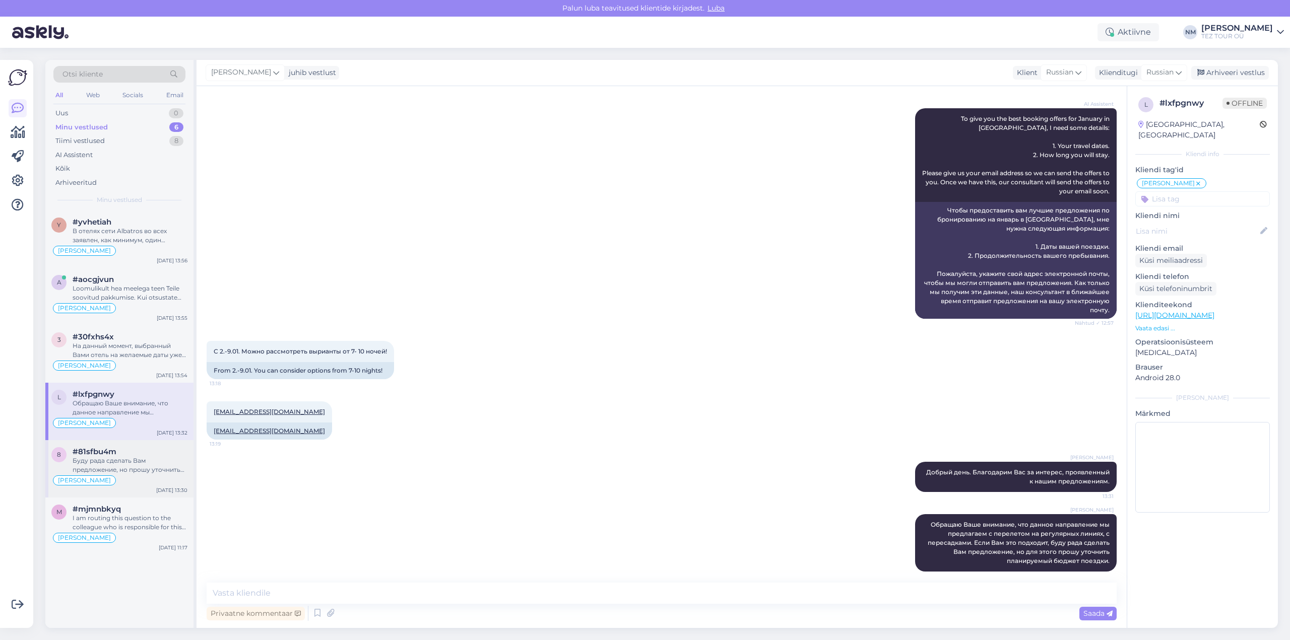
click at [139, 464] on div "Буду рада сделать Вам предложение, но прошу уточнить планируемый бюджет поездки." at bounding box center [130, 466] width 115 height 18
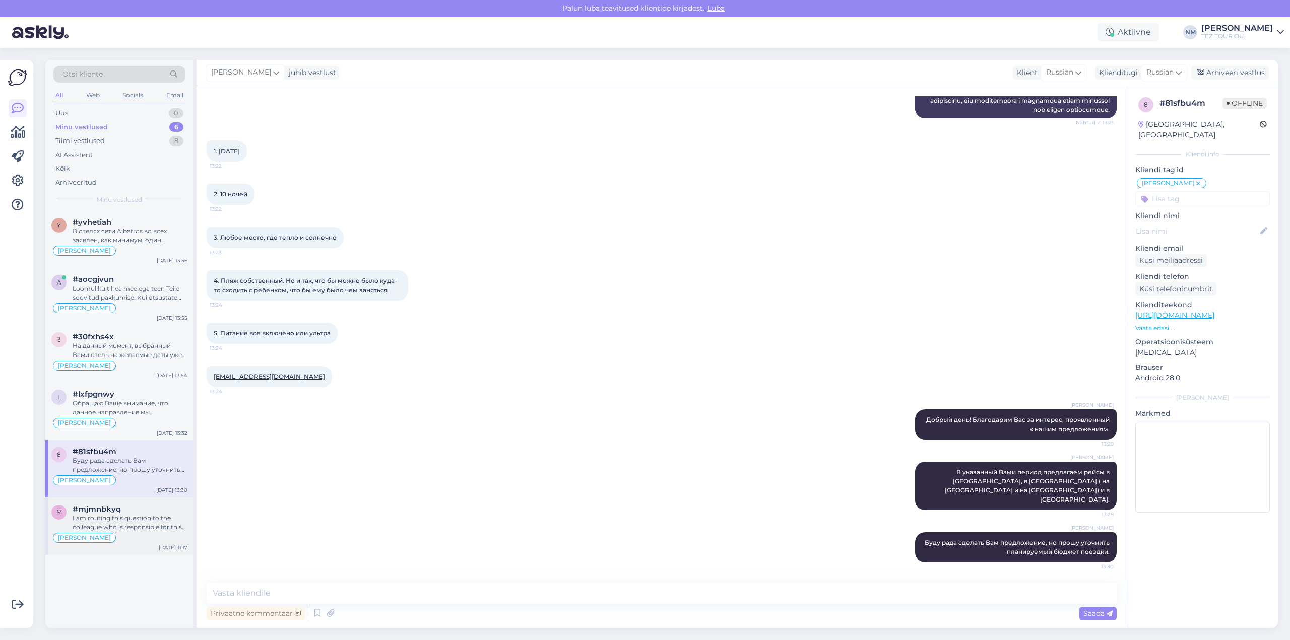
click at [140, 520] on div "I am routing this question to the colleague who is responsible for this topic. …" at bounding box center [130, 523] width 115 height 18
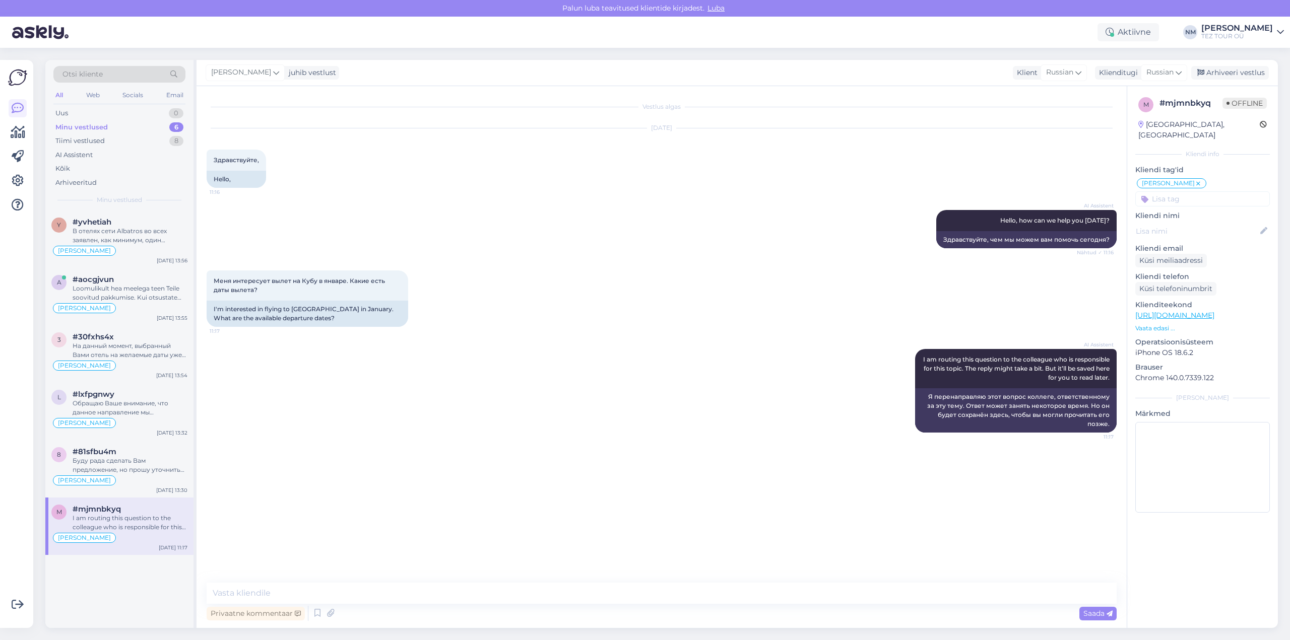
scroll to position [0, 0]
click at [145, 236] on div "В отелях сети Albatros во всех заявлен, как минимум, один подогреваемый бассейн…" at bounding box center [130, 236] width 115 height 18
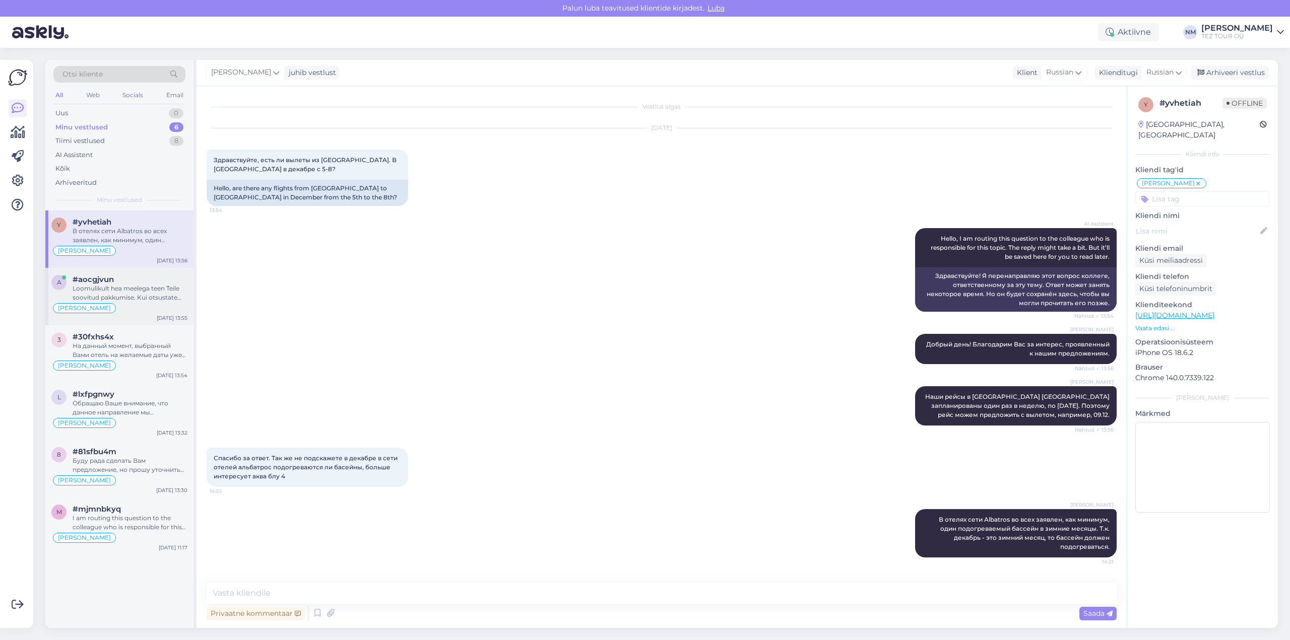
click at [145, 287] on div "Loomulikult hea meelega teen Teile soovitud pakkumise. Kui otsustate kuupäeva o…" at bounding box center [130, 293] width 115 height 18
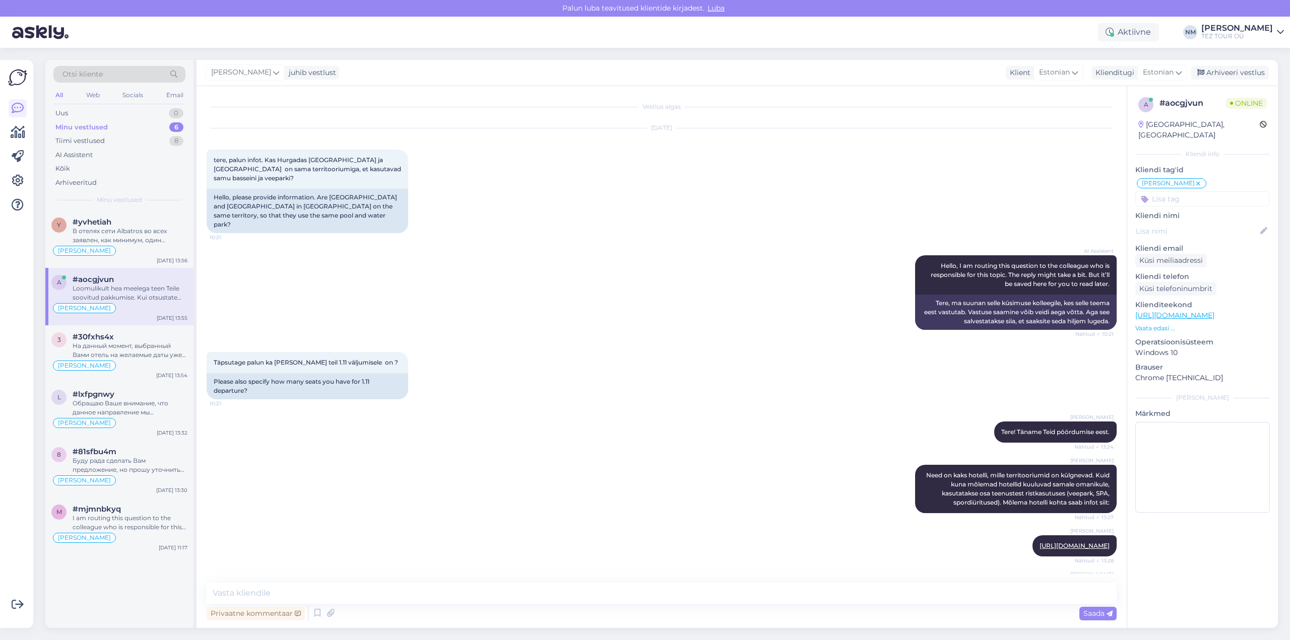
scroll to position [399, 0]
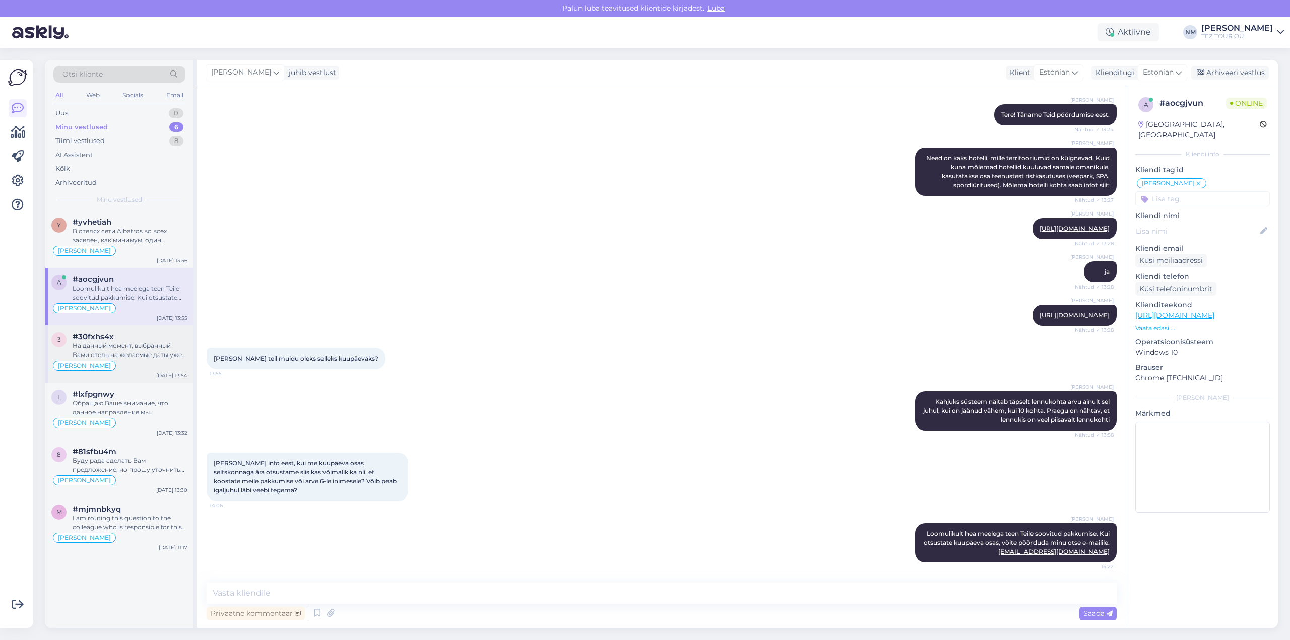
click at [142, 353] on div "На данный момент, выбранный Вами отель на желаемые даты уже полностью продан, т…" at bounding box center [130, 351] width 115 height 18
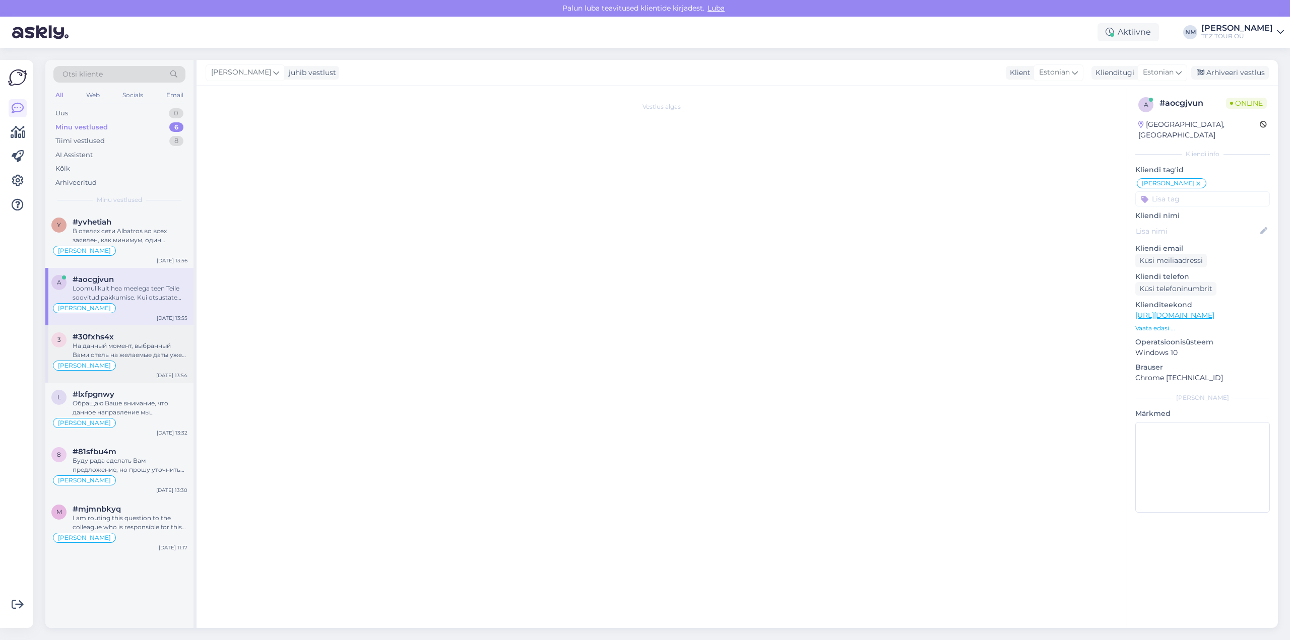
scroll to position [117, 0]
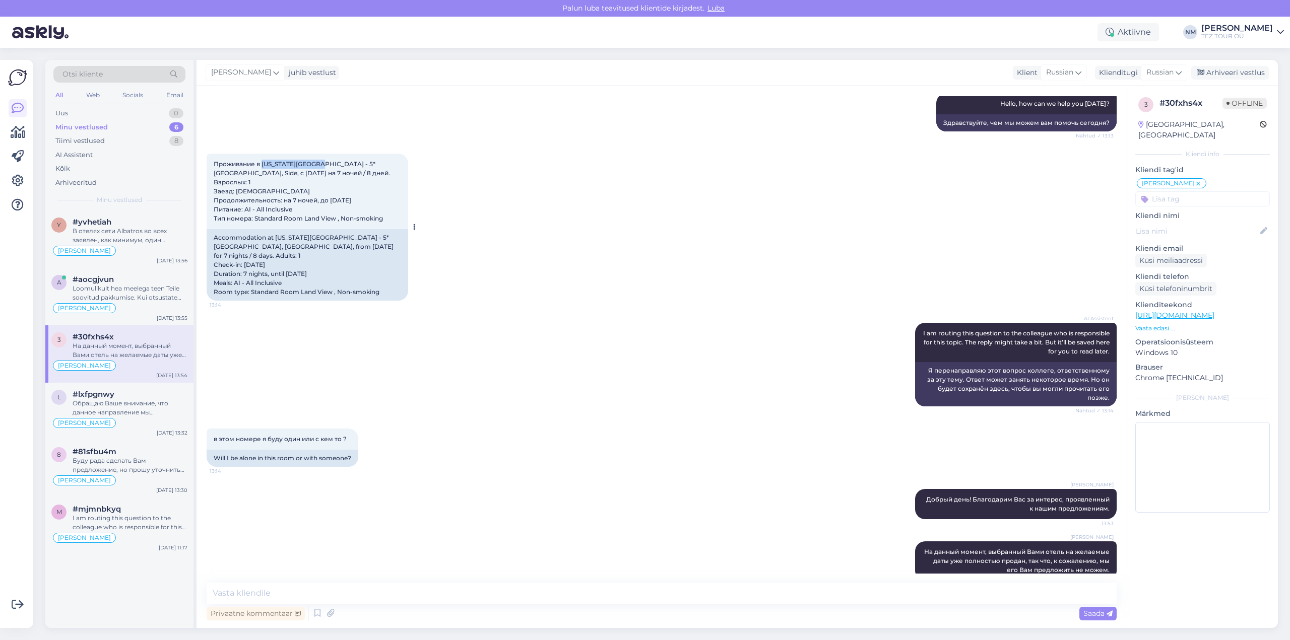
drag, startPoint x: 263, startPoint y: 162, endPoint x: 322, endPoint y: 163, distance: 59.0
click at [322, 163] on span "Проживание в [US_STATE][GEOGRAPHIC_DATA] - 5* [GEOGRAPHIC_DATA], Side, c [DATE]…" at bounding box center [303, 191] width 178 height 62
copy span "[US_STATE][GEOGRAPHIC_DATA]"
click at [237, 590] on textarea at bounding box center [662, 593] width 910 height 21
click at [732, 592] on textarea "В качестве альтернативы, можем предложить тот же отель через партнеров, но есть…" at bounding box center [662, 593] width 910 height 21
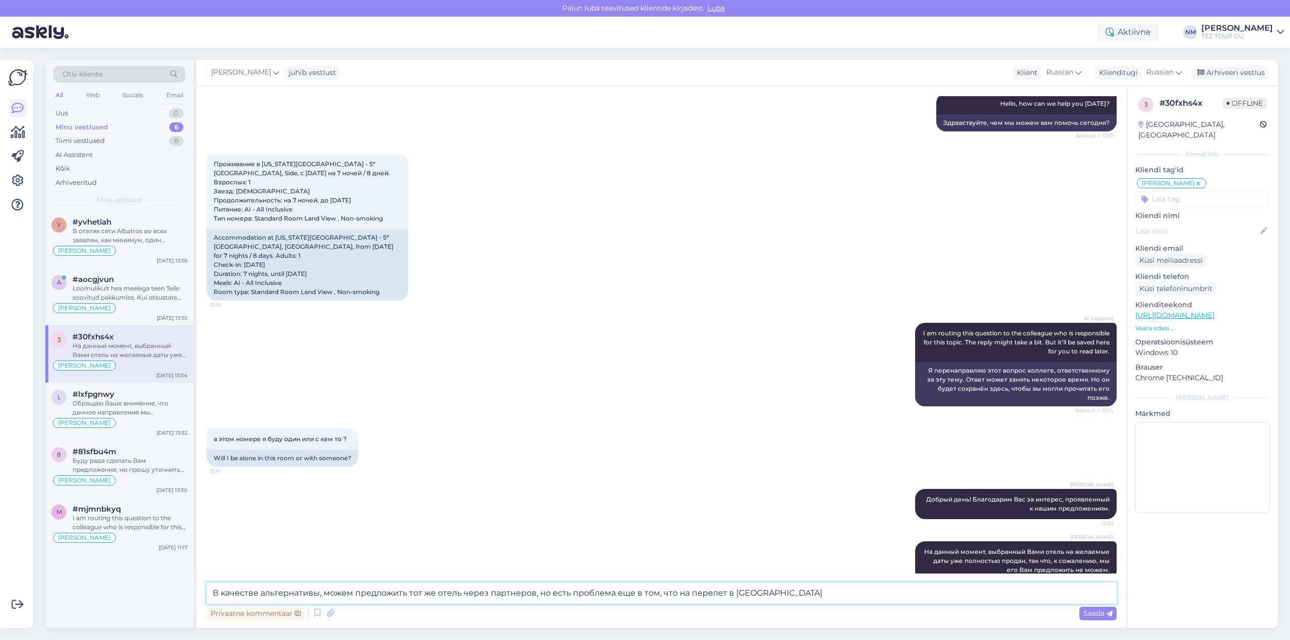
click at [775, 592] on textarea "В качестве альтернативы, можем предложить тот же отель через партнеров, но есть…" at bounding box center [662, 593] width 910 height 21
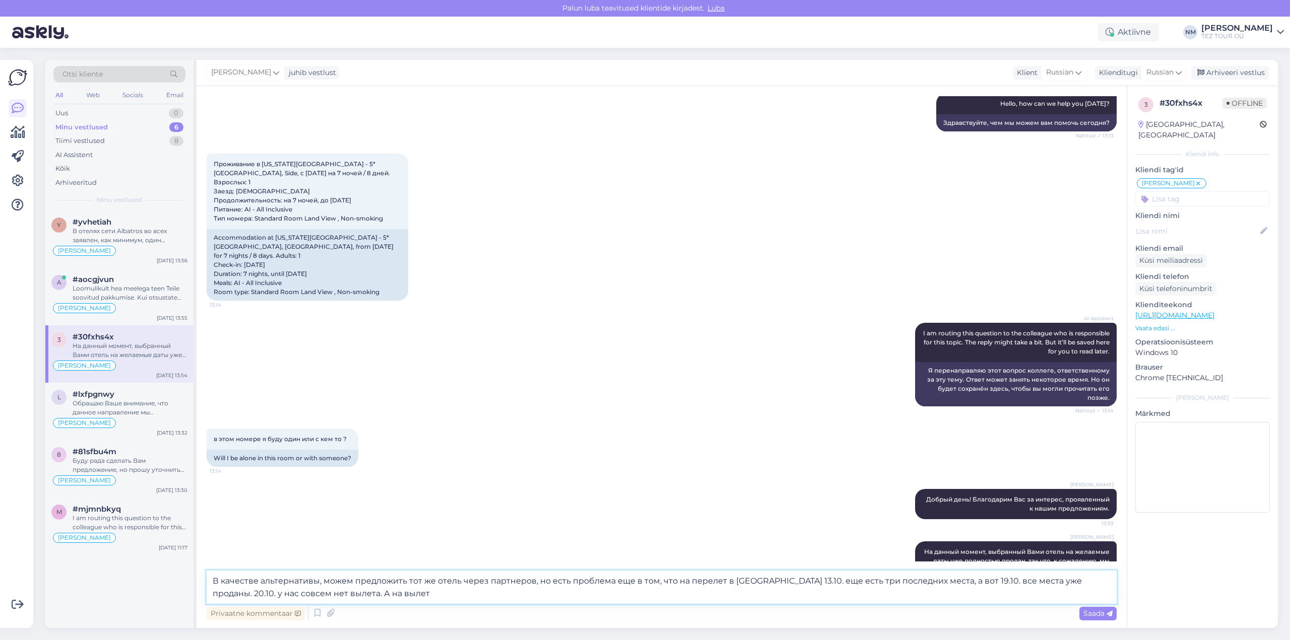
click at [948, 579] on textarea "В качестве альтернативы, можем предложить тот же отель через партнеров, но есть…" at bounding box center [662, 587] width 910 height 33
click at [440, 593] on textarea "В качестве альтернативы, можем предложить тот же отель через партнеров, но есть…" at bounding box center [662, 587] width 910 height 33
click at [446, 591] on textarea "В качестве альтернативы, можем предложить тот же отель через партнеров, но есть…" at bounding box center [662, 587] width 910 height 33
click at [494, 592] on textarea "В качестве альтернативы, можем предложить тот же отель через партнеров, но есть…" at bounding box center [662, 587] width 910 height 33
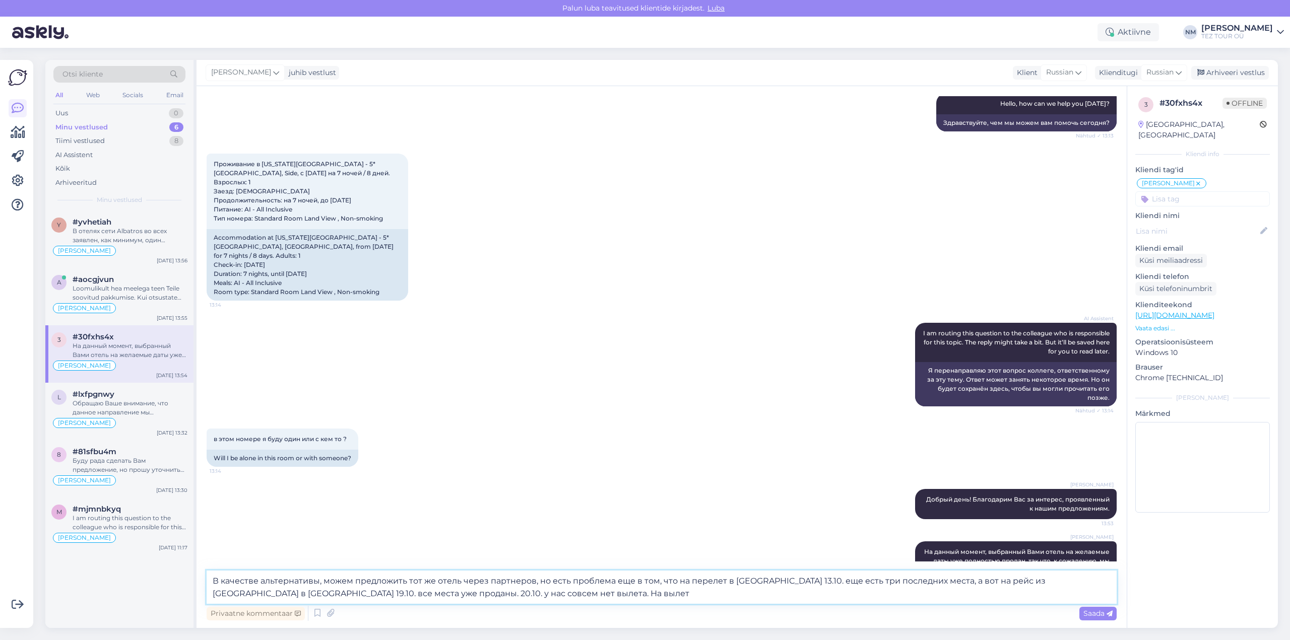
click at [457, 596] on textarea "В качестве альтернативы, можем предложить тот же отель через партнеров, но есть…" at bounding box center [662, 587] width 910 height 33
click at [553, 590] on textarea "В качестве альтернативы, можем предложить тот же отель через партнеров, но есть…" at bounding box center [662, 587] width 910 height 33
type textarea "В качестве альтернативы, можем предложить тот же отель через партнеров, но есть…"
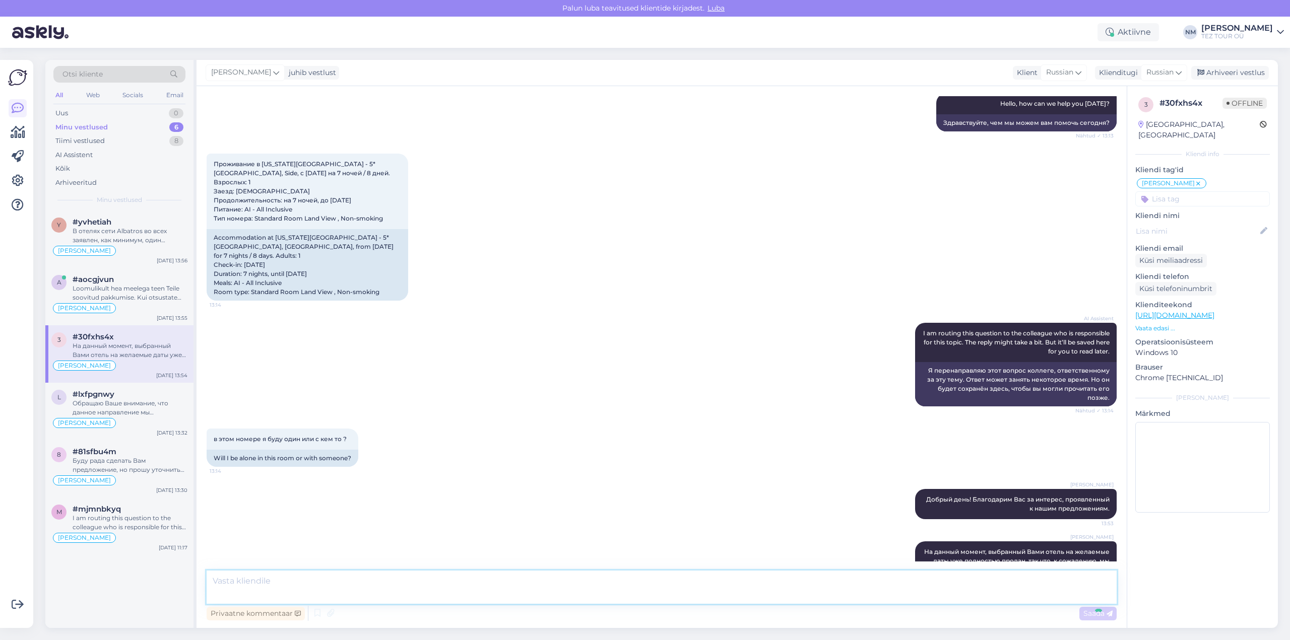
scroll to position [215, 0]
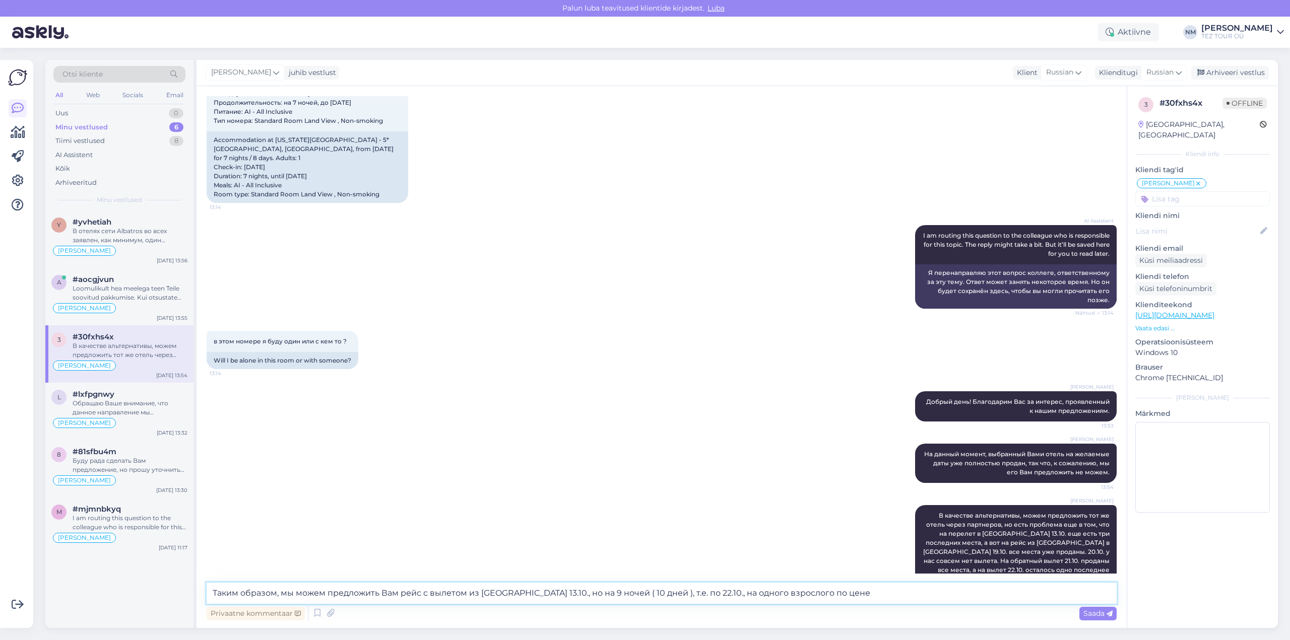
click at [804, 591] on textarea "Таким образом, мы можем предложить Вам рейс с вылетом из [GEOGRAPHIC_DATA] 13.1…" at bounding box center [662, 593] width 910 height 21
click at [886, 593] on textarea "Таким образом, мы можем предложить Вам рейс с вылетом из [GEOGRAPHIC_DATA] 13.1…" at bounding box center [662, 593] width 910 height 21
type textarea "Таким образом, мы можем предложить Вам рейс с вылетом из [GEOGRAPHIC_DATA] 13.1…"
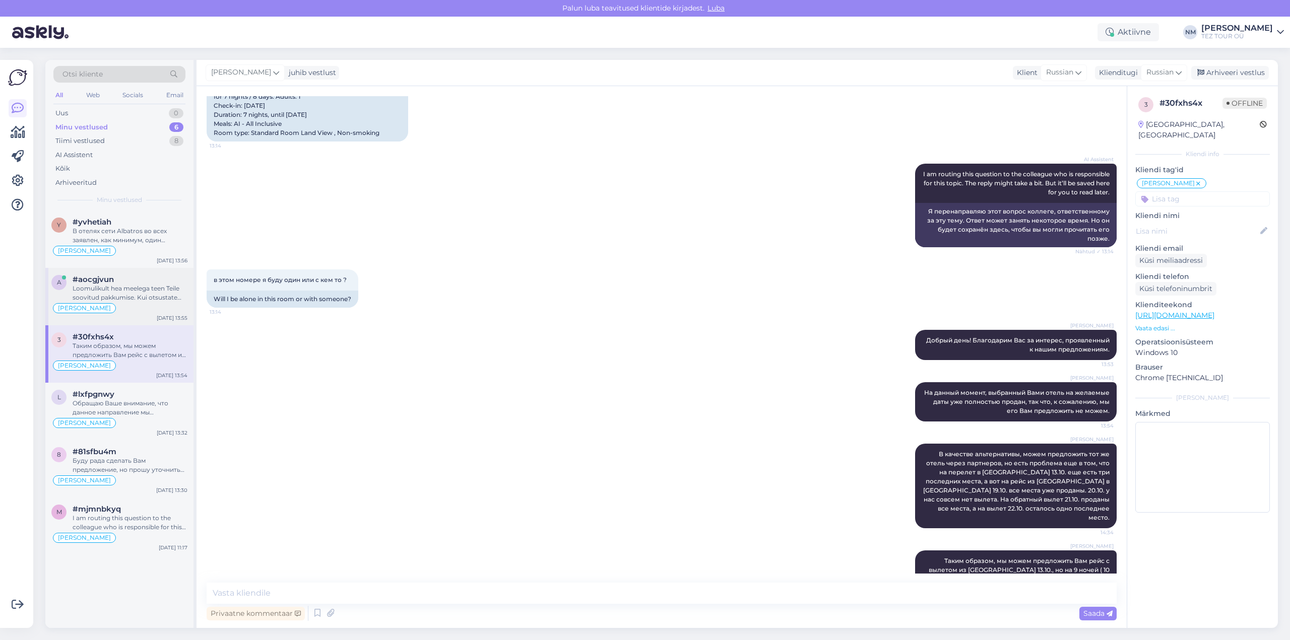
click at [140, 300] on div "Loomulikult hea meelega teen Teile soovitud pakkumise. Kui otsustate kuupäeva o…" at bounding box center [130, 293] width 115 height 18
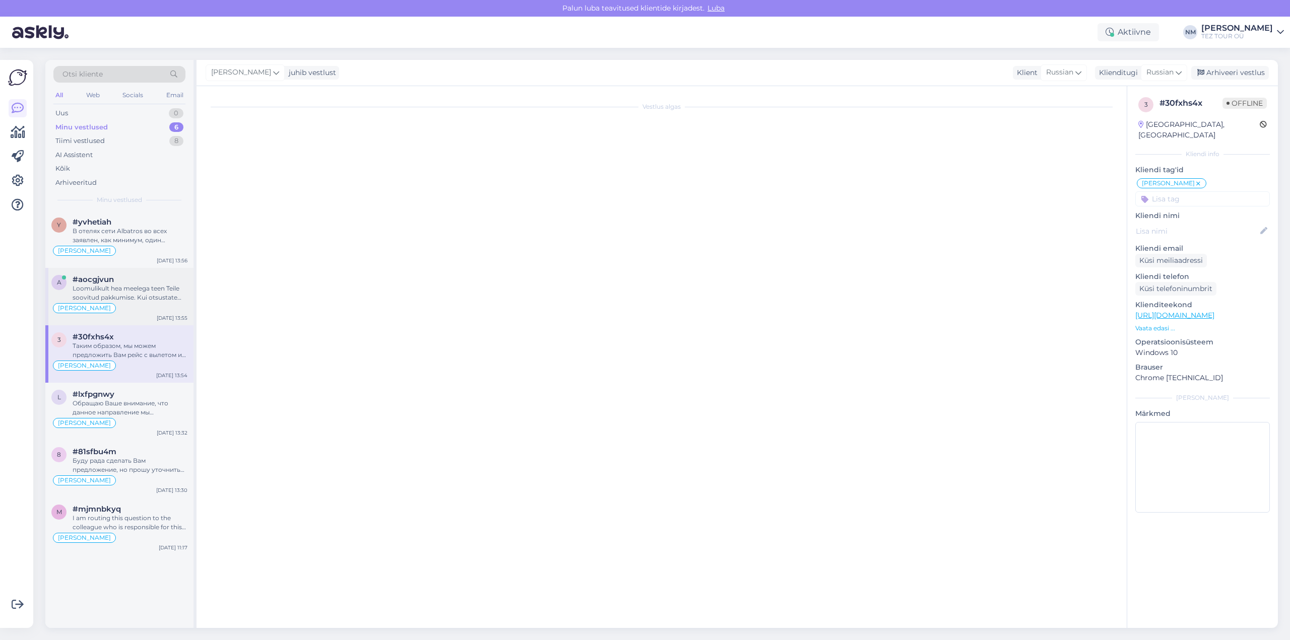
scroll to position [399, 0]
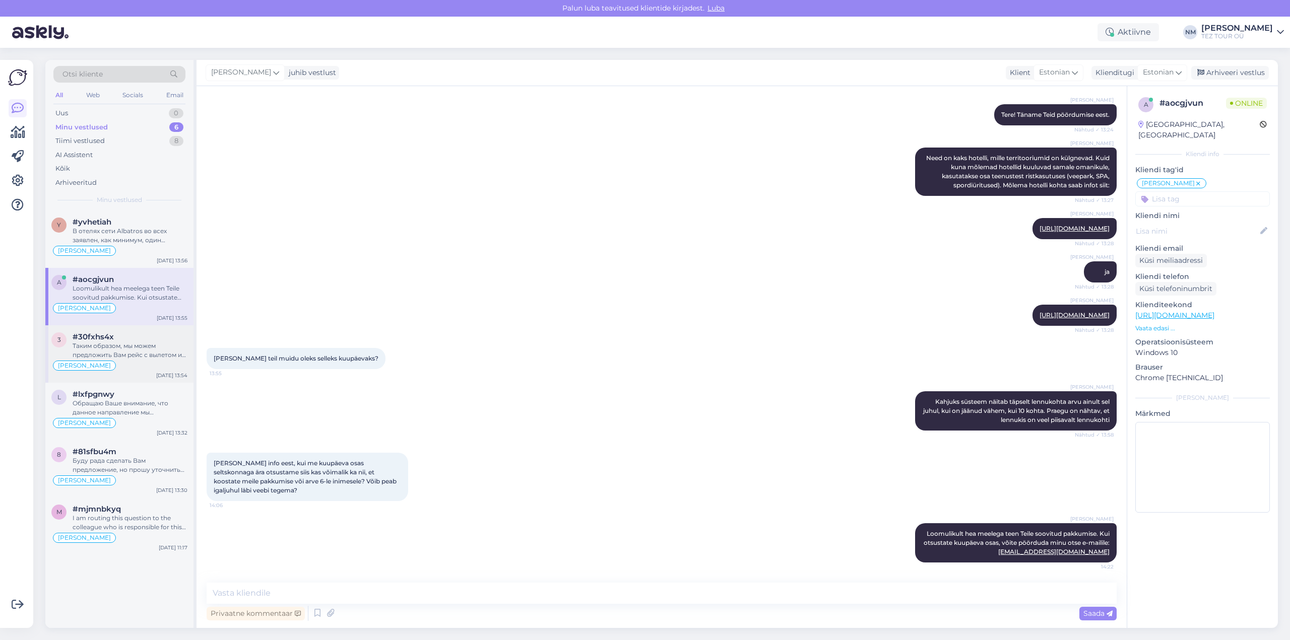
click at [144, 364] on div "[PERSON_NAME]" at bounding box center [119, 366] width 136 height 12
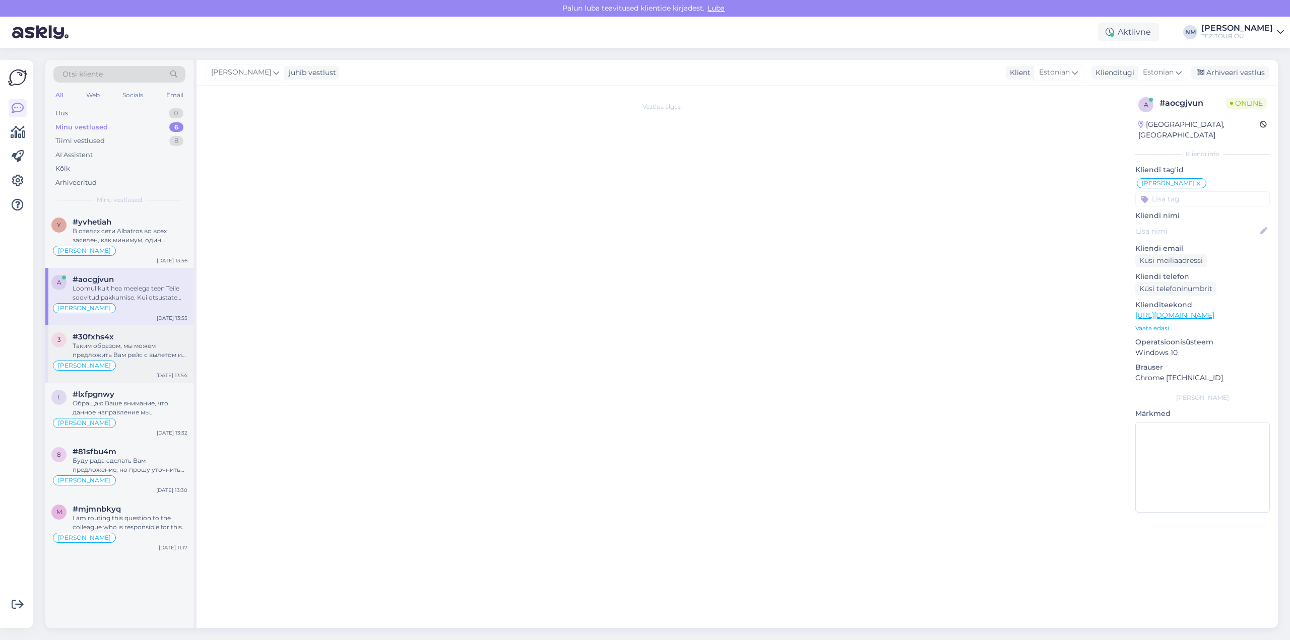
scroll to position [276, 0]
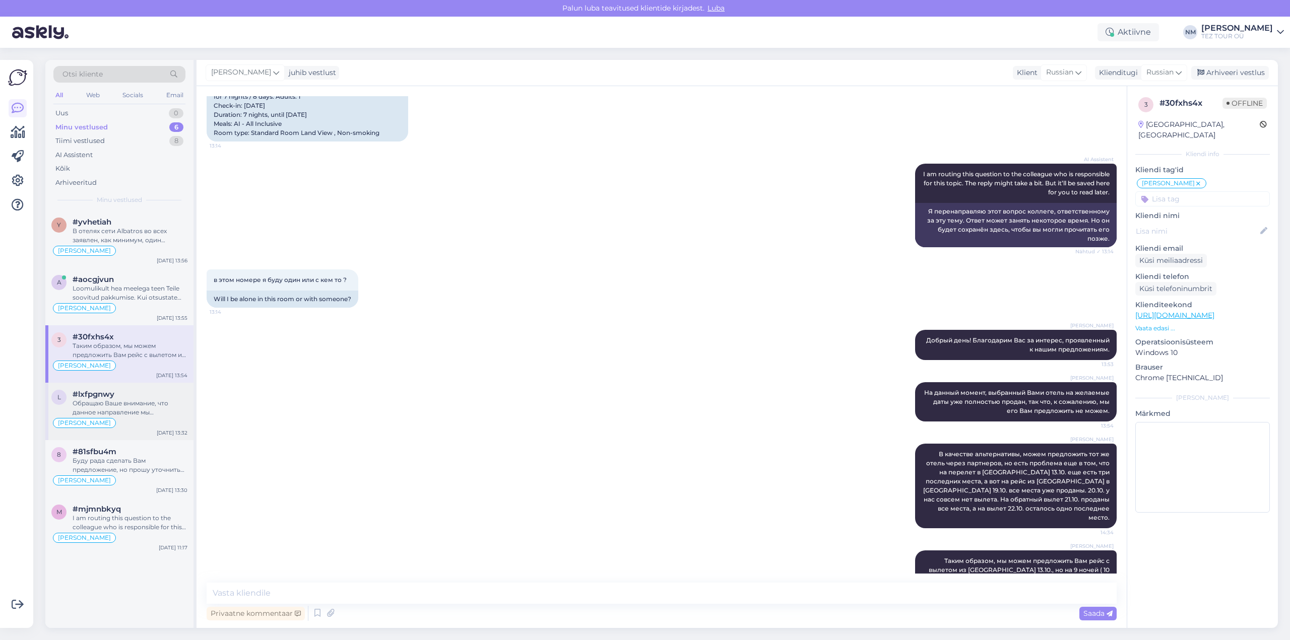
click at [137, 407] on div "Обращаю Ваше внимание, что данное направление мы предлагаем с перелетом на регу…" at bounding box center [130, 408] width 115 height 18
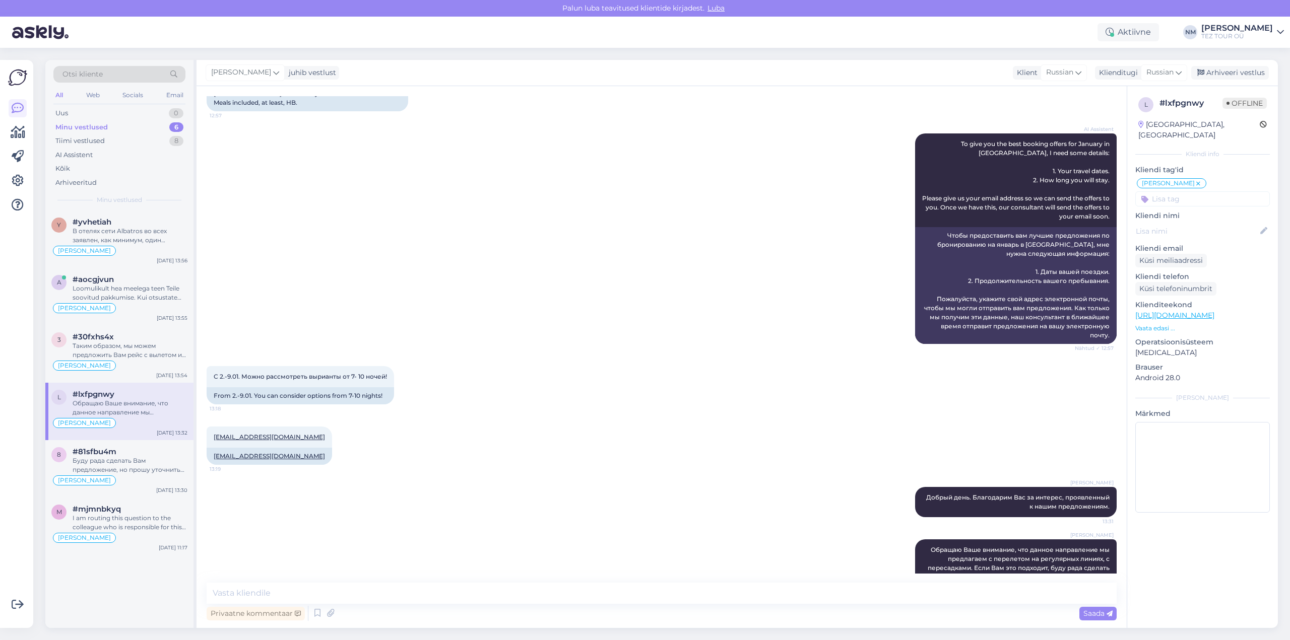
scroll to position [79, 0]
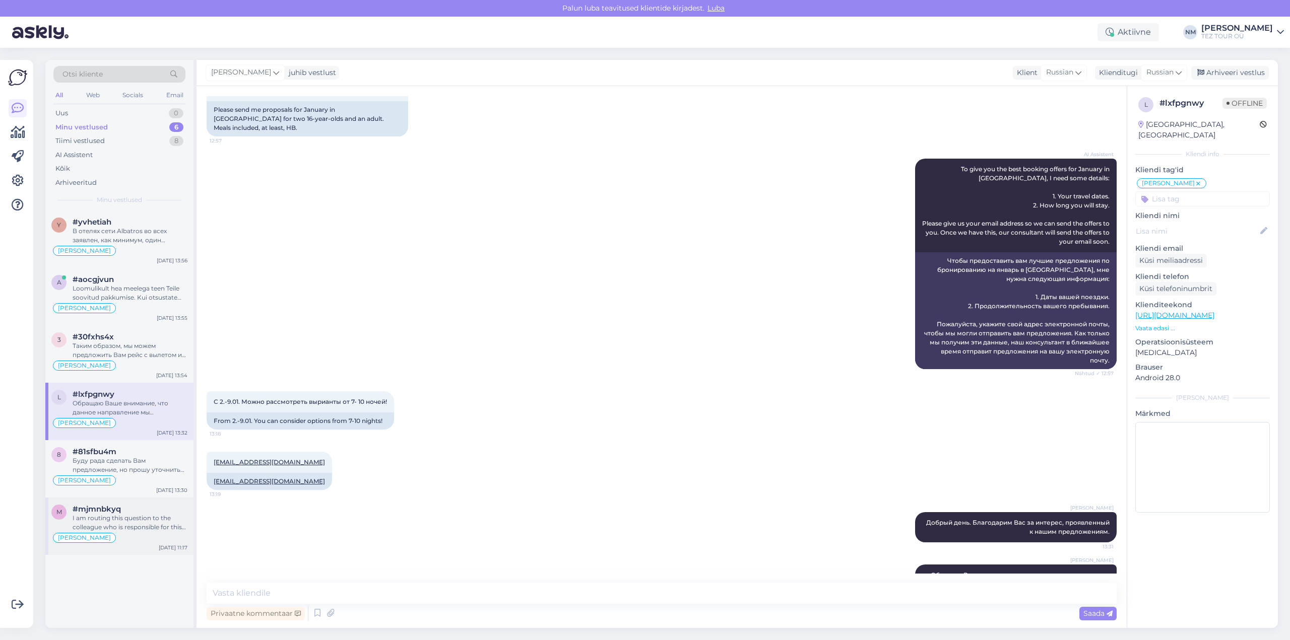
click at [135, 521] on div "I am routing this question to the colleague who is responsible for this topic. …" at bounding box center [130, 523] width 115 height 18
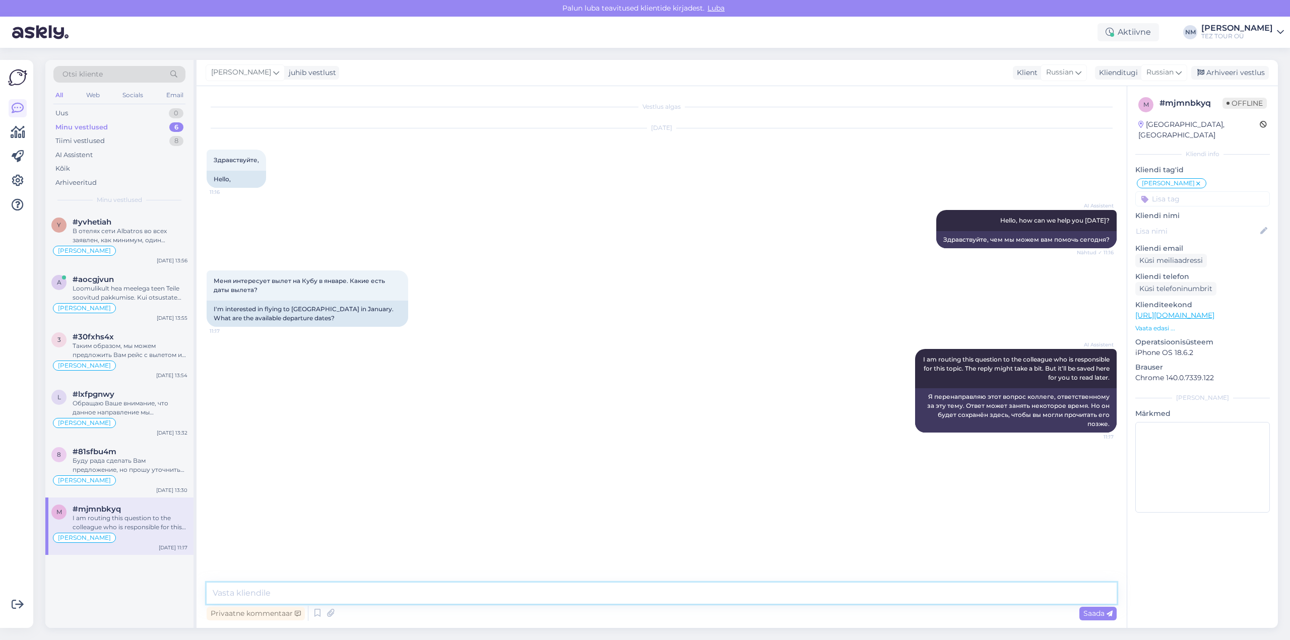
click at [252, 593] on textarea at bounding box center [662, 593] width 910 height 21
type textarea "Добрый день! Благодарим Вас за интерес, проявленный к нашим предложениям."
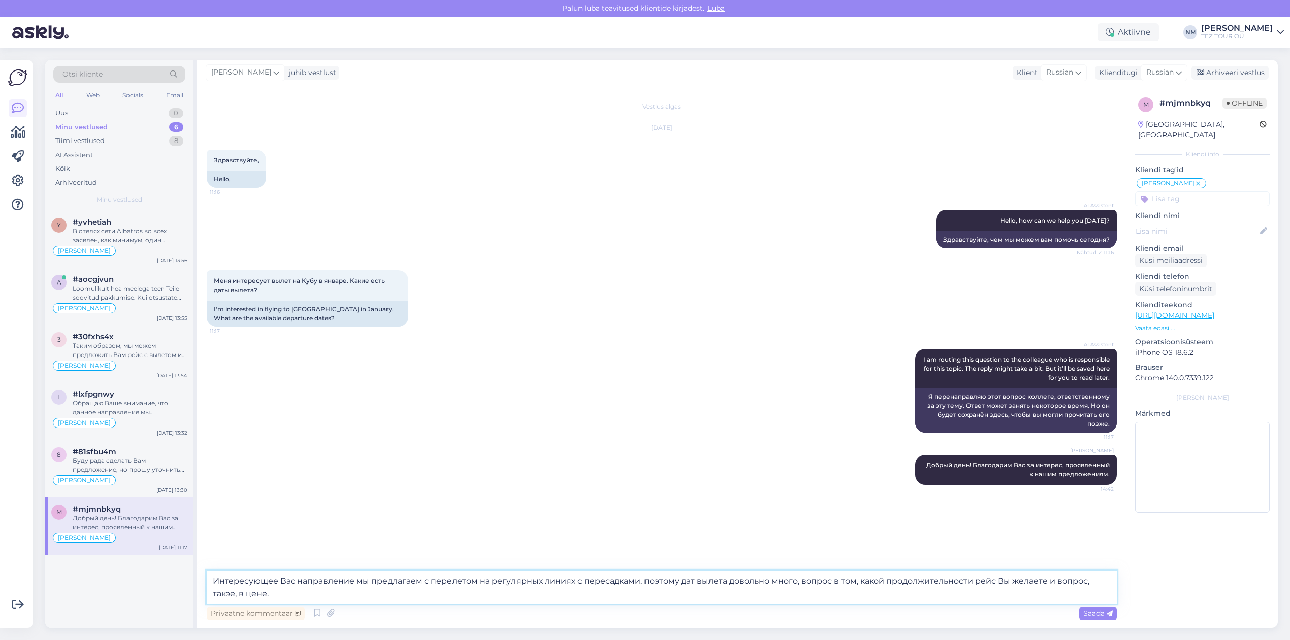
click at [230, 593] on textarea "Интересующее Вас направление мы предлагаем с перелетом на регулярных линиях с п…" at bounding box center [662, 587] width 910 height 33
type textarea "Интересующее Вас направление мы предлагаем с перелетом на регулярных линиях с п…"
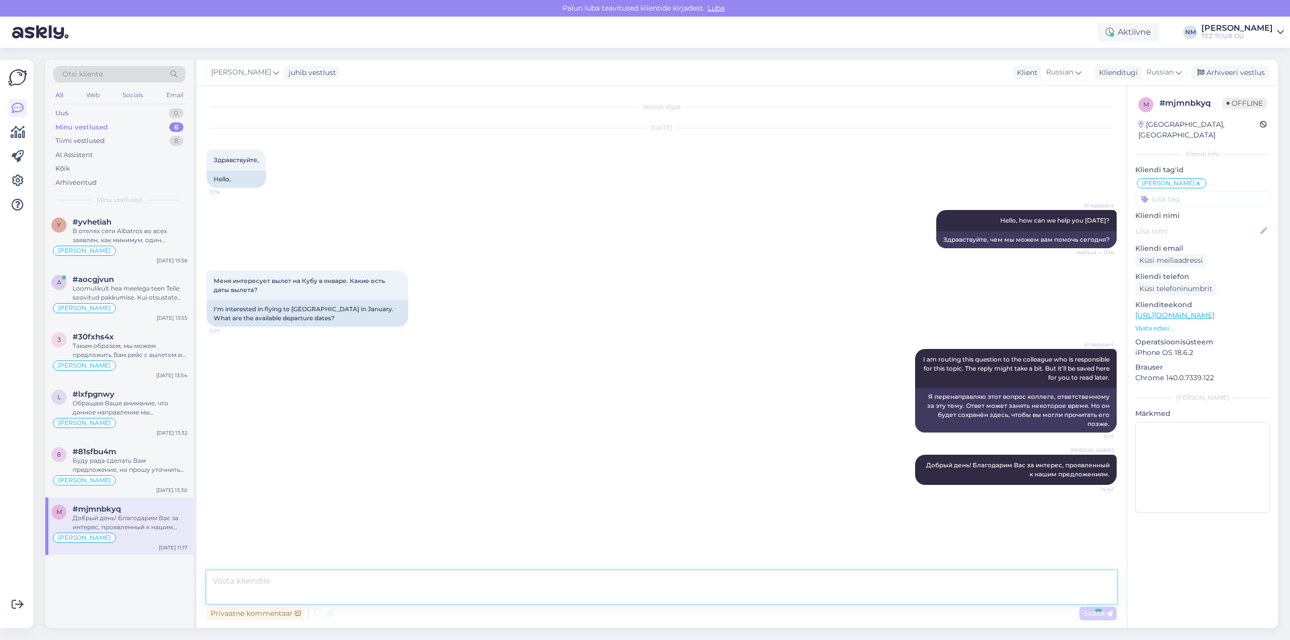
scroll to position [2, 0]
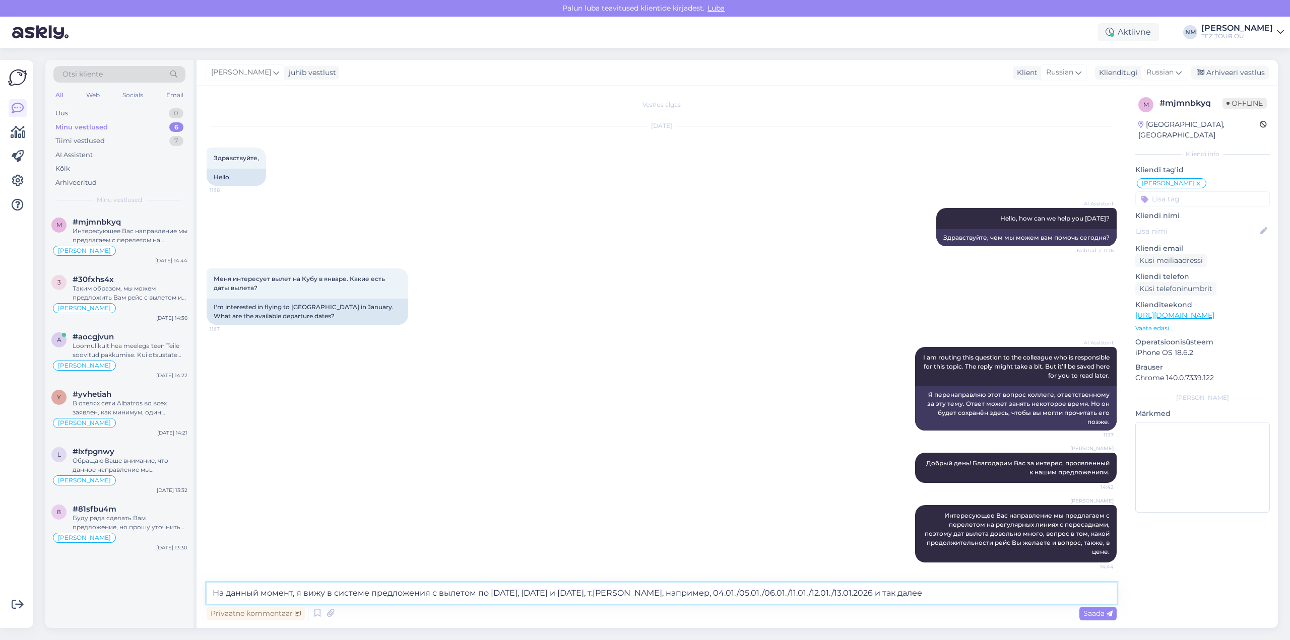
type textarea "На данный момент, я вижу в системе предложения с вылетом по [DATE], [DATE] и [D…"
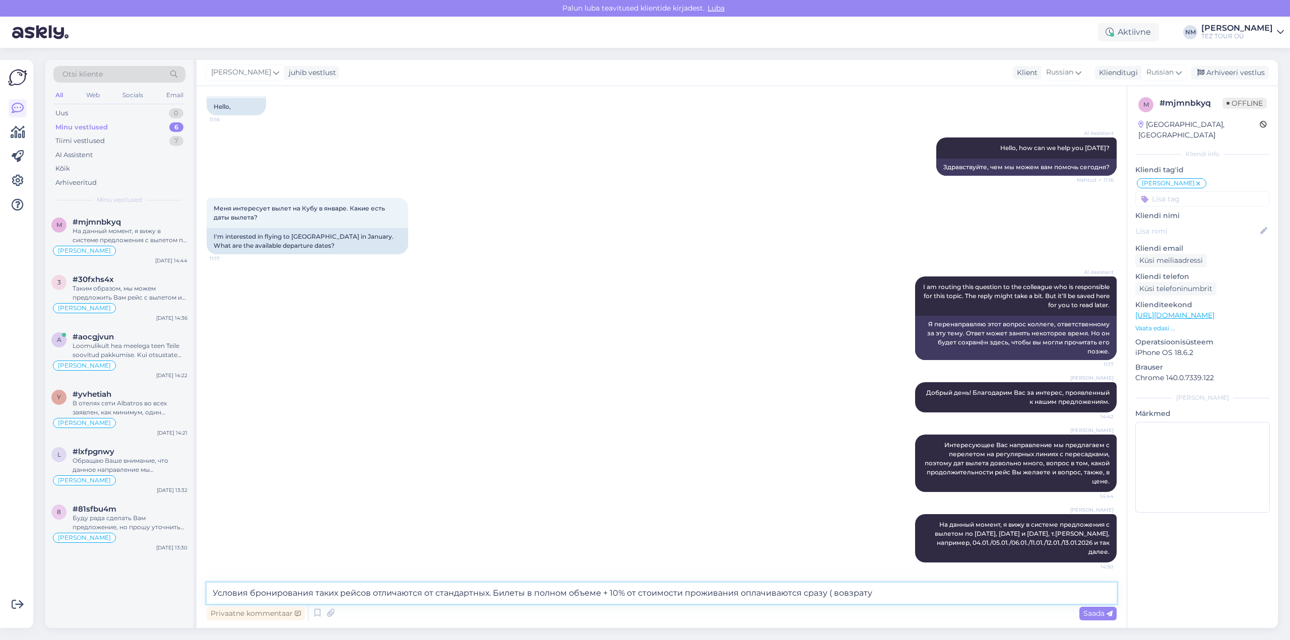
click at [846, 591] on textarea "Условия бронирования таких рейсов отличаются от стандартных. Билеты в полном об…" at bounding box center [662, 593] width 910 height 21
click at [888, 594] on textarea "Условия бронирования таких рейсов отличаются от стандартных. Билеты в полном об…" at bounding box center [662, 593] width 910 height 21
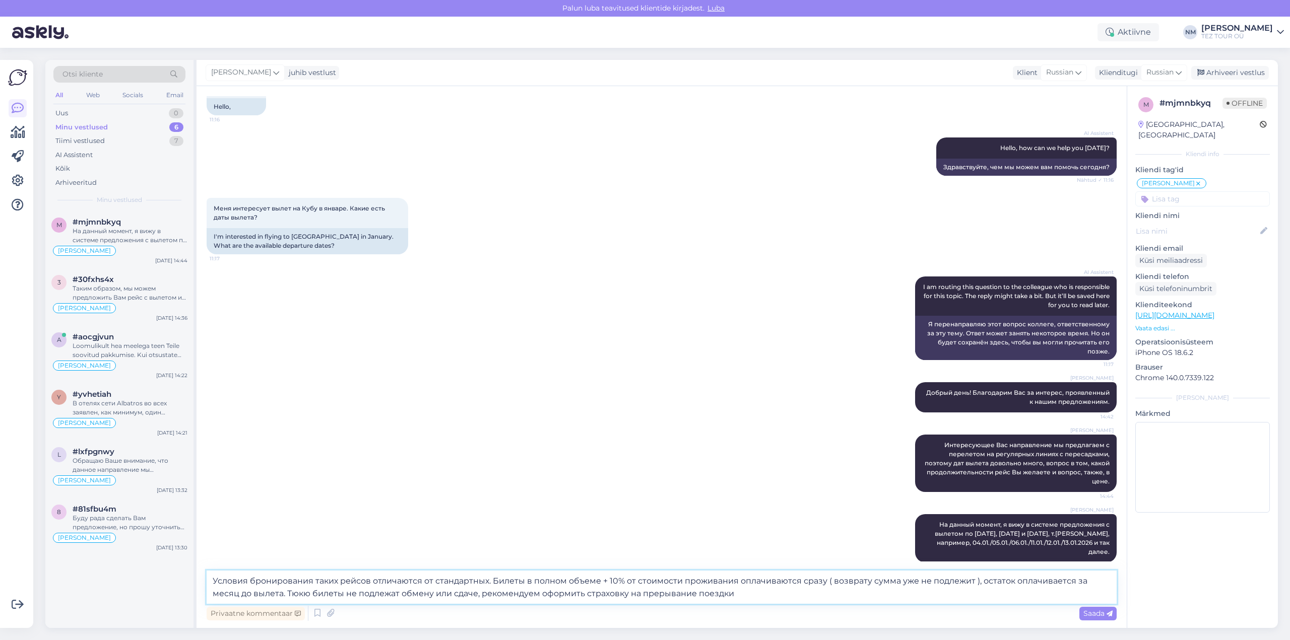
type textarea "Условия бронирования таких рейсов отличаются от стандартных. Билеты в полном об…"
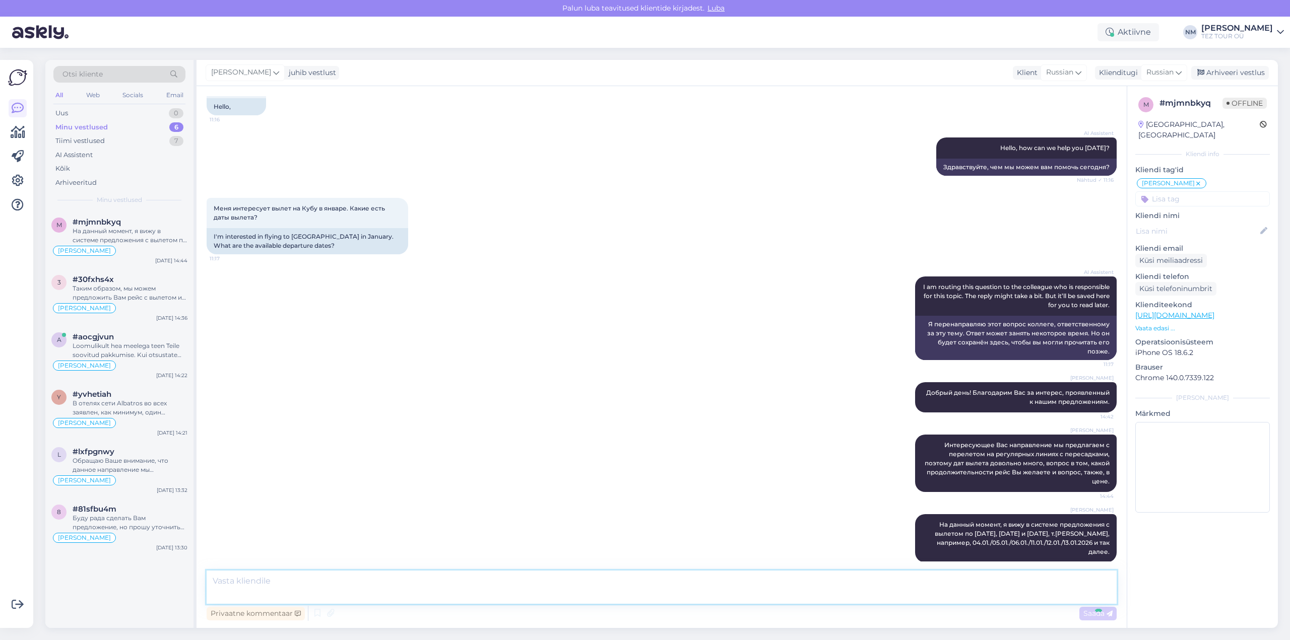
scroll to position [170, 0]
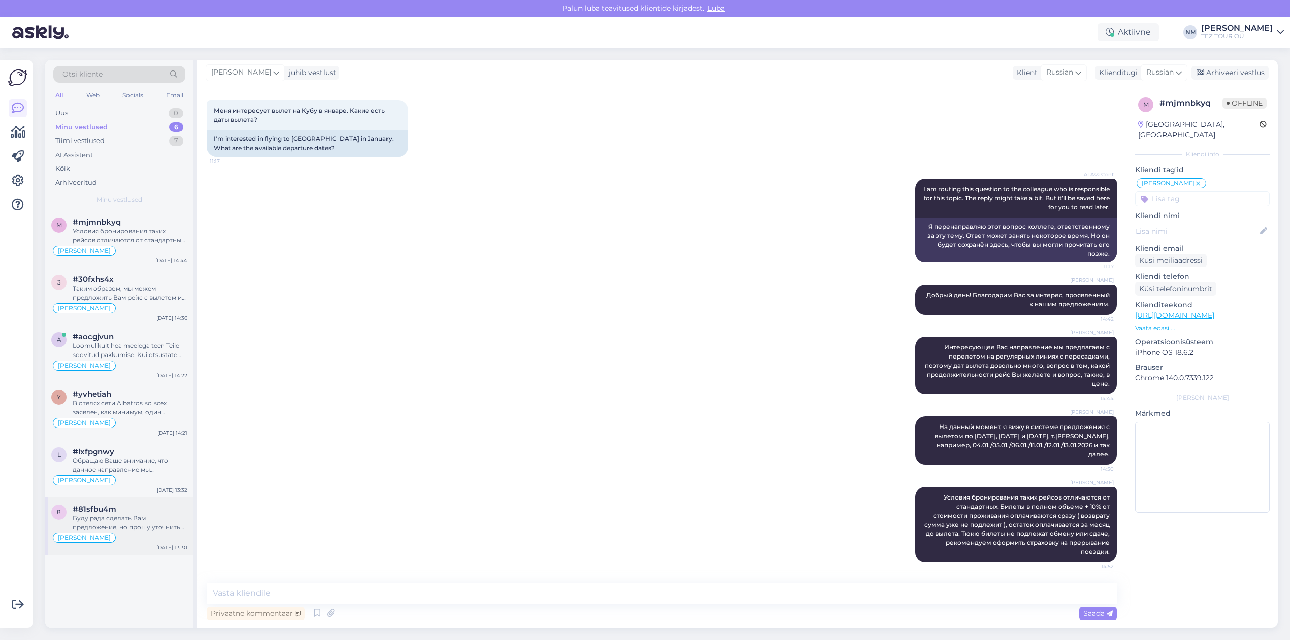
click at [138, 515] on div "Буду рада сделать Вам предложение, но прошу уточнить планируемый бюджет поездки." at bounding box center [130, 523] width 115 height 18
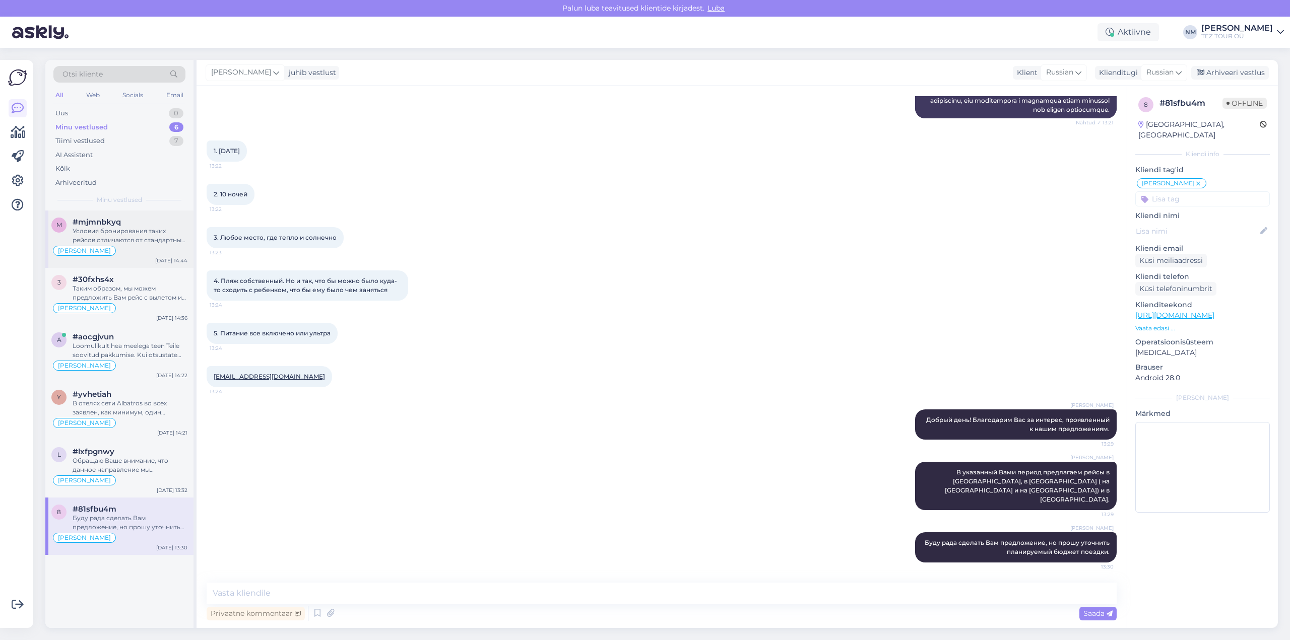
click at [148, 239] on div "Условия бронирования таких рейсов отличаются от стандартных. Билеты в полном об…" at bounding box center [130, 236] width 115 height 18
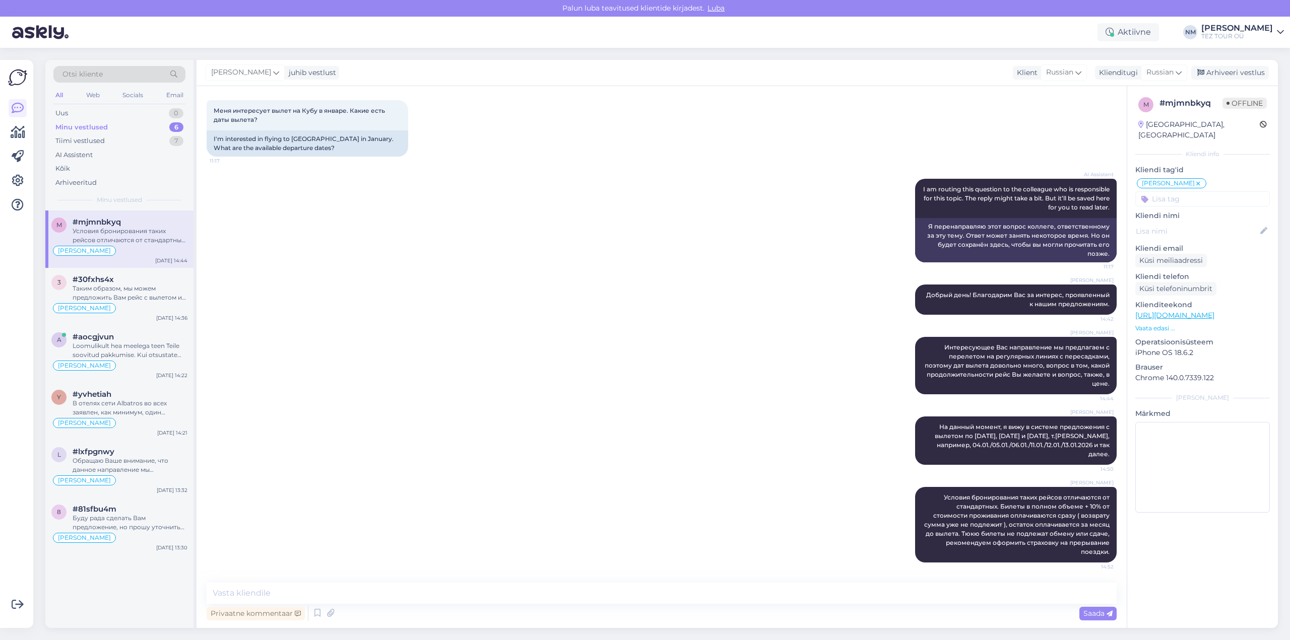
scroll to position [170, 0]
click at [144, 288] on div "Таким образом, мы можем предложить Вам рейс с вылетом из [GEOGRAPHIC_DATA] 13.1…" at bounding box center [130, 293] width 115 height 18
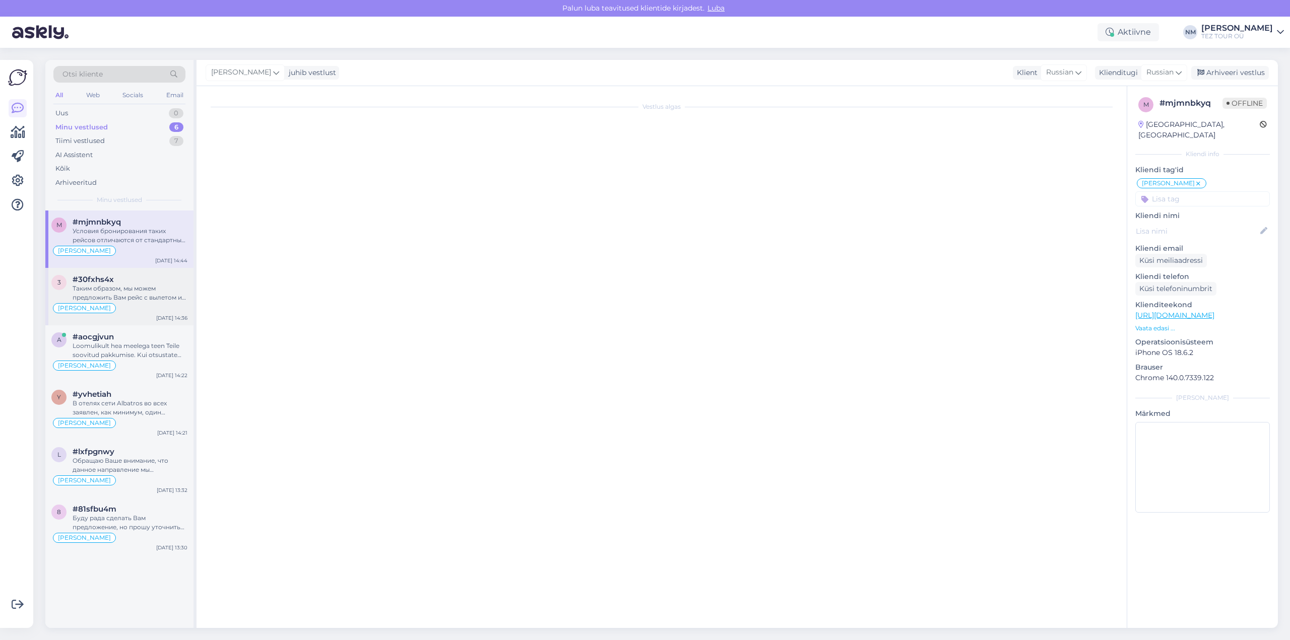
scroll to position [276, 0]
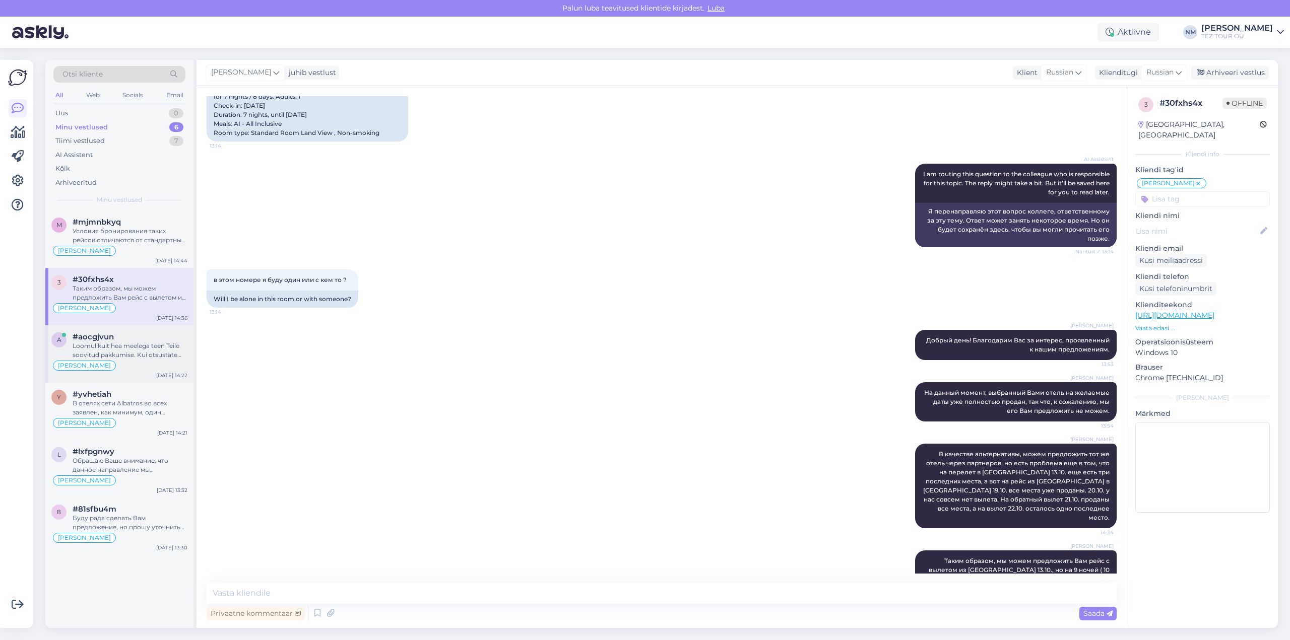
click at [143, 353] on div "Loomulikult hea meelega teen Teile soovitud pakkumise. Kui otsustate kuupäeva o…" at bounding box center [130, 351] width 115 height 18
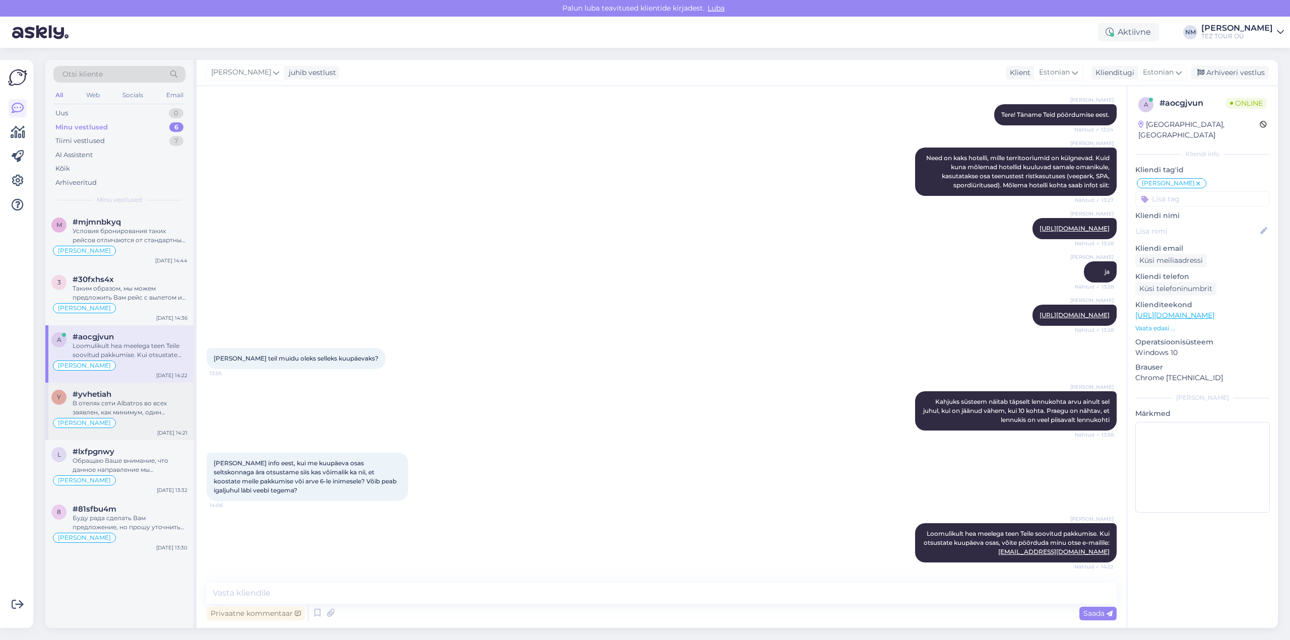
click at [131, 408] on div "В отелях сети Albatros во всех заявлен, как минимум, один подогреваемый бассейн…" at bounding box center [130, 408] width 115 height 18
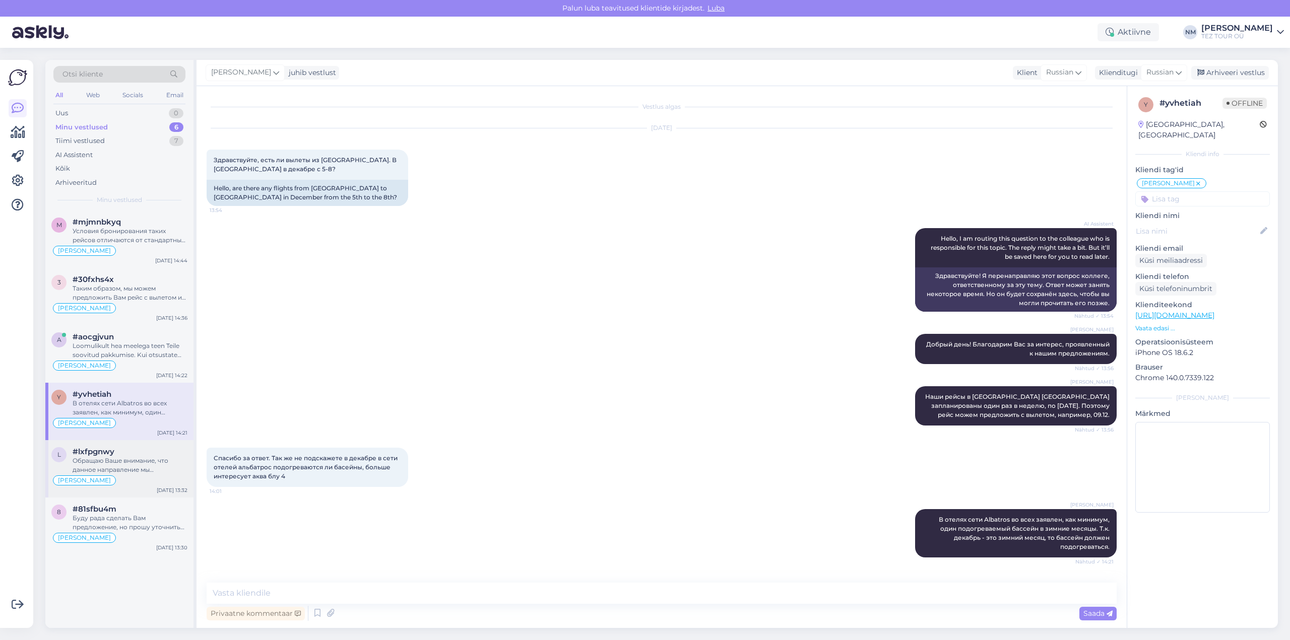
click at [148, 471] on div "Обращаю Ваше внимание, что данное направление мы предлагаем с перелетом на регу…" at bounding box center [130, 466] width 115 height 18
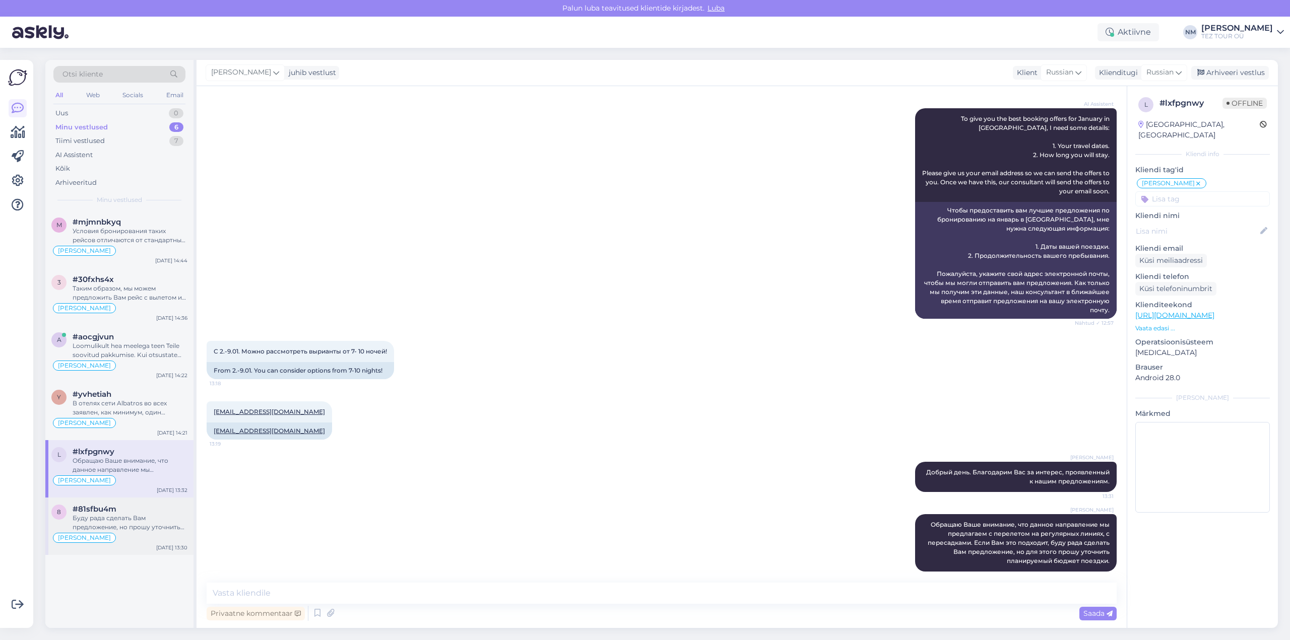
click at [150, 522] on div "Буду рада сделать Вам предложение, но прошу уточнить планируемый бюджет поездки." at bounding box center [130, 523] width 115 height 18
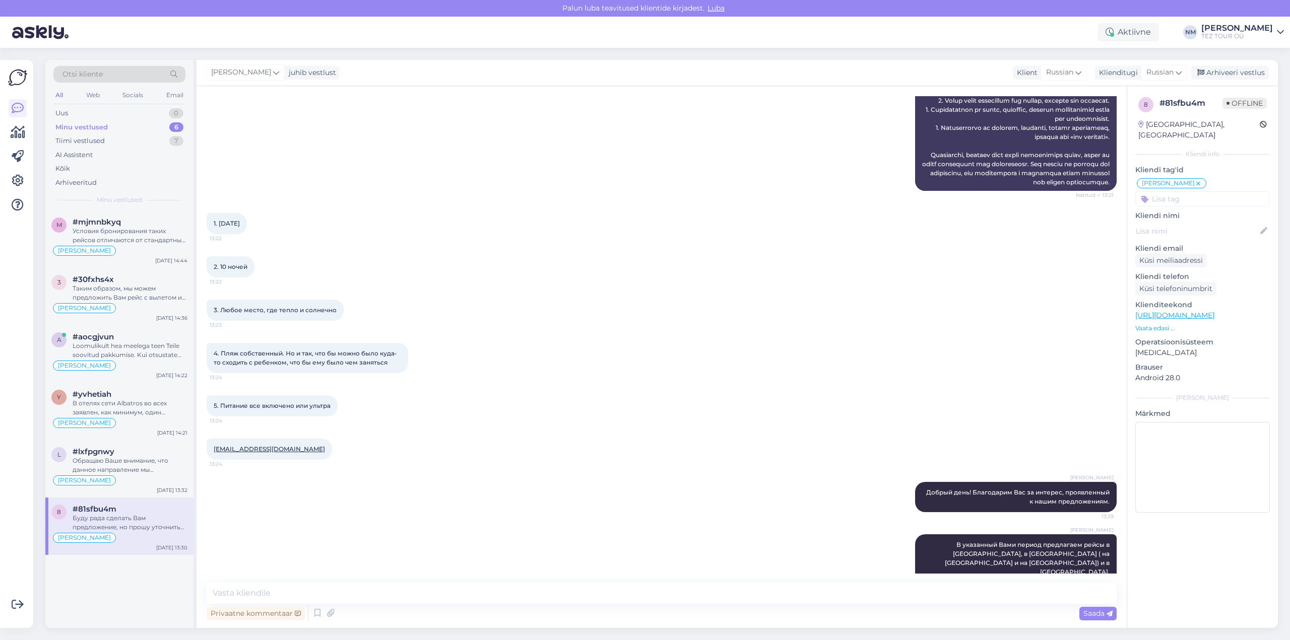
scroll to position [384, 0]
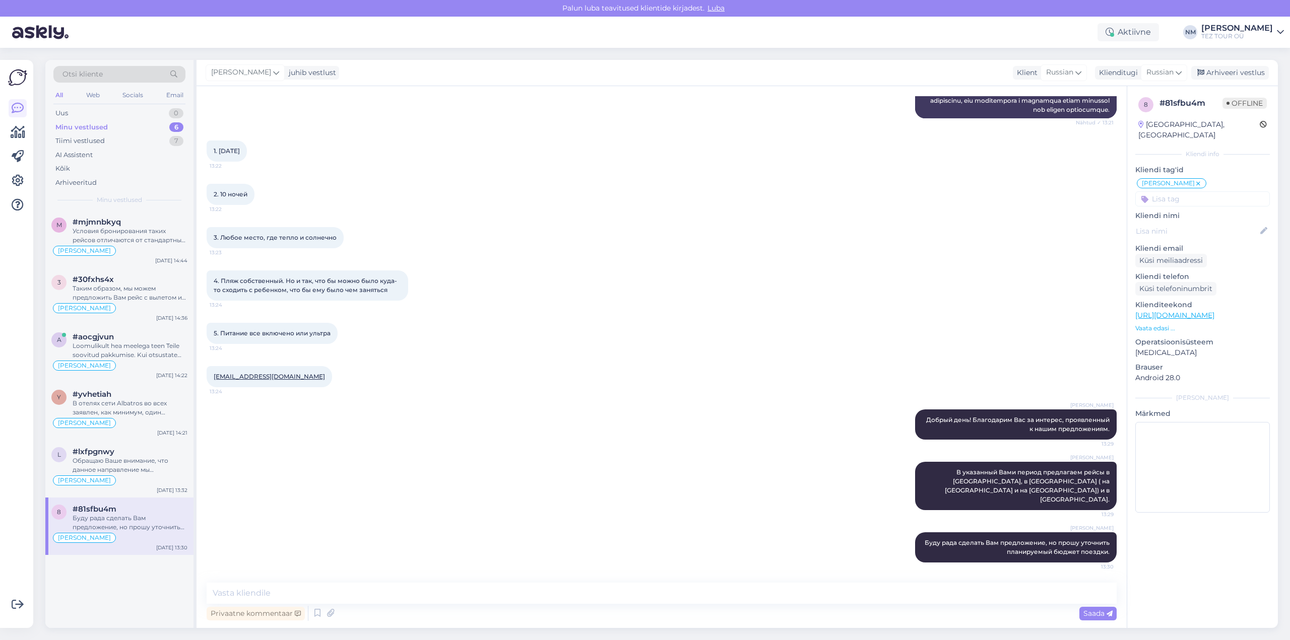
click at [158, 517] on div "Буду рада сделать Вам предложение, но прошу уточнить планируемый бюджет поездки." at bounding box center [130, 523] width 115 height 18
click at [136, 293] on div "Таким образом, мы можем предложить Вам рейс с вылетом из [GEOGRAPHIC_DATA] 13.1…" at bounding box center [130, 293] width 115 height 18
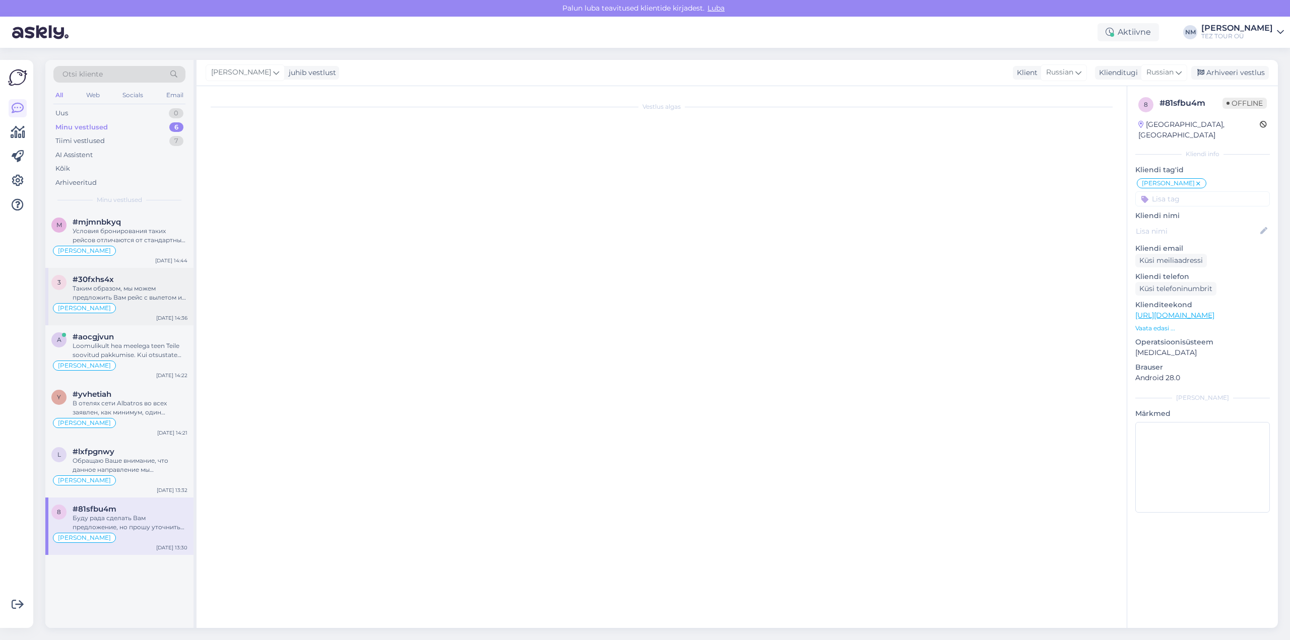
scroll to position [276, 0]
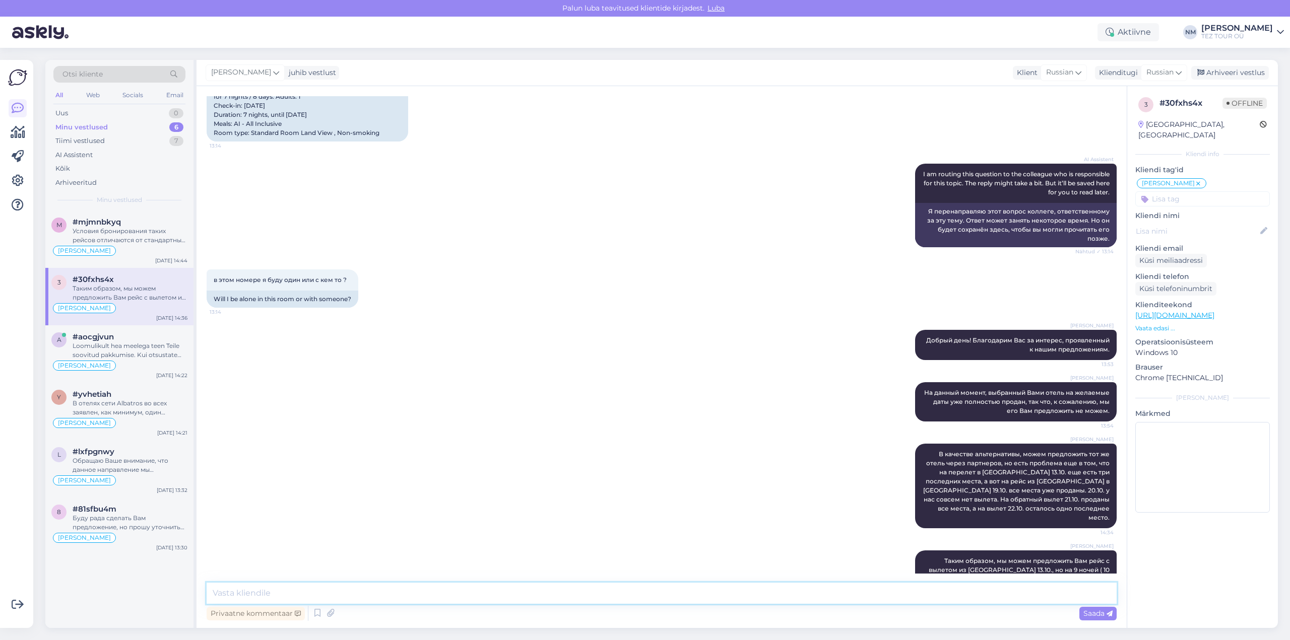
click at [233, 591] on textarea at bounding box center [662, 593] width 910 height 21
type textarea "1985 евро"
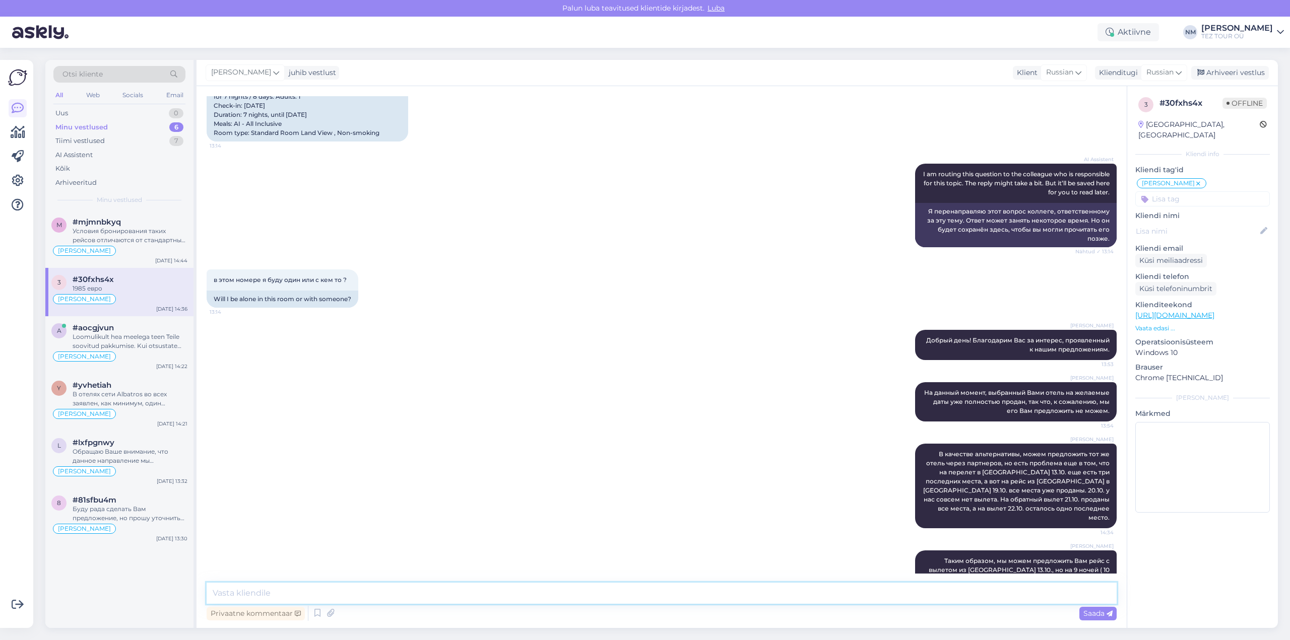
scroll to position [319, 0]
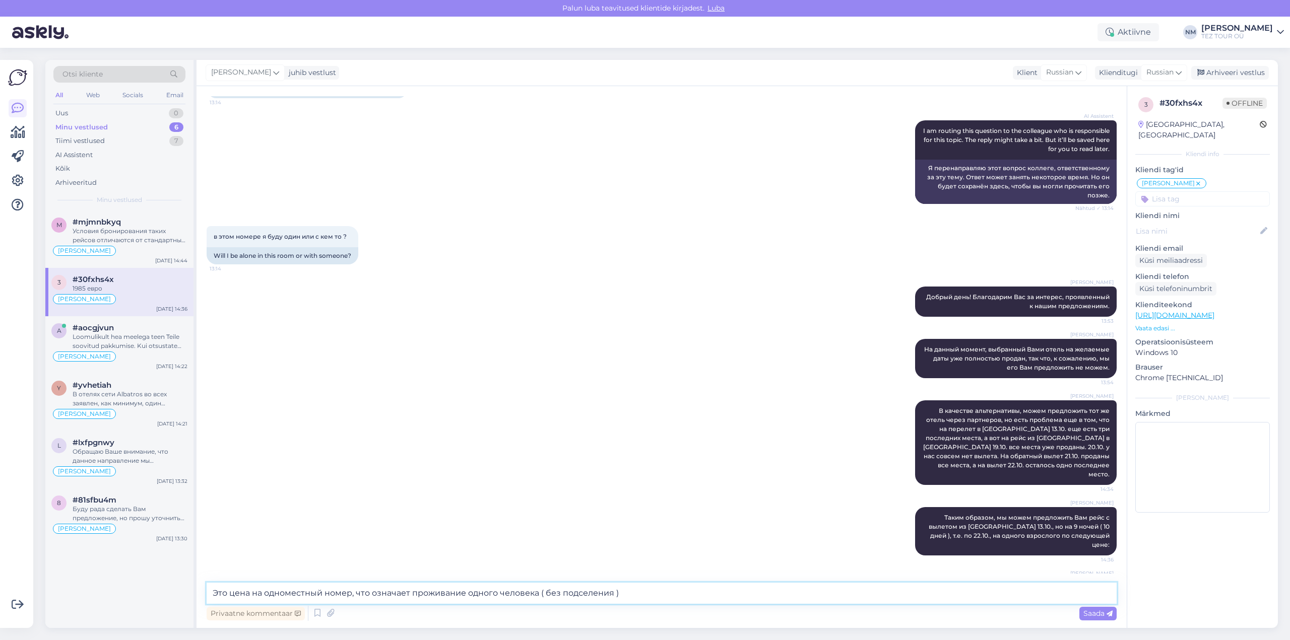
type textarea "Это цена на одноместный номер, что означает проживание одного человека ( без по…"
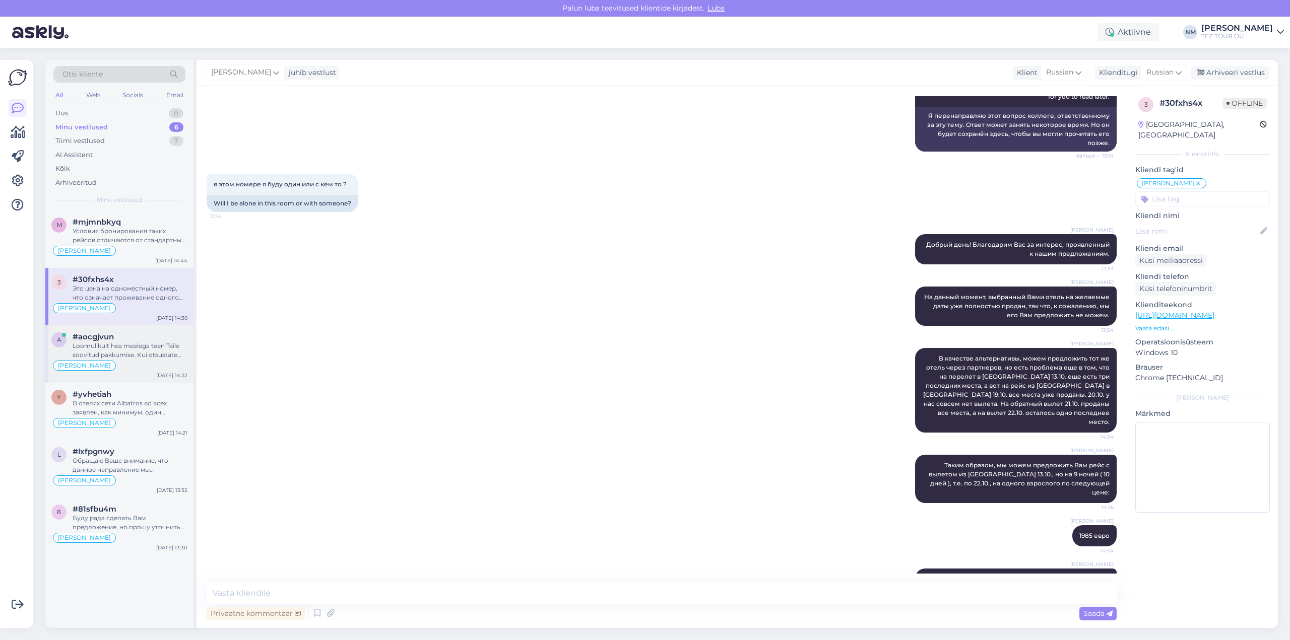
click at [148, 342] on div "Loomulikult hea meelega teen Teile soovitud pakkumise. Kui otsustate kuupäeva o…" at bounding box center [130, 351] width 115 height 18
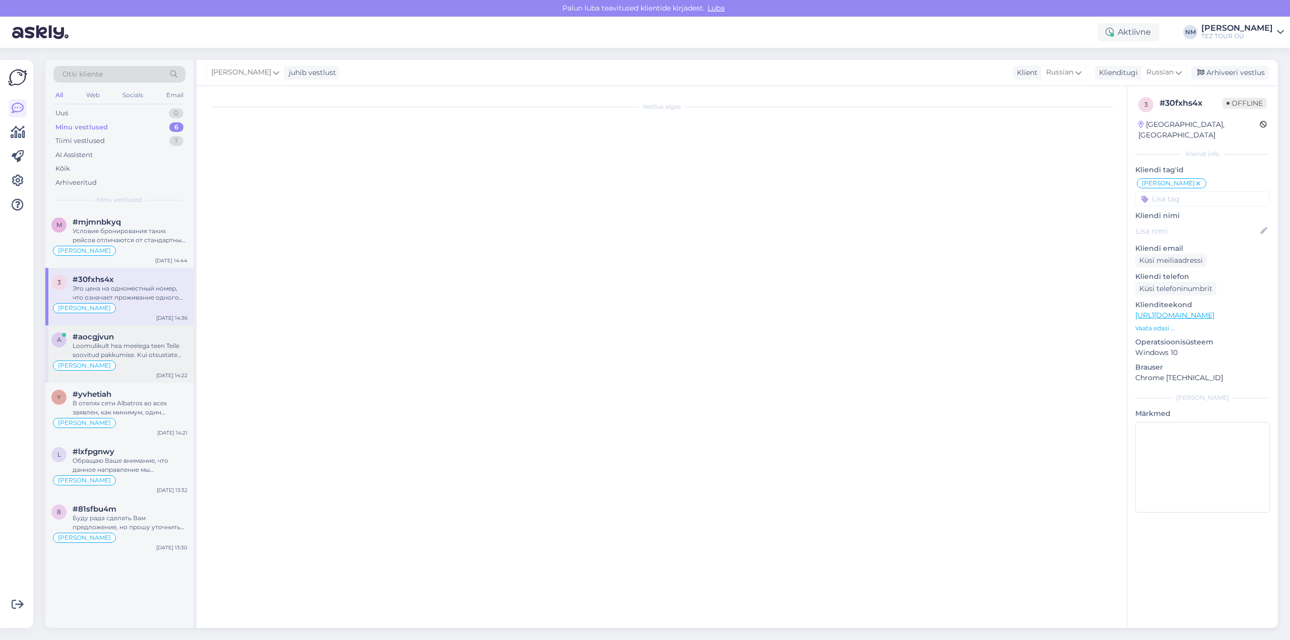
scroll to position [399, 0]
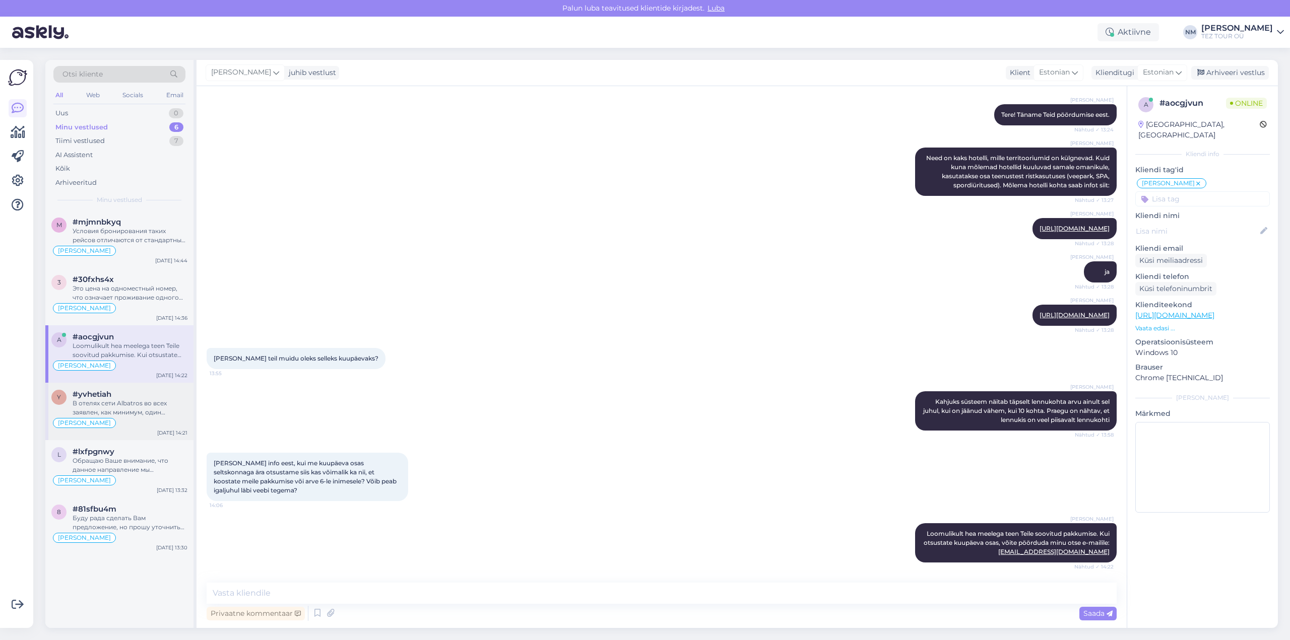
click at [148, 410] on div "В отелях сети Albatros во всех заявлен, как минимум, один подогреваемый бассейн…" at bounding box center [130, 408] width 115 height 18
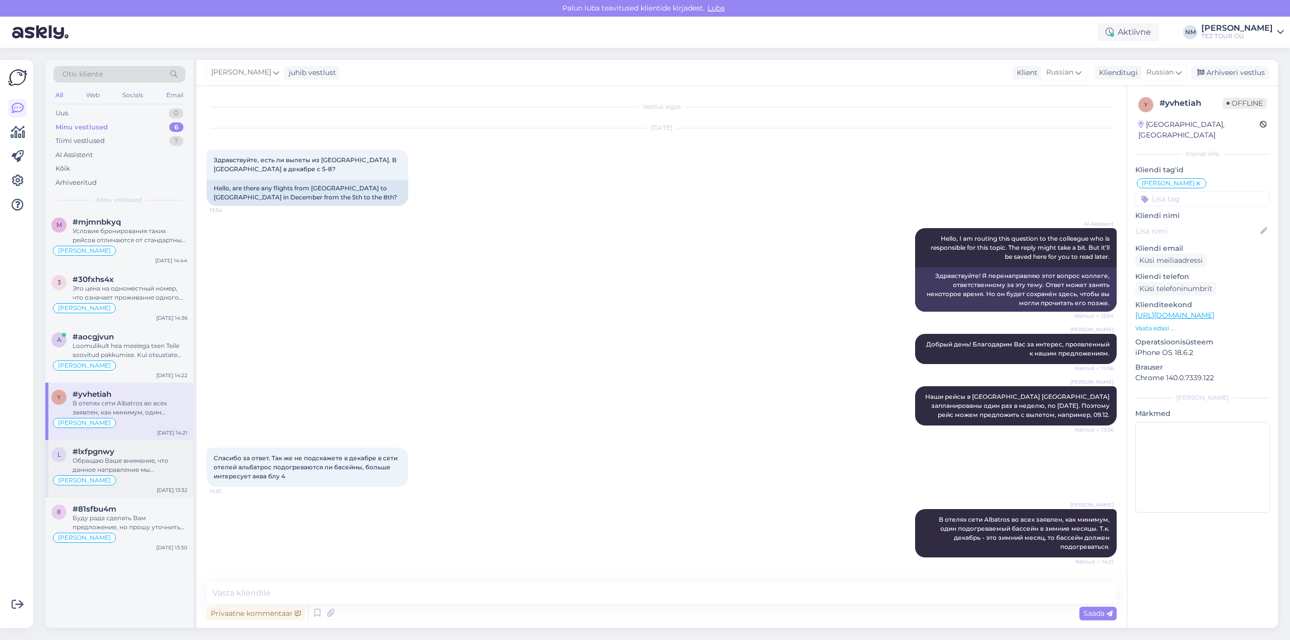
click at [150, 469] on div "Обращаю Ваше внимание, что данное направление мы предлагаем с перелетом на регу…" at bounding box center [130, 466] width 115 height 18
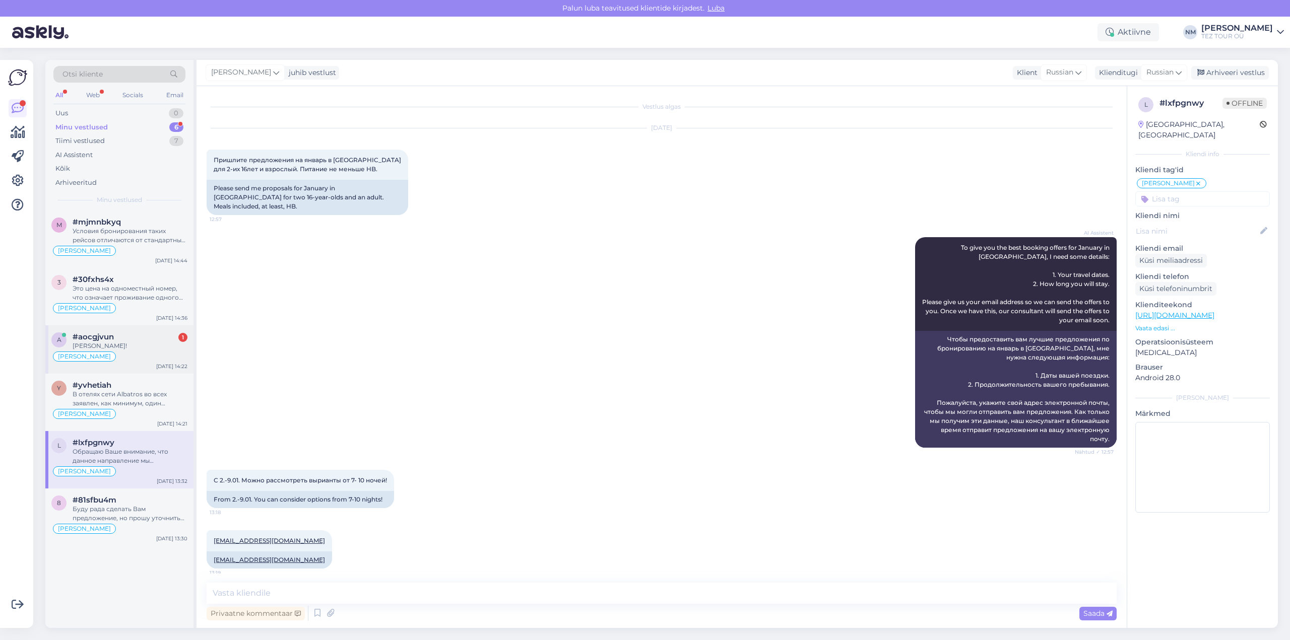
click at [147, 344] on div "[PERSON_NAME]!" at bounding box center [130, 346] width 115 height 9
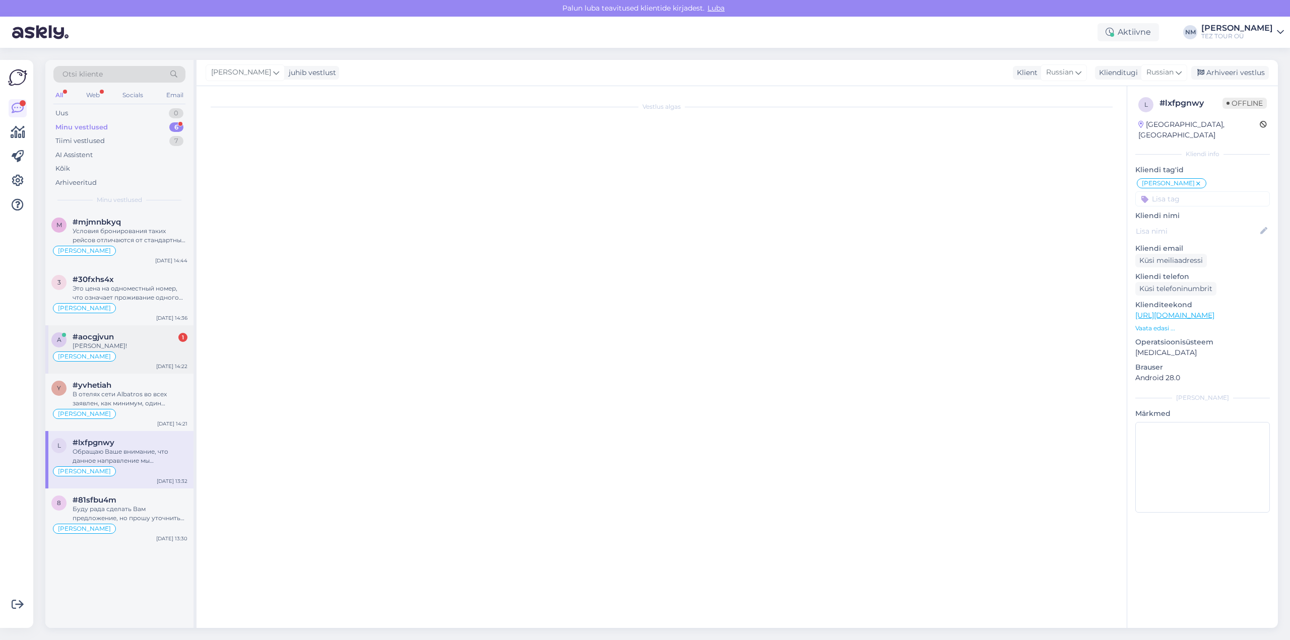
scroll to position [442, 0]
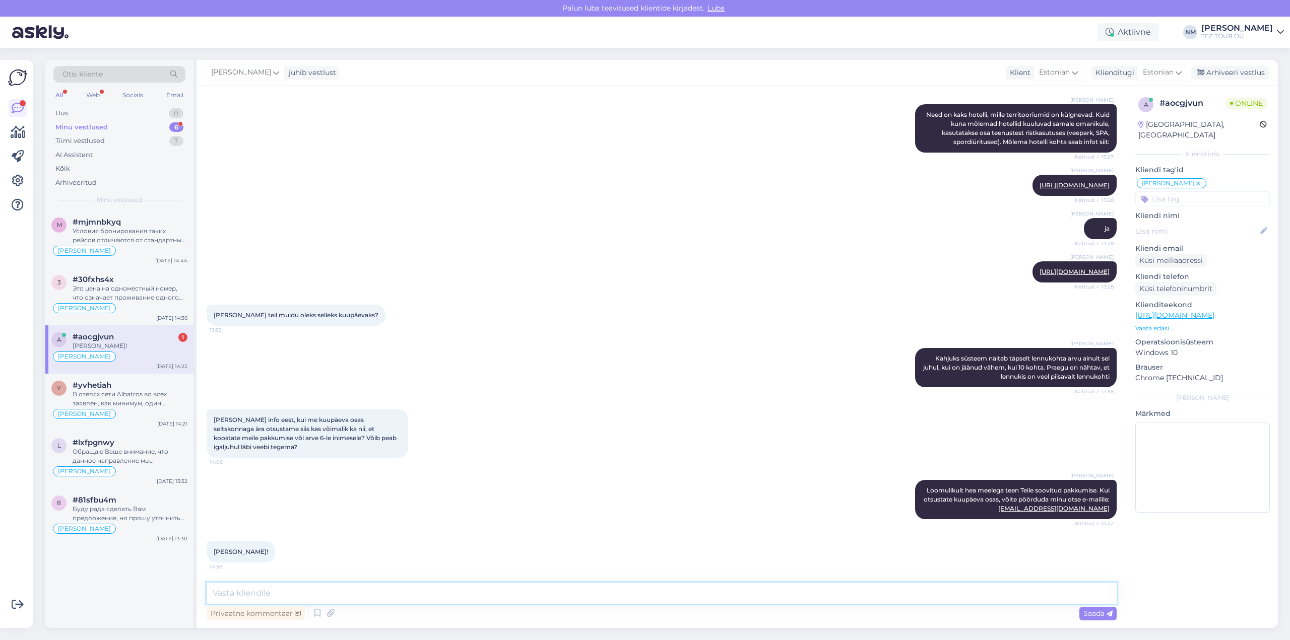
click at [243, 594] on textarea at bounding box center [662, 593] width 910 height 21
type textarea "Teie kirja ootama jäädes."
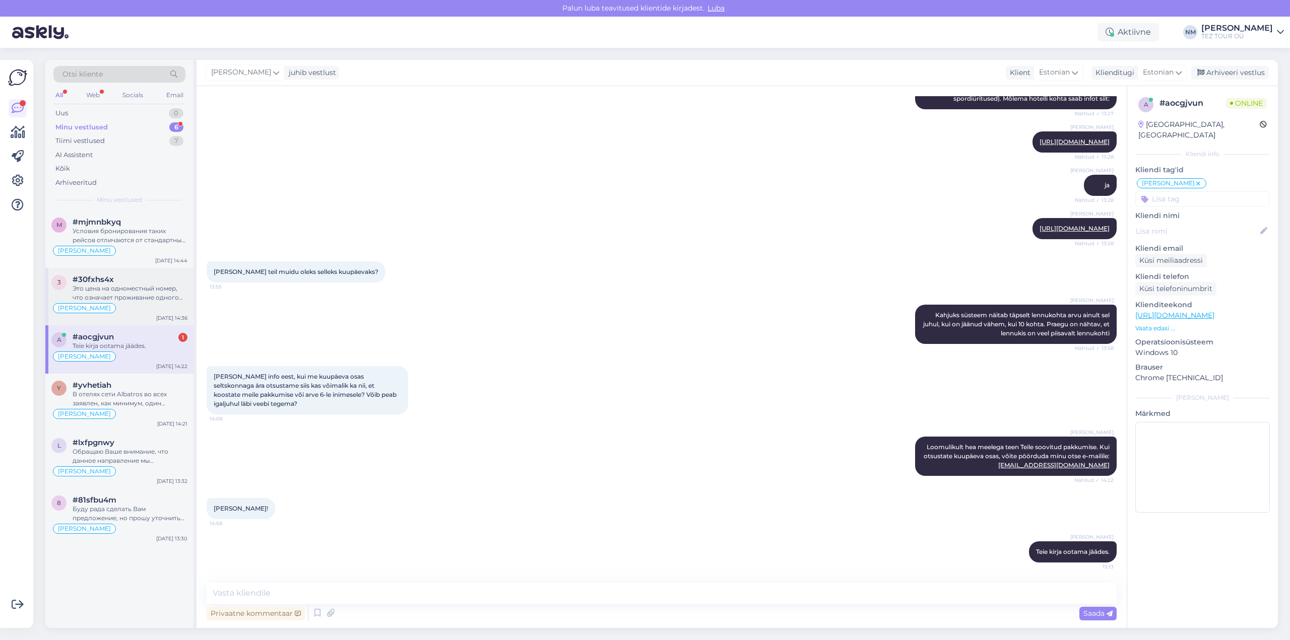
click at [138, 303] on div "[PERSON_NAME]" at bounding box center [119, 308] width 136 height 12
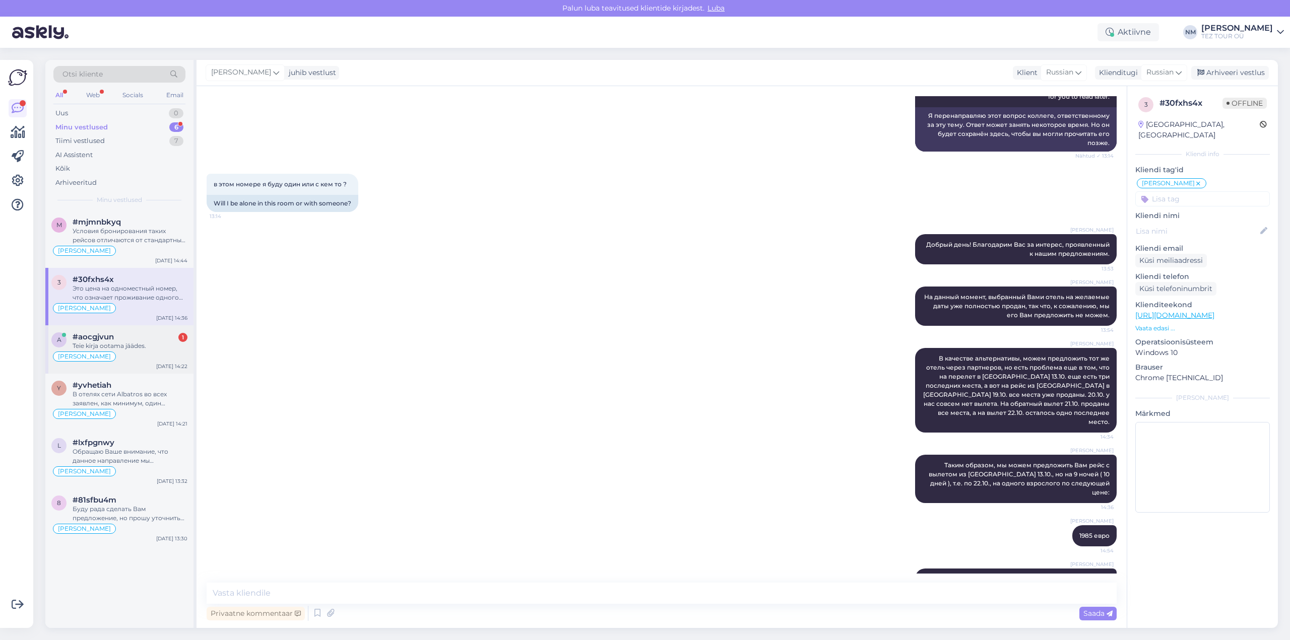
click at [138, 341] on div "#aocgjvun 1" at bounding box center [130, 337] width 115 height 9
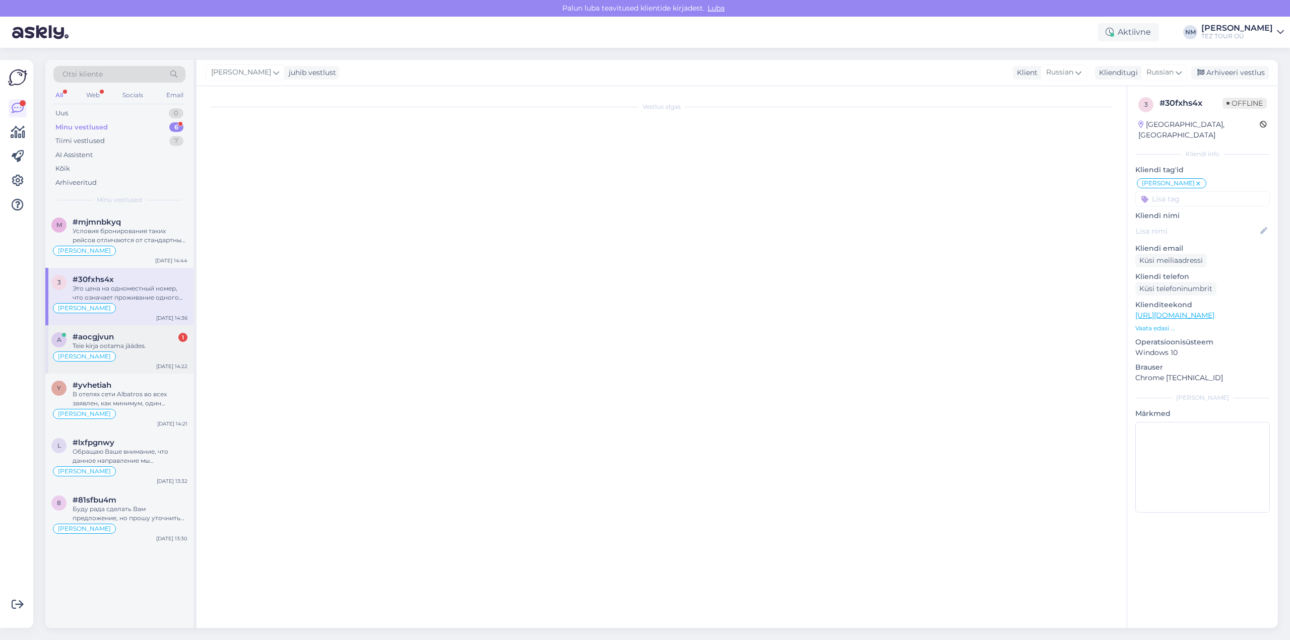
scroll to position [486, 0]
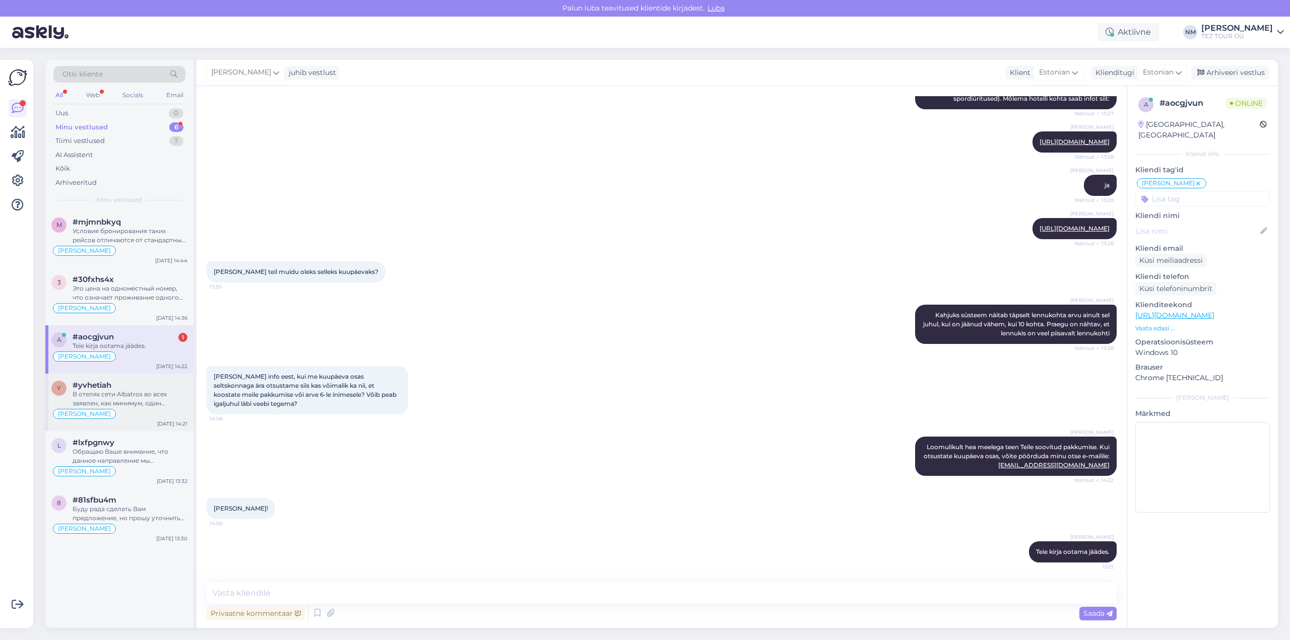
click at [154, 400] on div "В отелях сети Albatros во всех заявлен, как минимум, один подогреваемый бассейн…" at bounding box center [130, 399] width 115 height 18
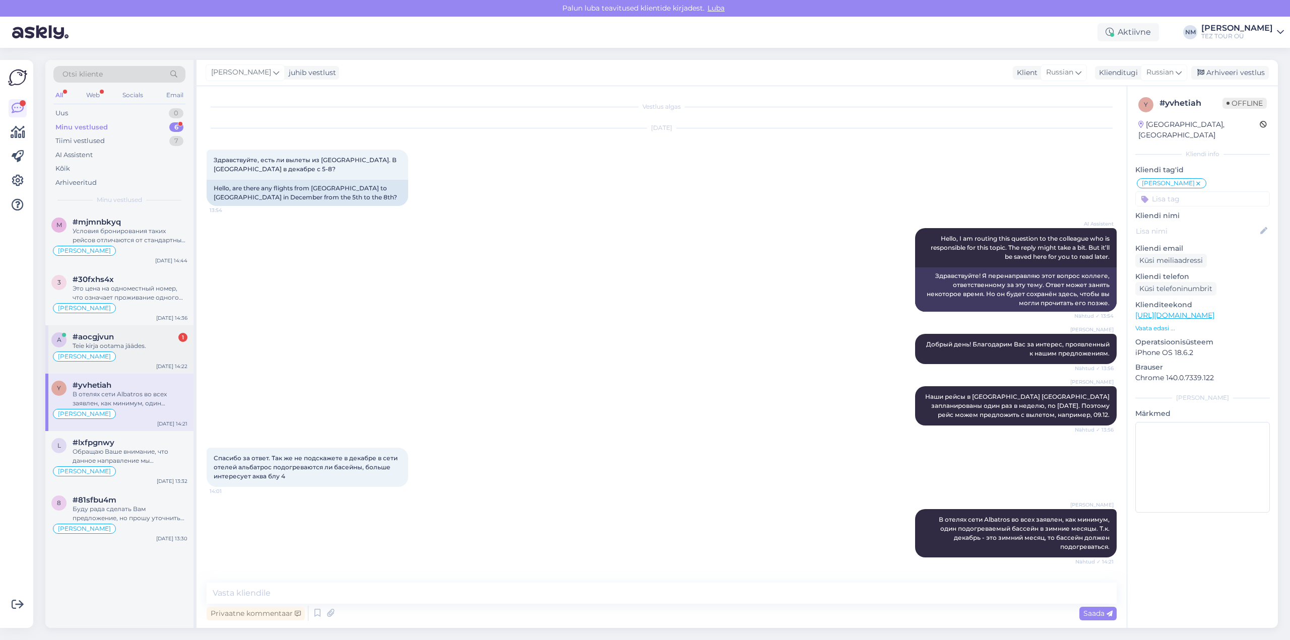
click at [124, 342] on div "Teie kirja ootama jäädes." at bounding box center [130, 346] width 115 height 9
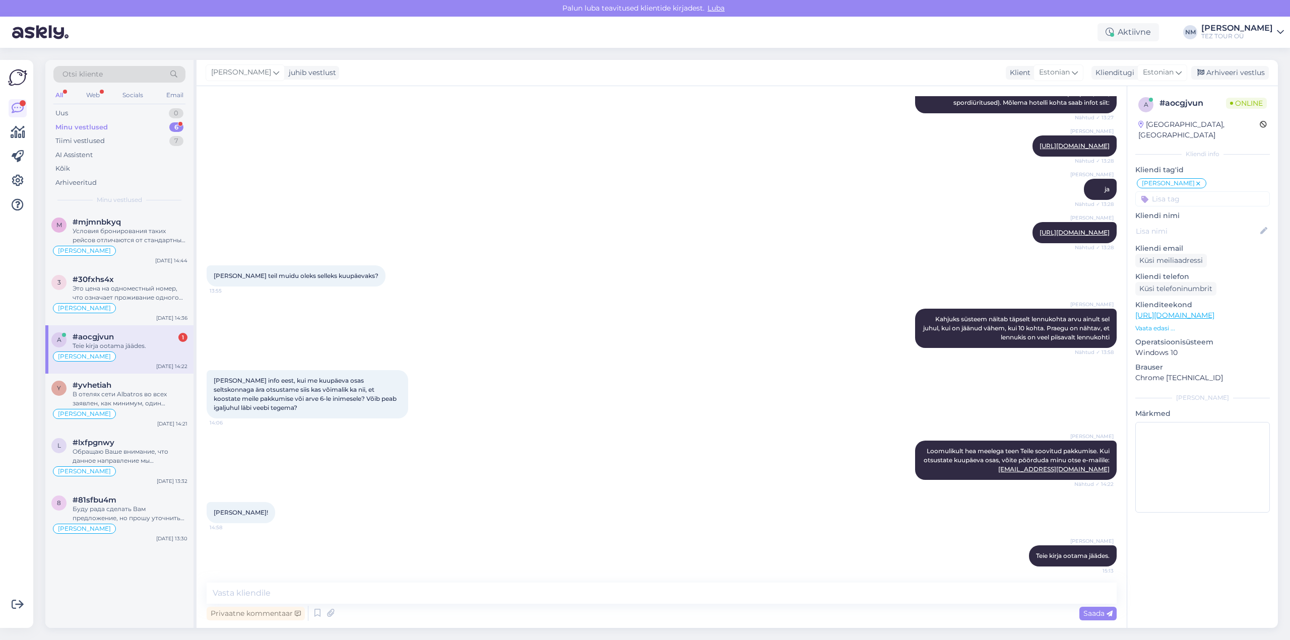
scroll to position [486, 0]
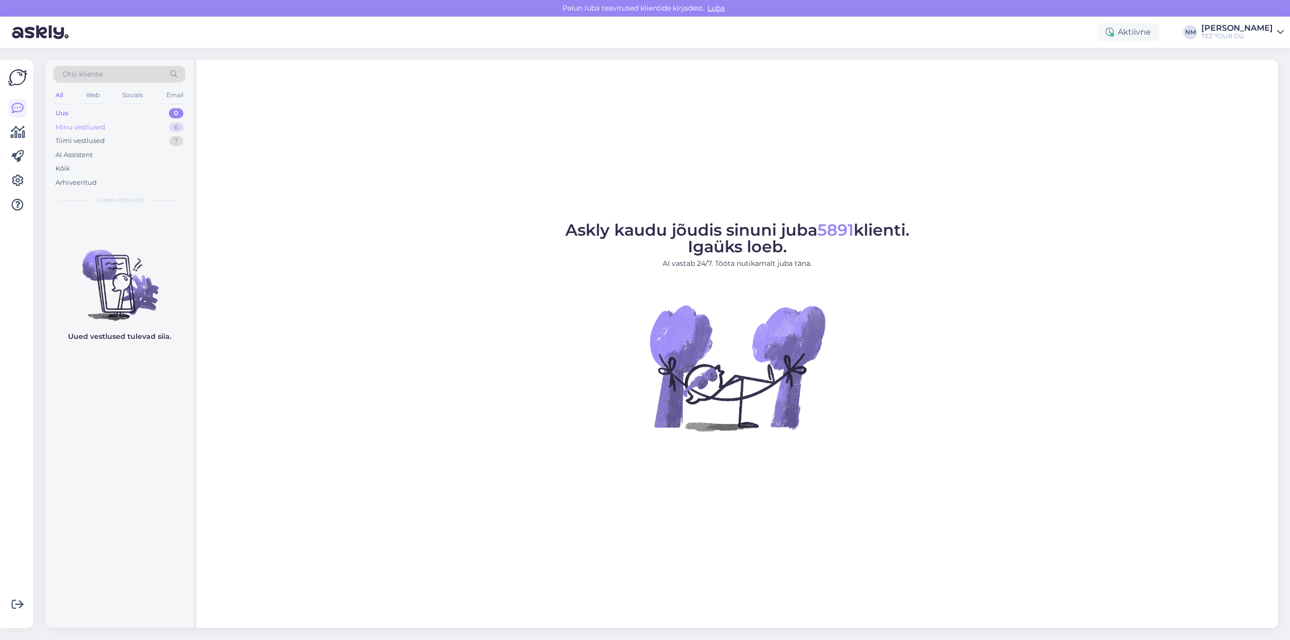
click at [177, 126] on div "6" at bounding box center [176, 127] width 14 height 10
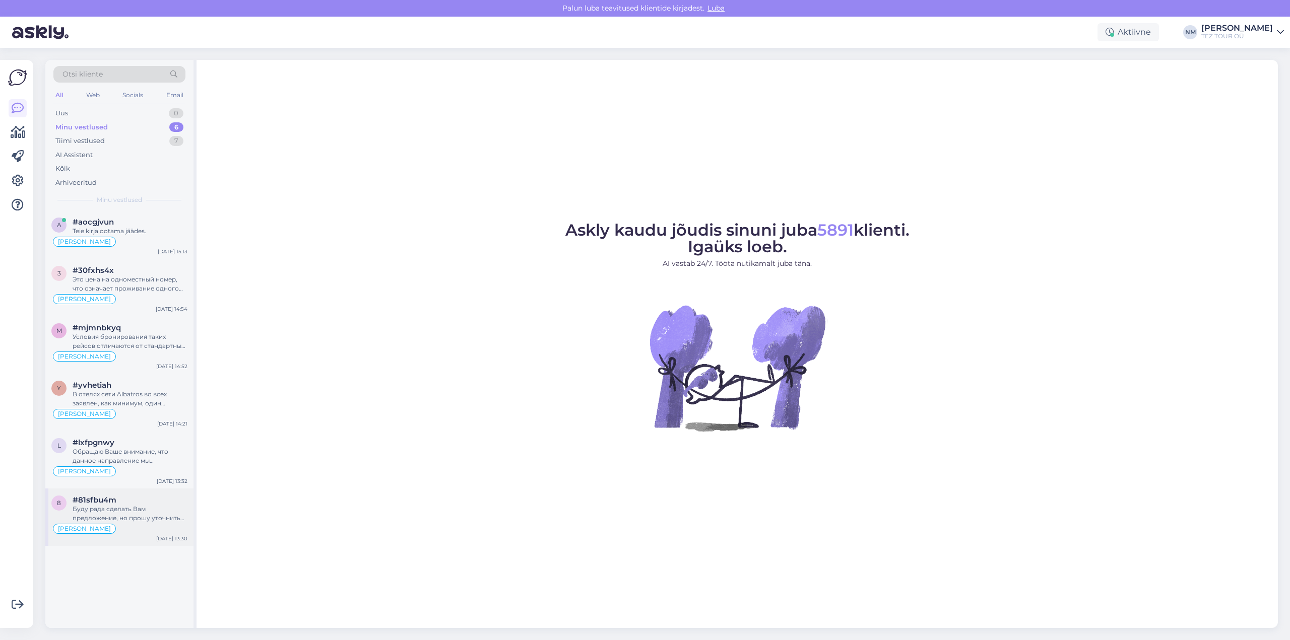
click at [153, 519] on div "Буду рада сделать Вам предложение, но прошу уточнить планируемый бюджет поездки." at bounding box center [130, 514] width 115 height 18
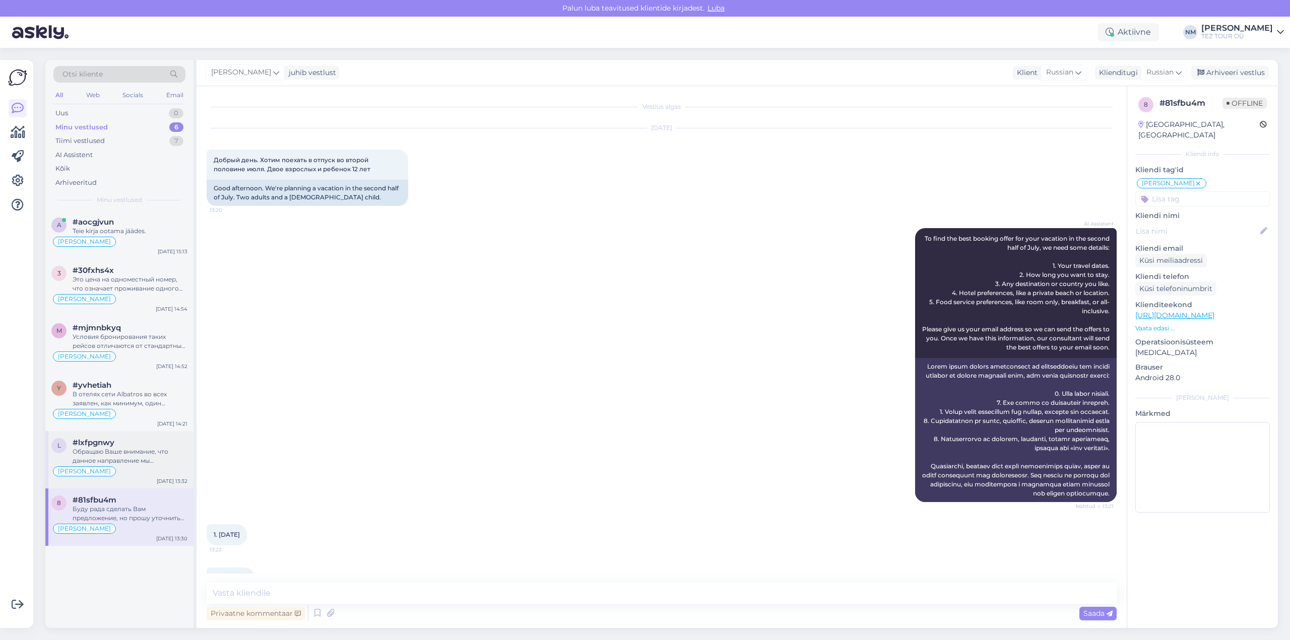
click at [142, 460] on div "Обращаю Ваше внимание, что данное направление мы предлагаем с перелетом на регу…" at bounding box center [130, 456] width 115 height 18
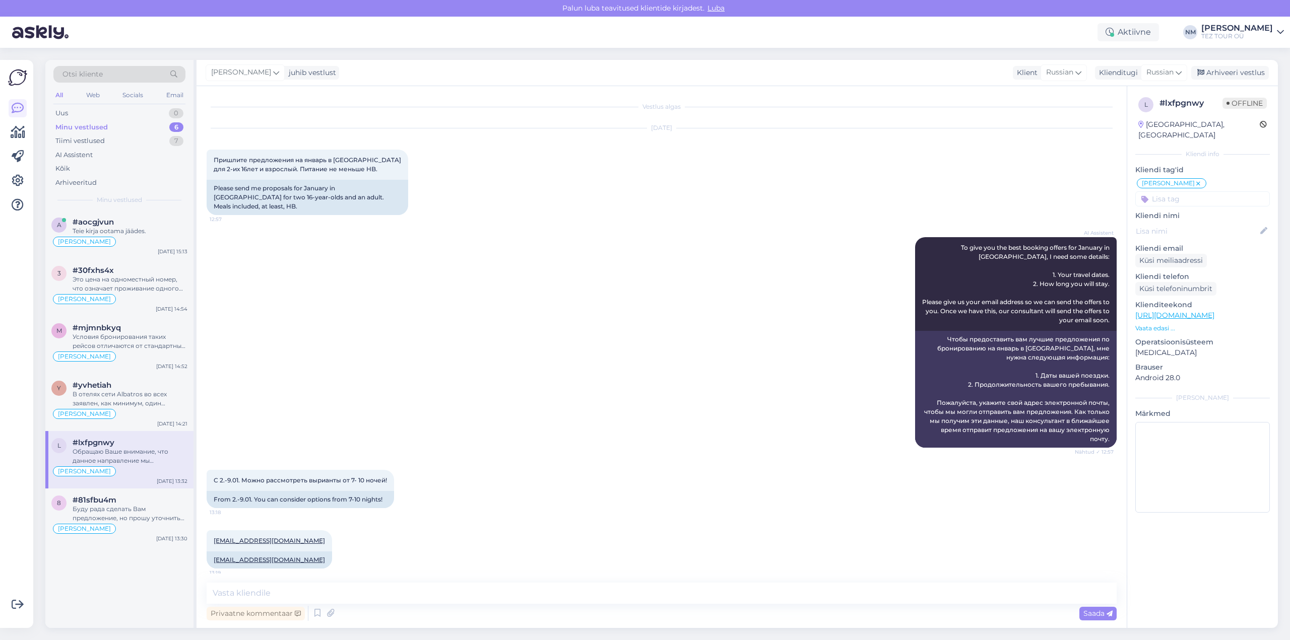
scroll to position [129, 0]
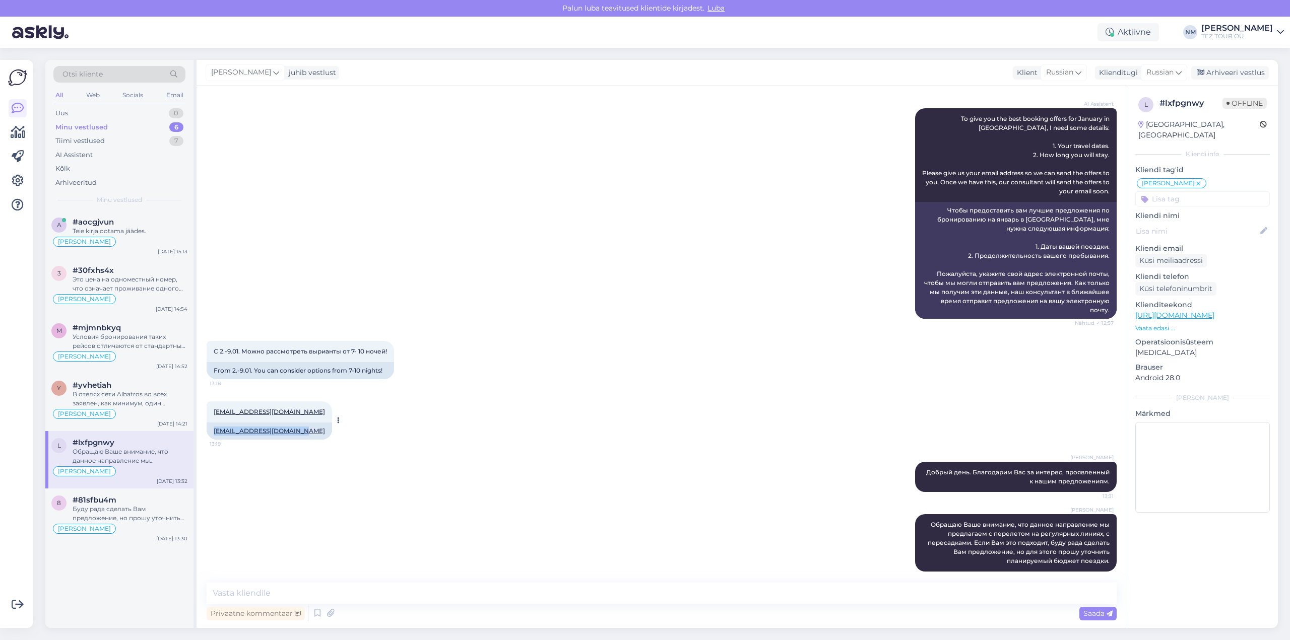
drag, startPoint x: 213, startPoint y: 421, endPoint x: 299, endPoint y: 424, distance: 86.2
click at [299, 424] on div "[EMAIL_ADDRESS][DOMAIN_NAME]" at bounding box center [269, 431] width 125 height 17
copy link "[EMAIL_ADDRESS][DOMAIN_NAME]"
click at [130, 509] on div "Буду рада сделать Вам предложение, но прошу уточнить планируемый бюджет поездки." at bounding box center [130, 514] width 115 height 18
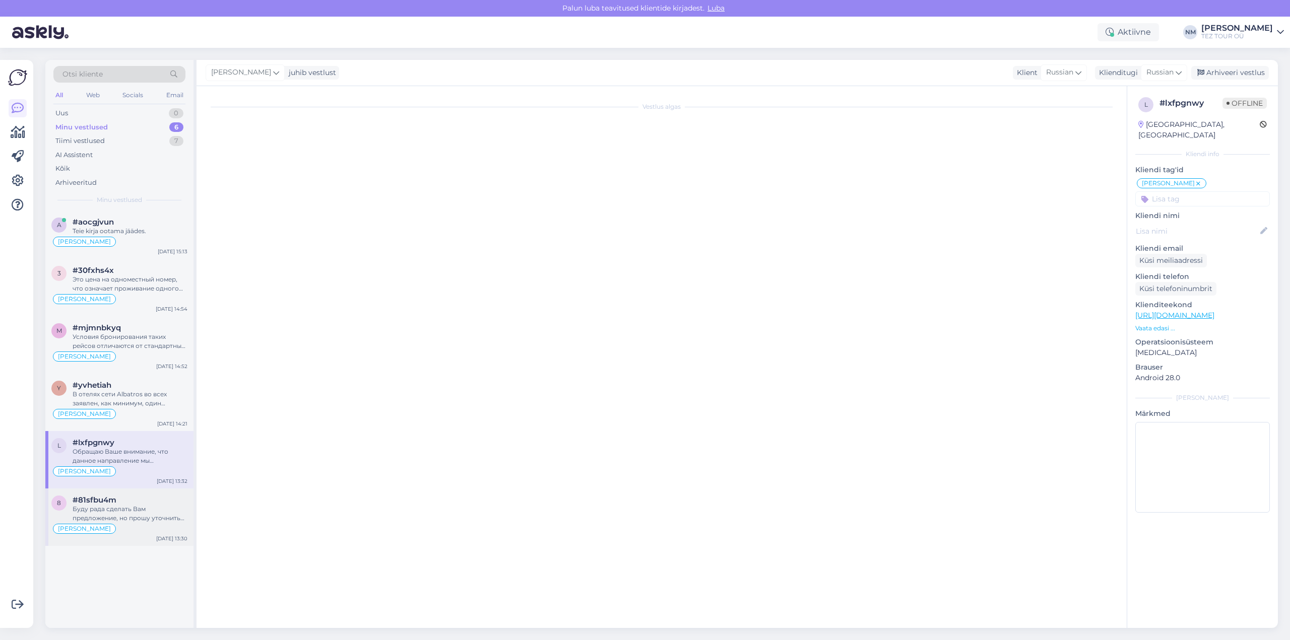
scroll to position [384, 0]
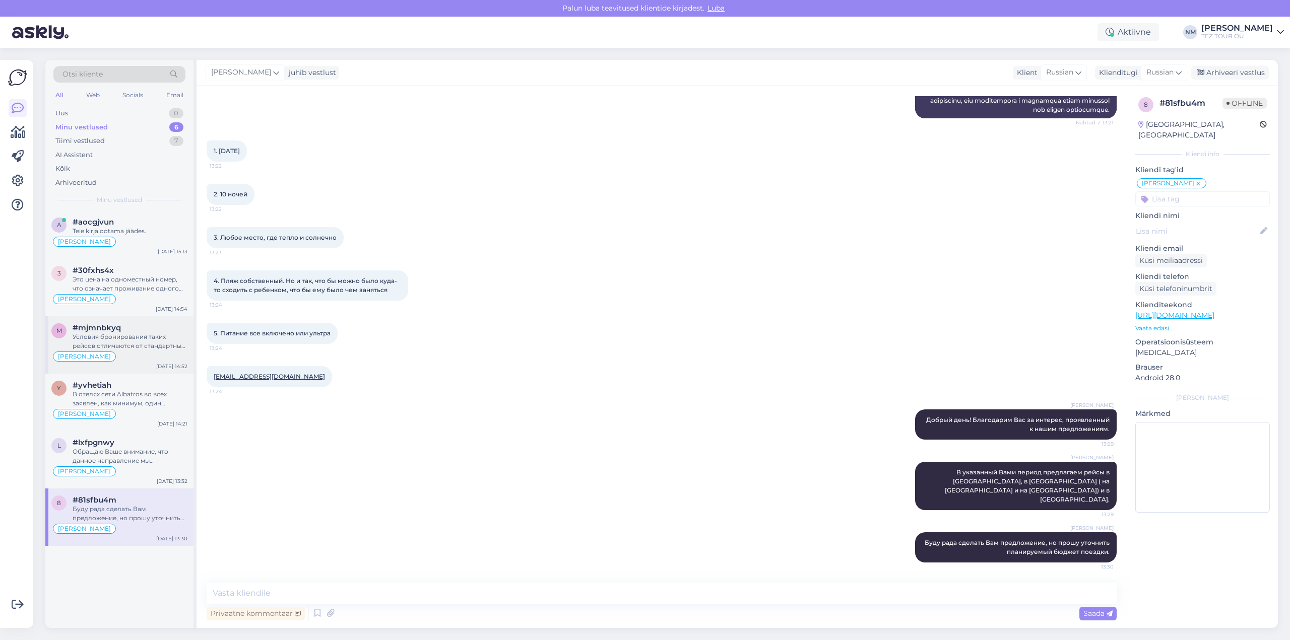
click at [159, 340] on div "Условия бронирования таких рейсов отличаются от стандартных. Билеты в полном об…" at bounding box center [130, 342] width 115 height 18
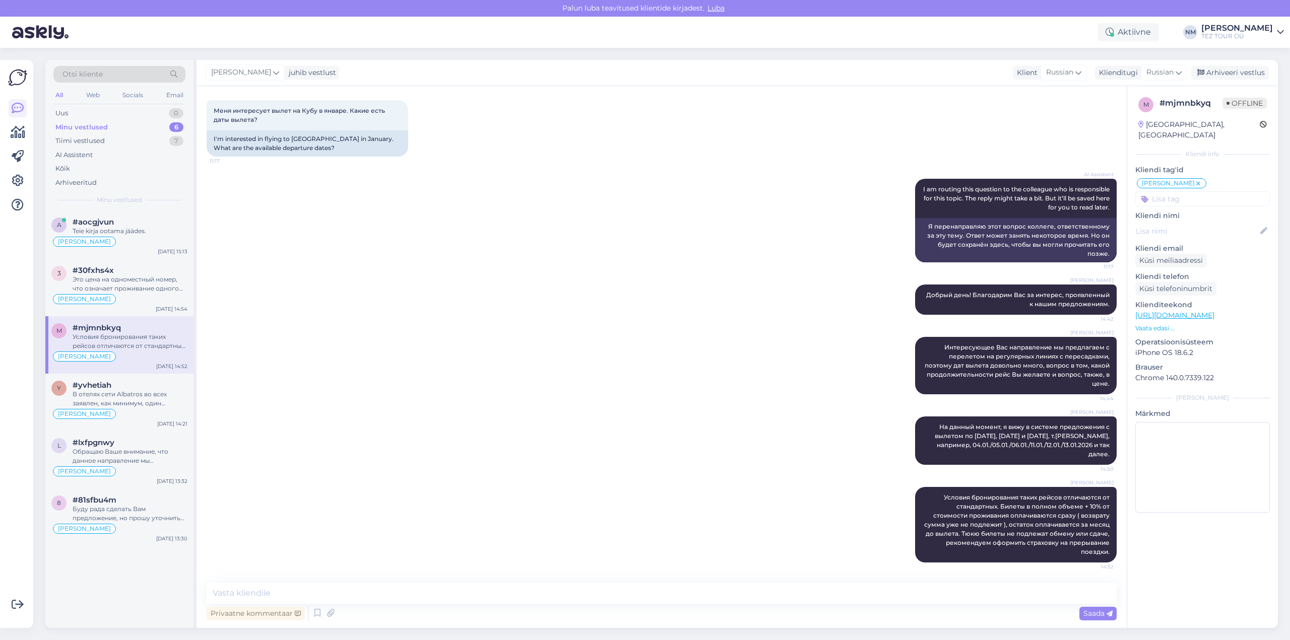
scroll to position [170, 0]
drag, startPoint x: 1029, startPoint y: 515, endPoint x: 962, endPoint y: 527, distance: 67.9
click at [962, 527] on span "Условия бронирования таких рейсов отличаются от стандартных. Билеты в полном об…" at bounding box center [1017, 525] width 187 height 62
click at [973, 525] on span "Условия бронирования таких рейсов отличаются от стандартных. Билеты в полном об…" at bounding box center [1017, 525] width 187 height 62
click at [158, 454] on div "Обращаю Ваше внимание, что данное направление мы предлагаем с перелетом на регу…" at bounding box center [130, 456] width 115 height 18
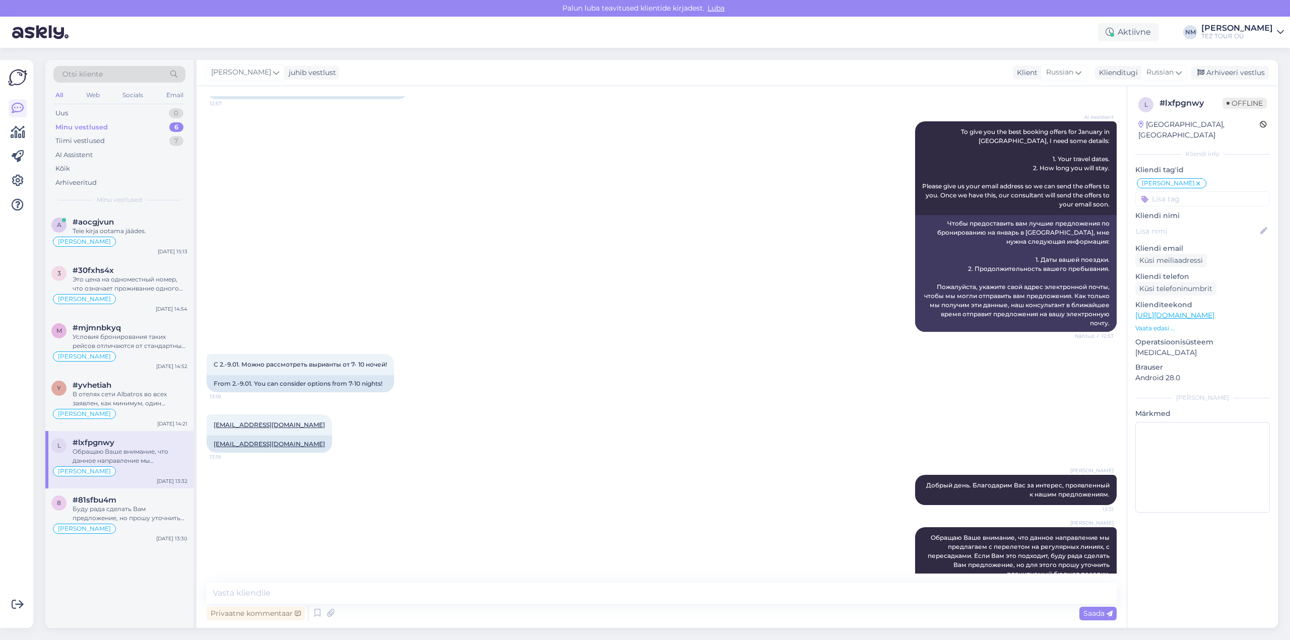
scroll to position [129, 0]
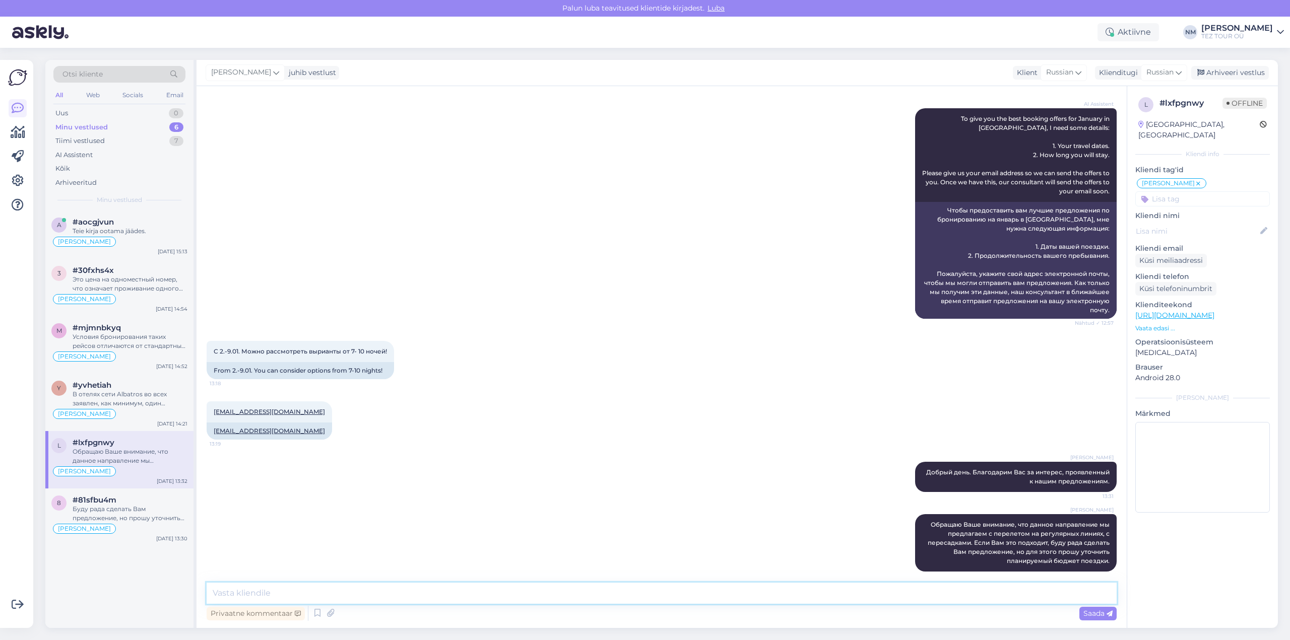
click at [225, 591] on textarea at bounding box center [662, 593] width 910 height 21
click at [533, 594] on textarea "Желаемое предложение отправлено на указанный Вами электронный адо=рес" at bounding box center [662, 593] width 910 height 21
click at [550, 592] on textarea "Желаемое предложение отправлено на указанный Вами электронный адрес" at bounding box center [662, 593] width 910 height 21
type textarea "Желаемое предложение отправлено на указанный Вами электронный адрес."
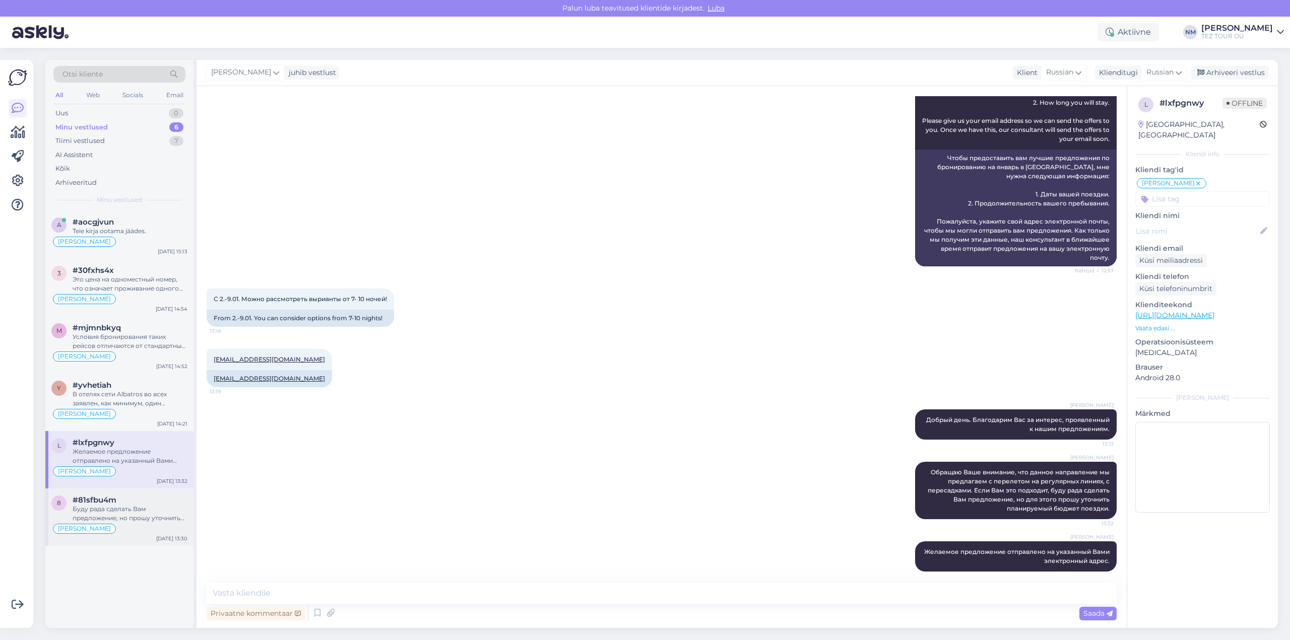
click at [140, 508] on div "Буду рада сделать Вам предложение, но прошу уточнить планируемый бюджет поездки." at bounding box center [130, 514] width 115 height 18
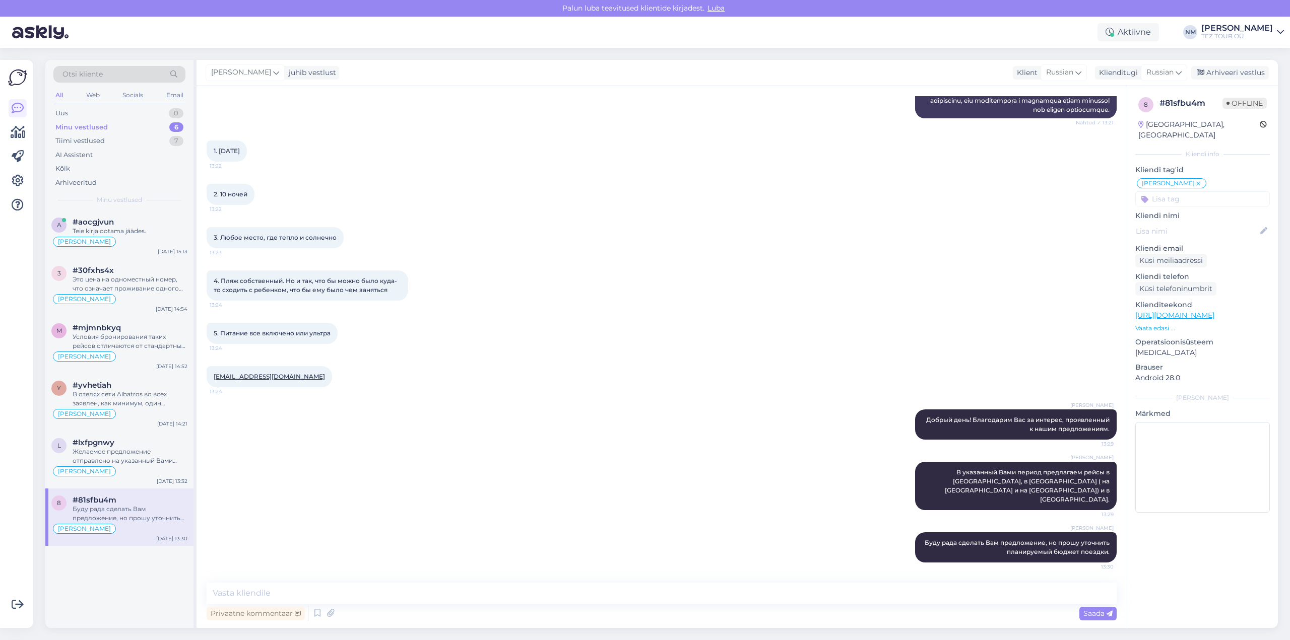
click at [149, 507] on div "Буду рада сделать Вам предложение, но прошу уточнить планируемый бюджет поездки." at bounding box center [130, 514] width 115 height 18
click at [174, 112] on div "1" at bounding box center [177, 113] width 13 height 10
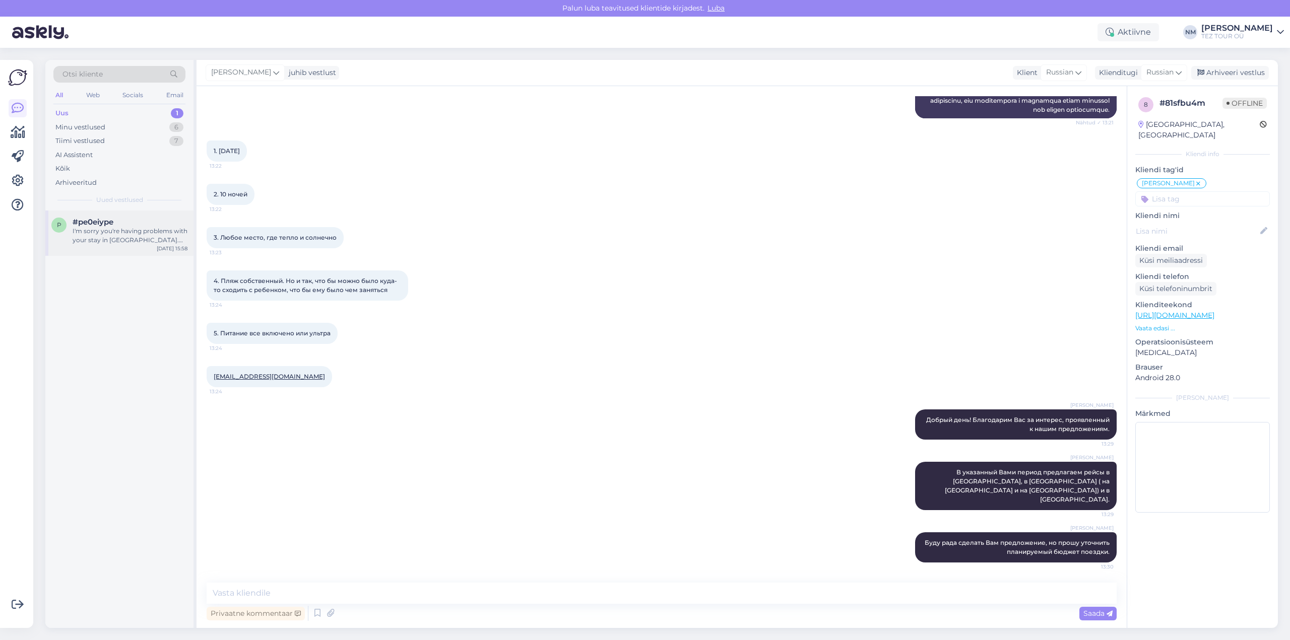
click at [144, 238] on div "I'm sorry you're having problems with your stay in Crete. Please try to contact…" at bounding box center [130, 236] width 115 height 18
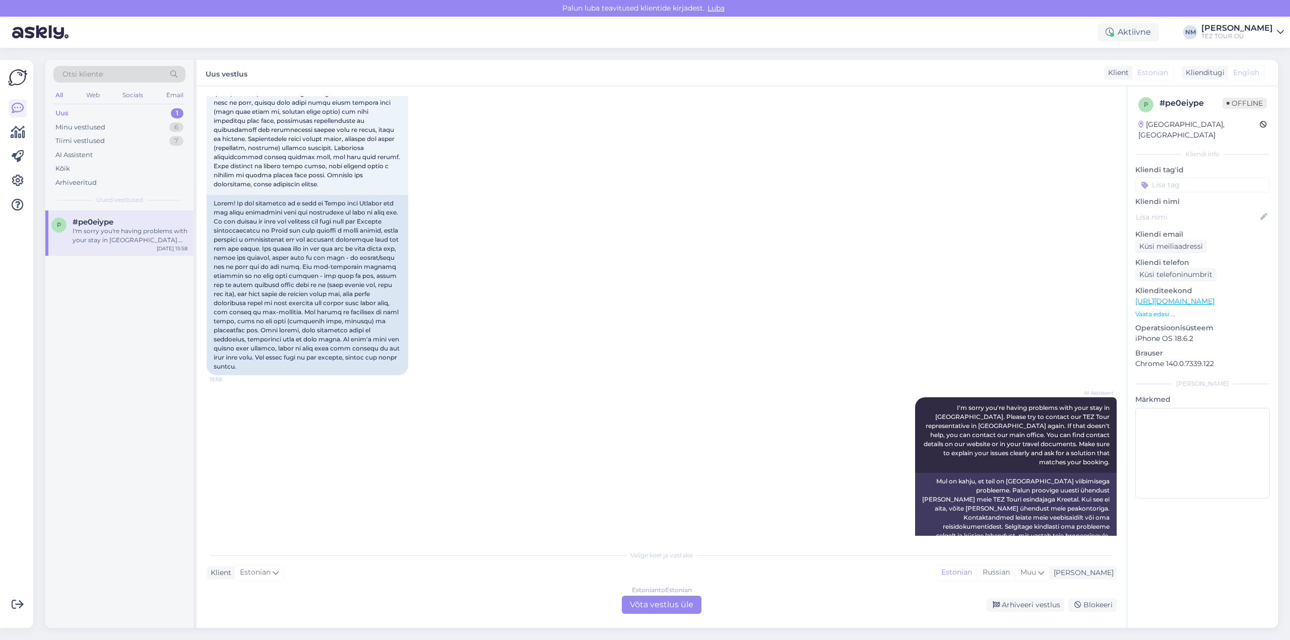
scroll to position [132, 0]
click at [663, 602] on div "Estonian to Estonian Võta vestlus üle" at bounding box center [662, 605] width 80 height 18
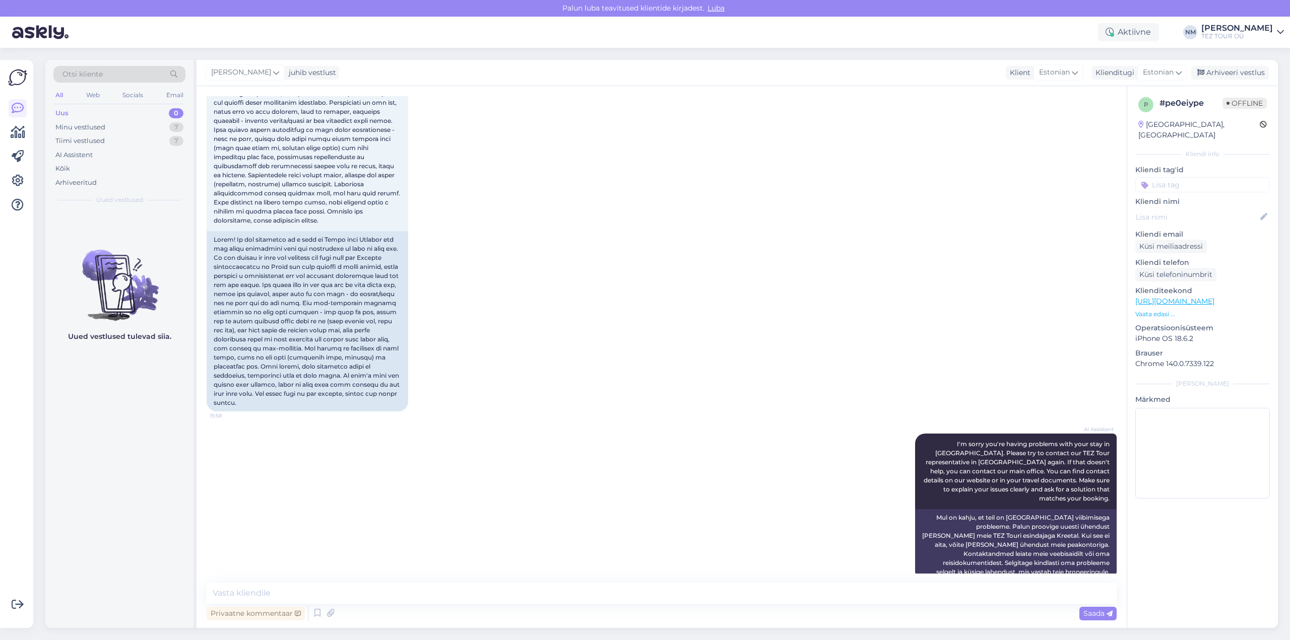
click at [1173, 177] on input at bounding box center [1202, 184] width 135 height 15
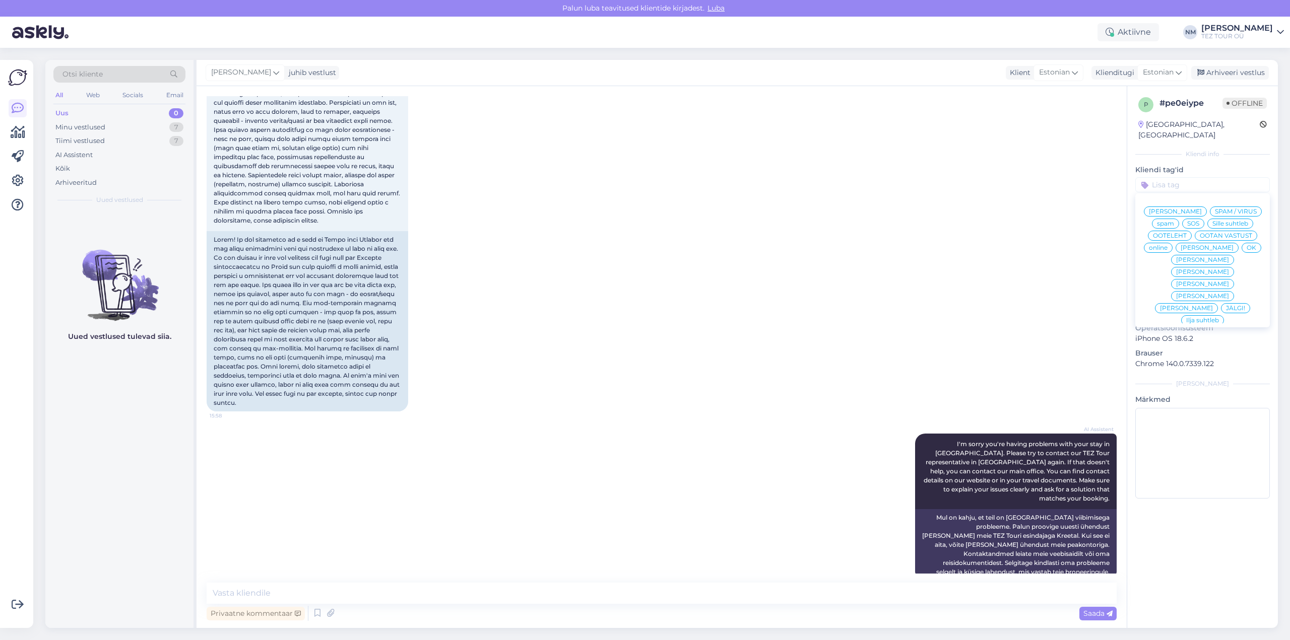
click at [1229, 269] on span "[PERSON_NAME]" at bounding box center [1202, 272] width 53 height 6
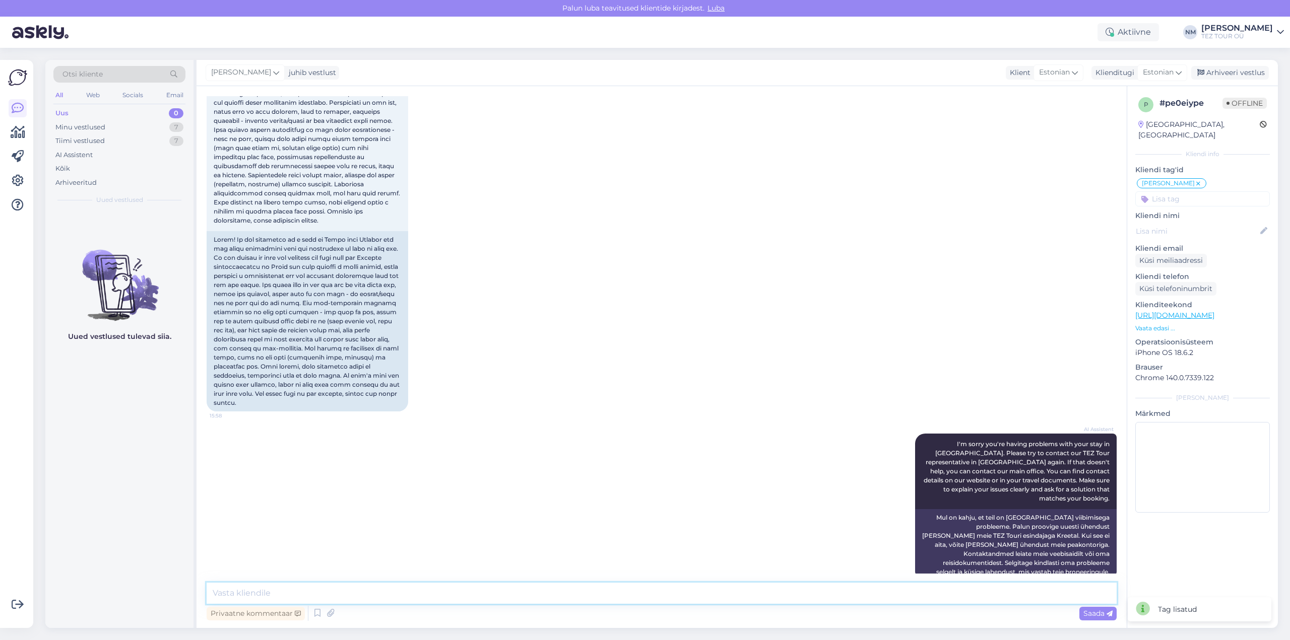
click at [254, 592] on textarea at bounding box center [662, 593] width 910 height 21
type textarea "Tere! Täpsustage palun oma broneeringu number."
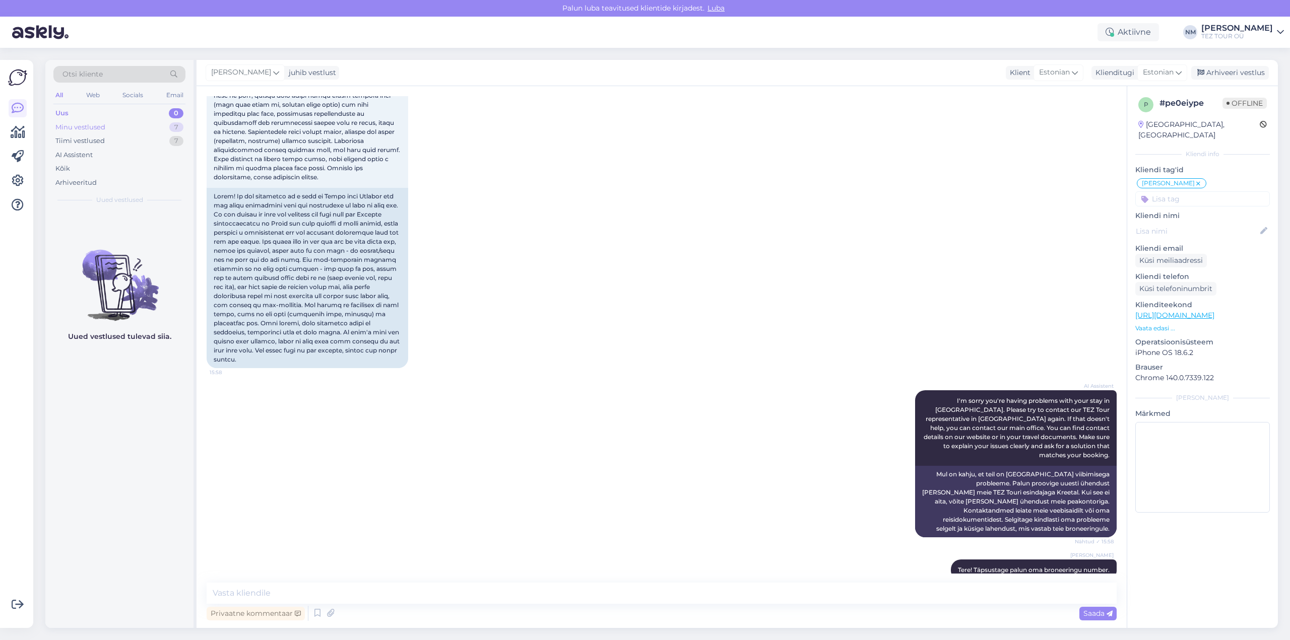
click at [173, 128] on div "7" at bounding box center [176, 127] width 14 height 10
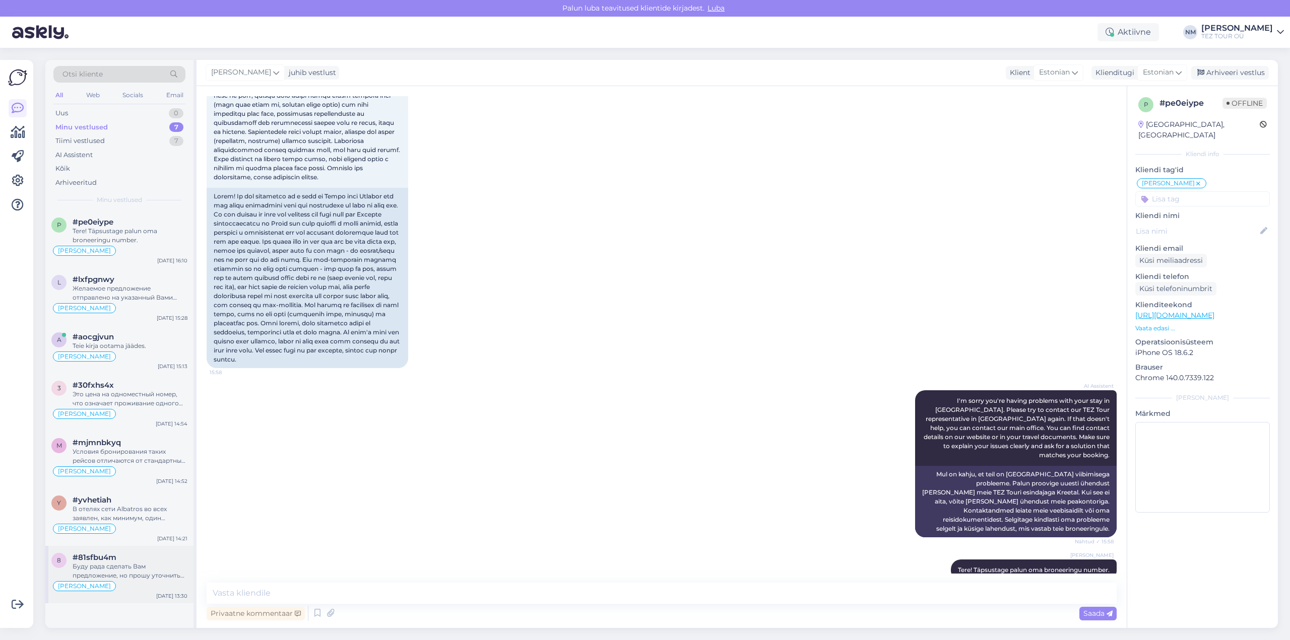
click at [157, 564] on div "Буду рада сделать Вам предложение, но прошу уточнить планируемый бюджет поездки." at bounding box center [130, 571] width 115 height 18
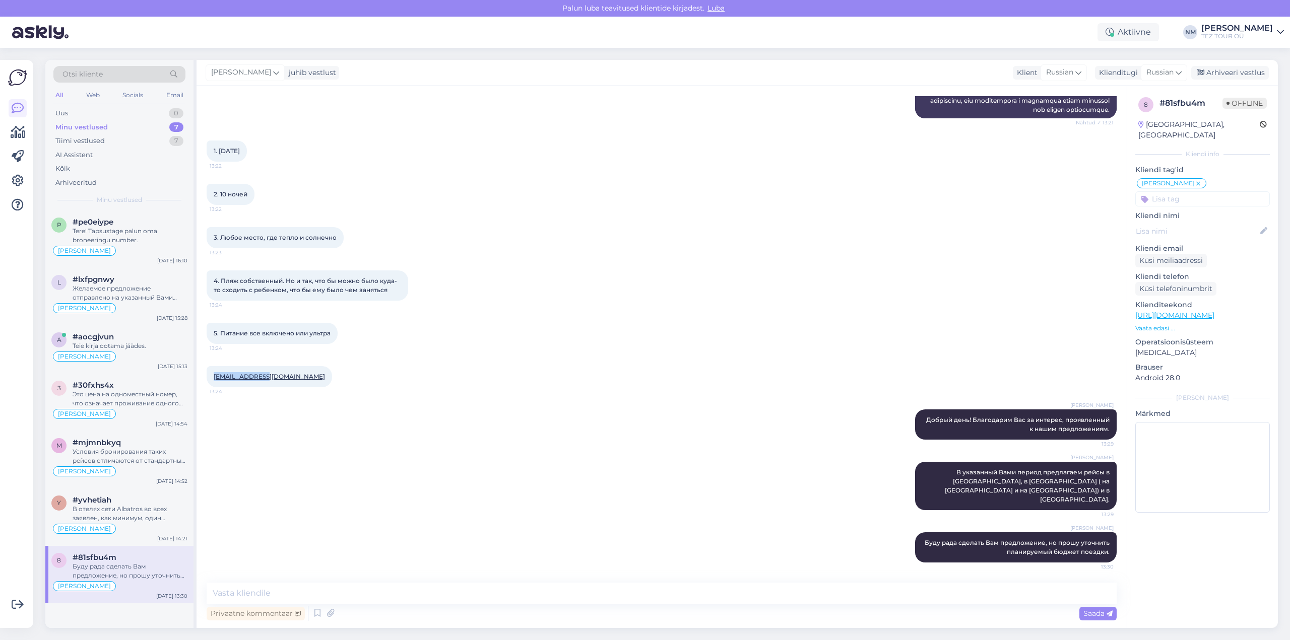
drag, startPoint x: 244, startPoint y: 397, endPoint x: 213, endPoint y: 396, distance: 31.3
click at [213, 388] on div "Wholfy@mail.ru 13:24" at bounding box center [269, 376] width 125 height 21
copy link "[EMAIL_ADDRESS][DOMAIN_NAME]"
